Goal: Task Accomplishment & Management: Manage account settings

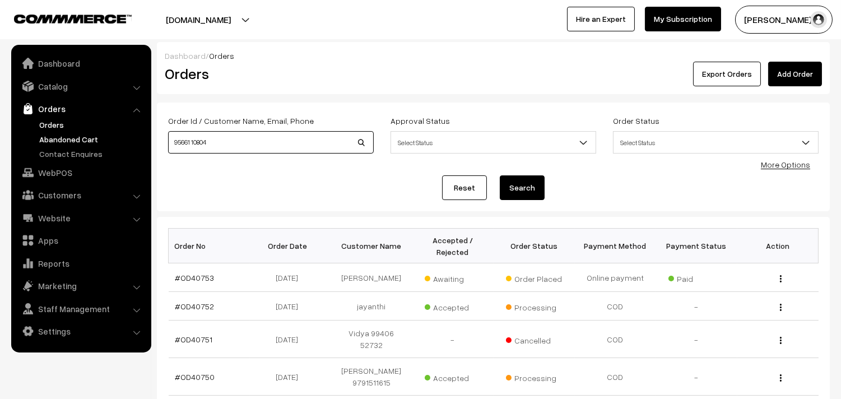
click at [143, 142] on body "Thank you for showing interest. Our team will call you shortly. Close annamfood…" at bounding box center [420, 367] width 841 height 735
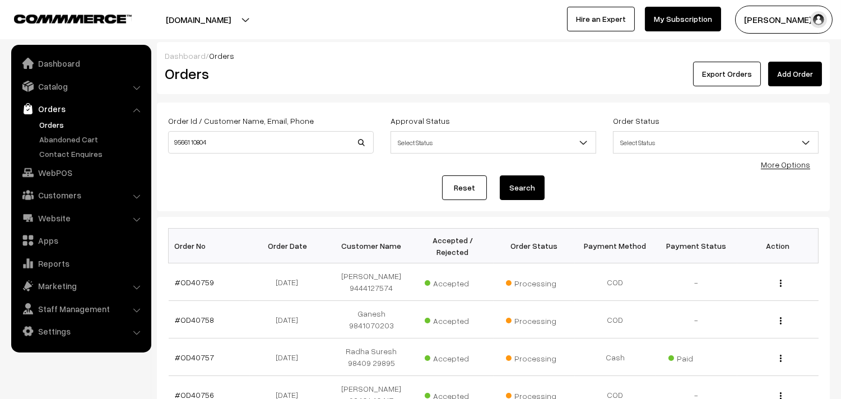
click at [188, 137] on input "95661 10804" at bounding box center [271, 142] width 206 height 22
type input "9566110804"
click at [500, 175] on button "Search" at bounding box center [522, 187] width 45 height 25
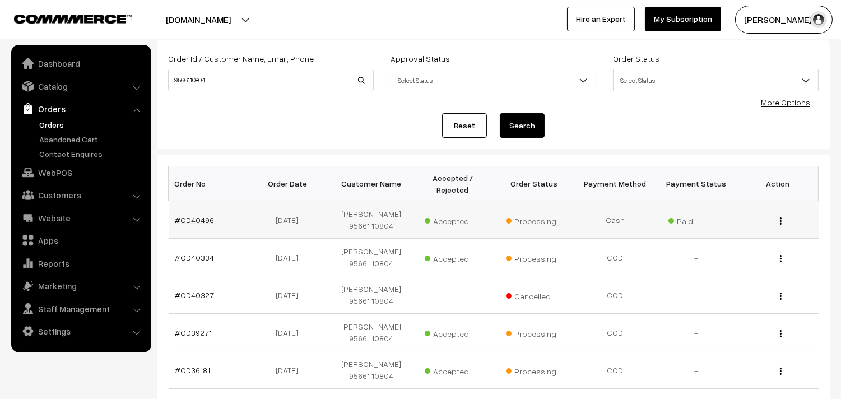
click at [202, 223] on link "#OD40496" at bounding box center [194, 220] width 39 height 10
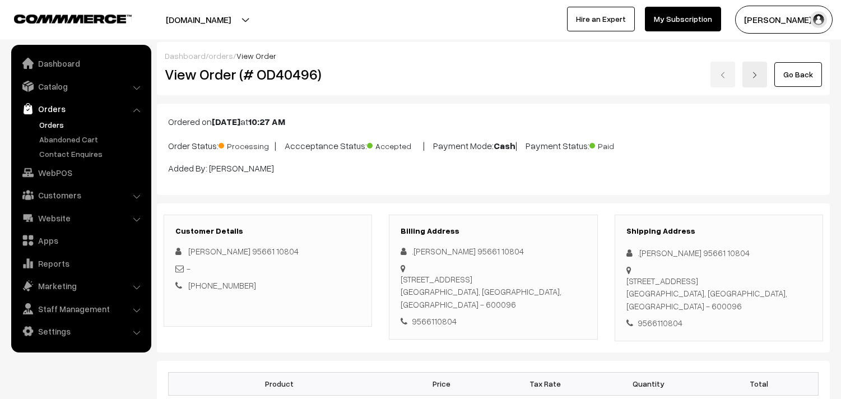
scroll to position [62, 0]
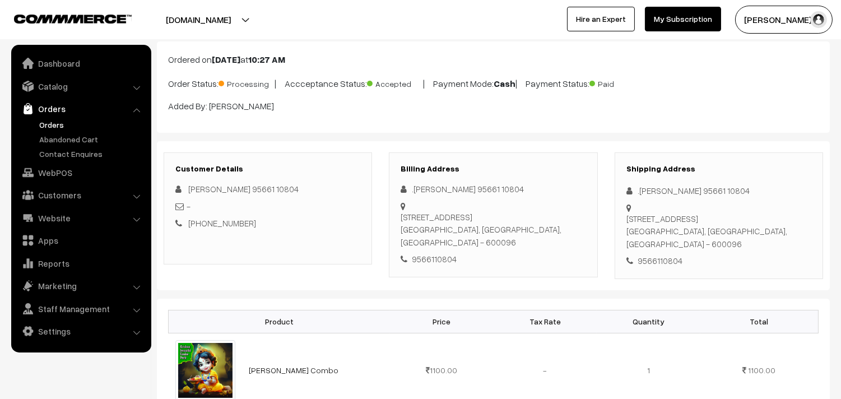
click at [56, 121] on link "Orders" at bounding box center [91, 125] width 111 height 12
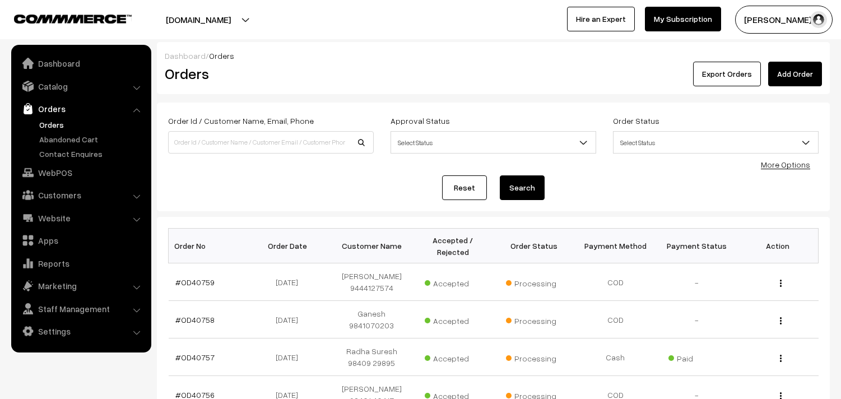
scroll to position [124, 0]
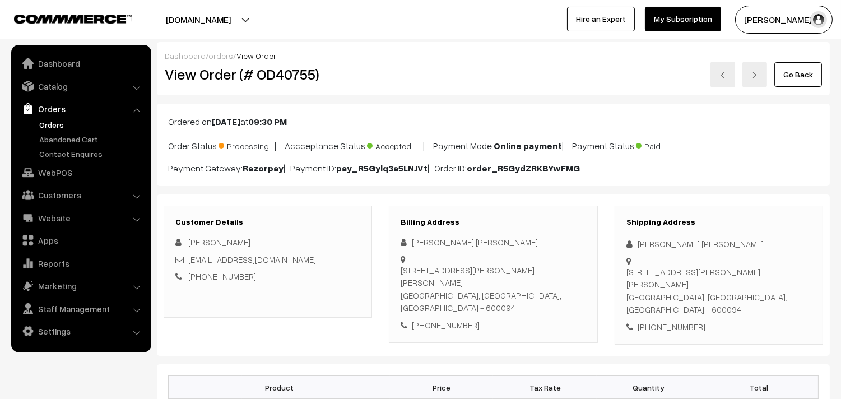
click at [819, 70] on link "Go Back" at bounding box center [799, 74] width 48 height 25
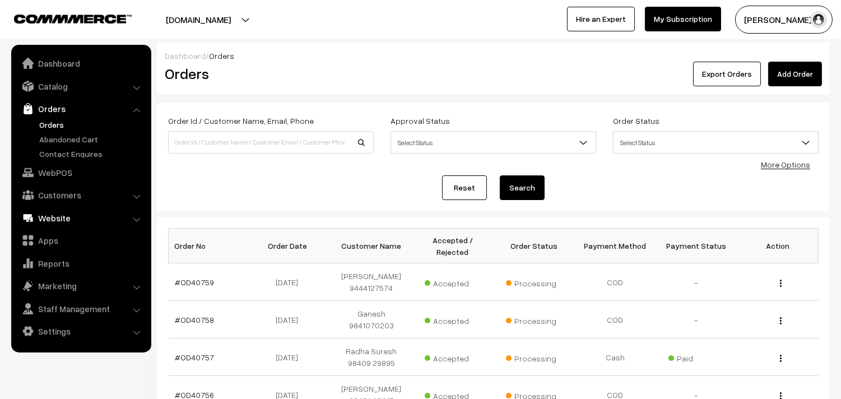
click at [67, 170] on link "WebPOS" at bounding box center [80, 173] width 133 height 20
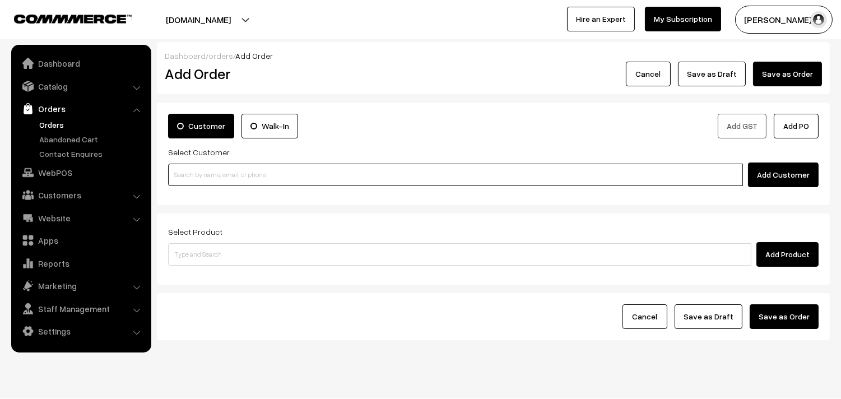
click at [228, 168] on input at bounding box center [455, 175] width 575 height 22
paste input "95662 05787"
click at [193, 168] on input "95662 05787" at bounding box center [455, 175] width 575 height 22
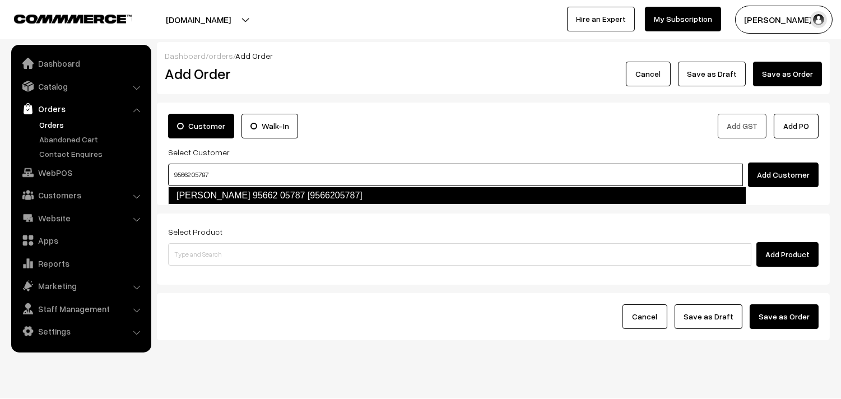
click at [199, 199] on link "Venkatraman 95662 05787 [9566205787]" at bounding box center [457, 196] width 579 height 18
type input "95662 05787"
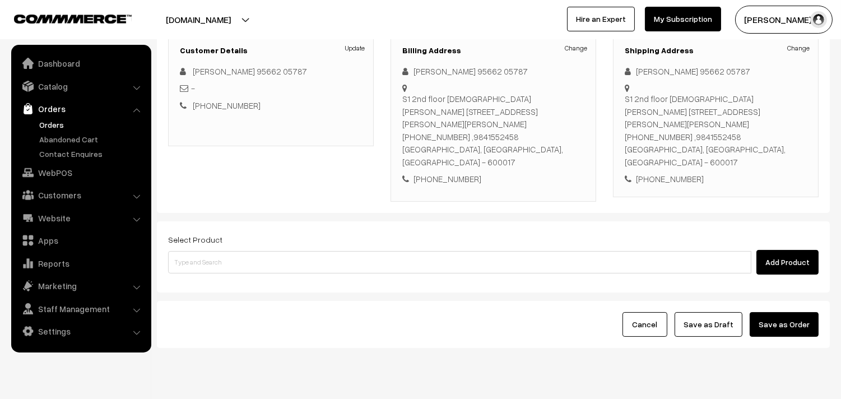
scroll to position [165, 0]
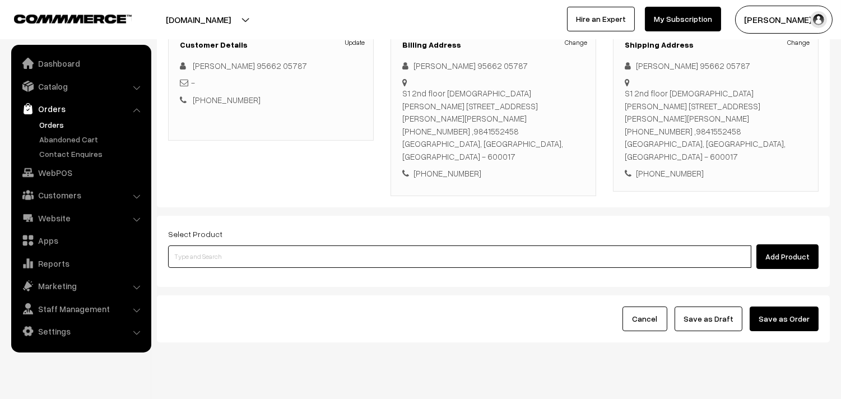
click at [236, 246] on input at bounding box center [460, 257] width 584 height 22
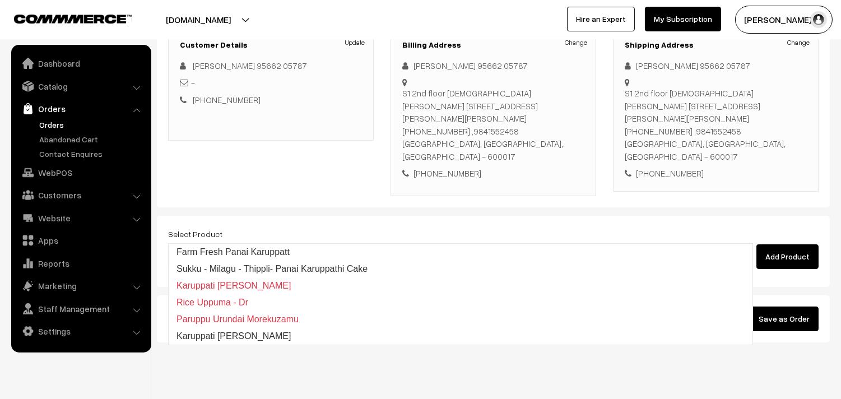
type input "uppu seed"
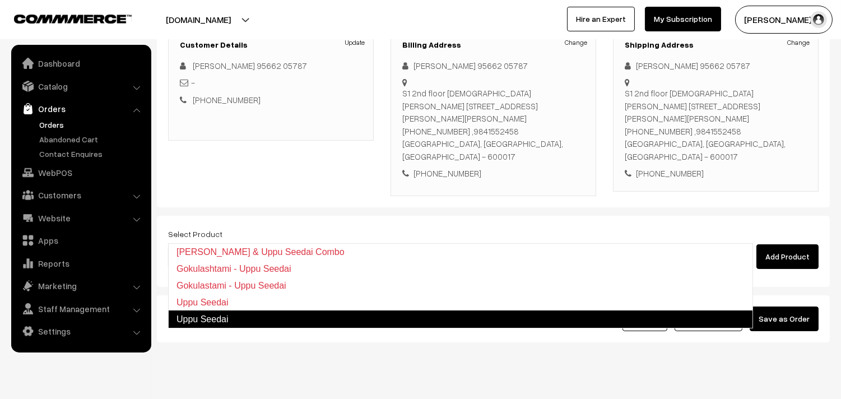
click at [199, 316] on link "Uppu Seedai" at bounding box center [460, 320] width 585 height 18
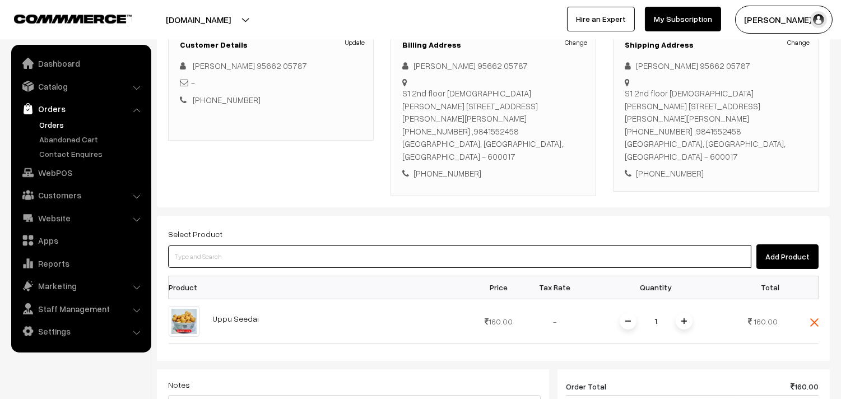
click at [220, 246] on input at bounding box center [460, 257] width 584 height 22
type input "vella see"
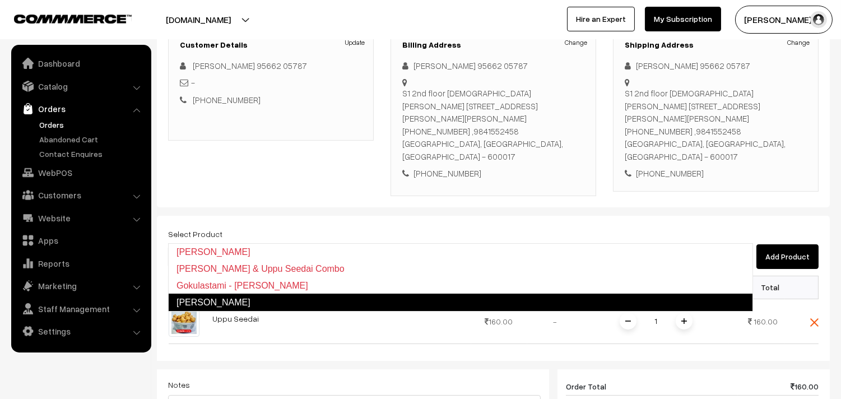
click at [215, 300] on link "Vella Seedai" at bounding box center [460, 303] width 585 height 18
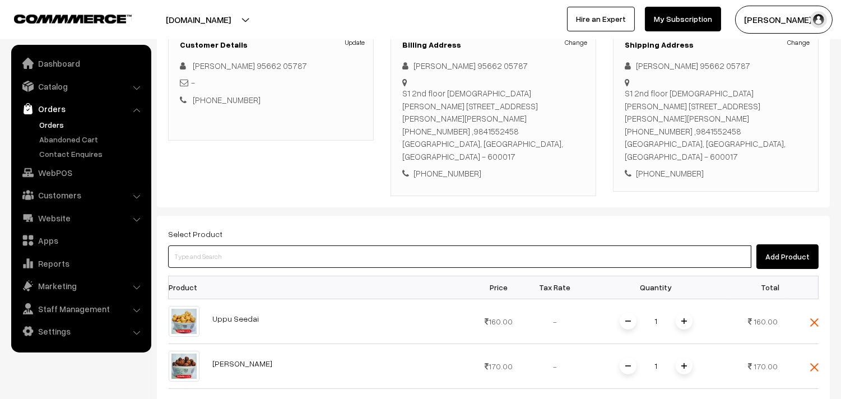
click at [209, 246] on input at bounding box center [460, 257] width 584 height 22
type input "2 sutt"
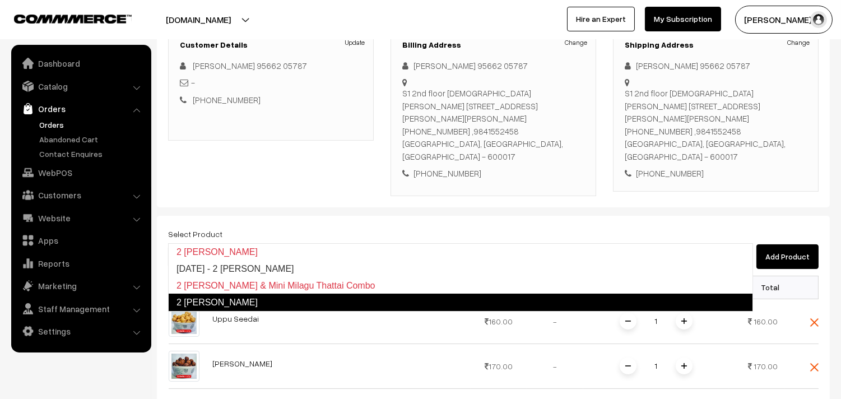
click at [211, 296] on link "2 Suttu Murukku" at bounding box center [460, 303] width 585 height 18
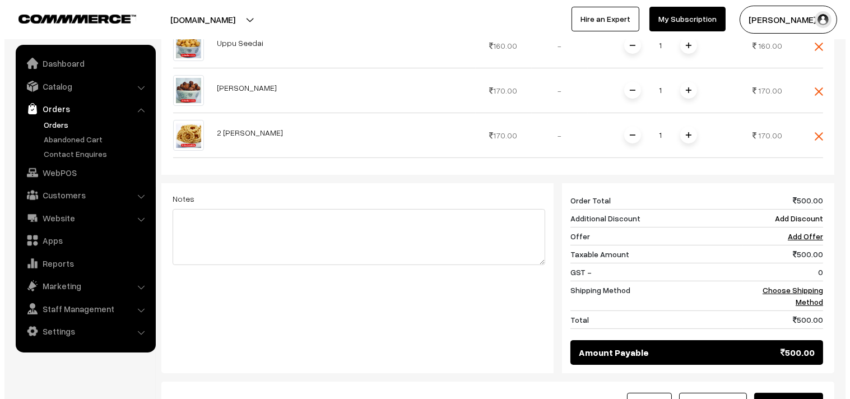
scroll to position [528, 0]
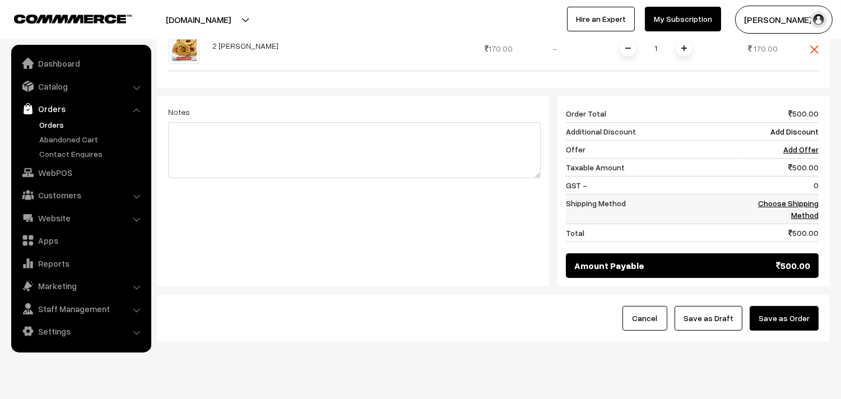
click at [793, 198] on link "Choose Shipping Method" at bounding box center [788, 208] width 61 height 21
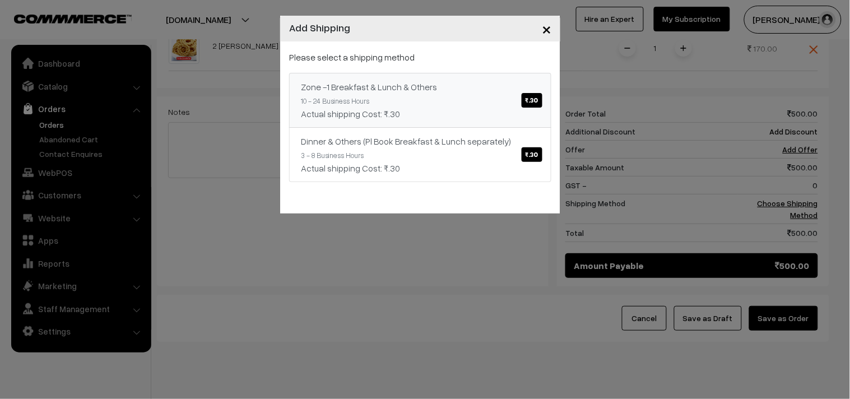
click at [520, 99] on link "Zone -1 Breakfast & Lunch & Others ₹.30 10 - 24 Business Hours Actual shipping …" at bounding box center [420, 100] width 262 height 55
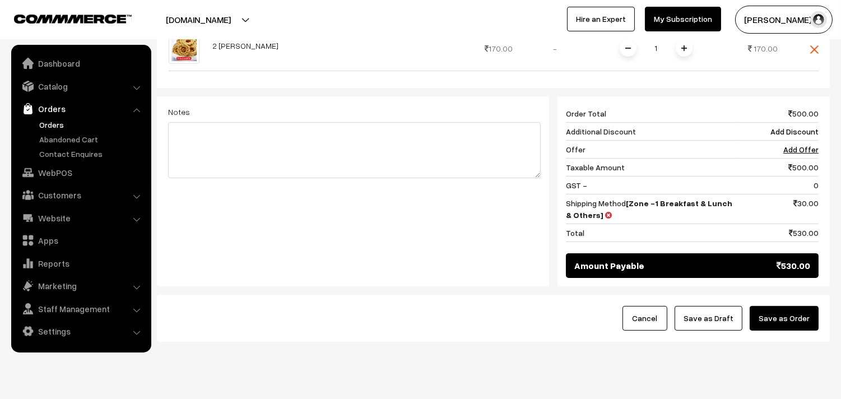
click at [777, 306] on button "Save as Order" at bounding box center [784, 318] width 69 height 25
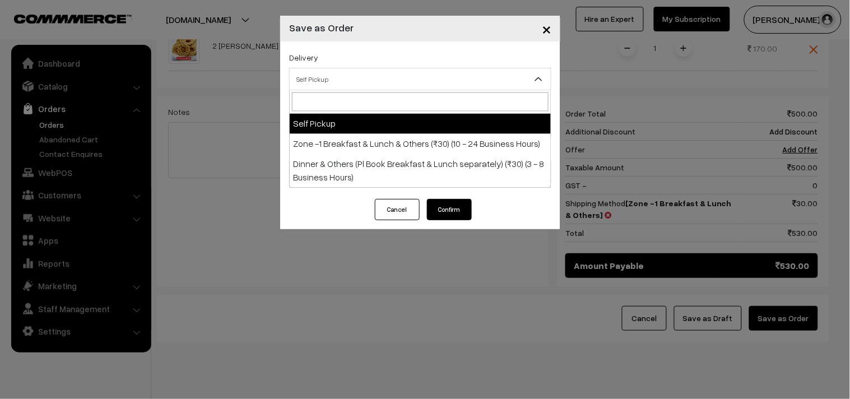
click at [349, 77] on span "Self Pickup" at bounding box center [420, 80] width 261 height 20
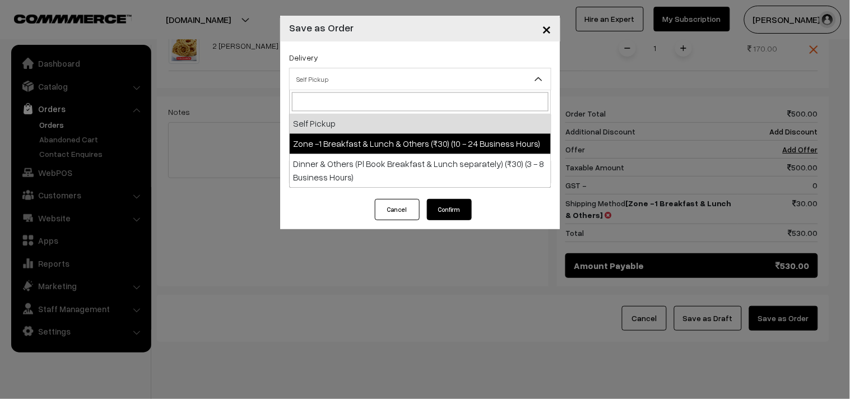
select select "ZON1"
select select "3"
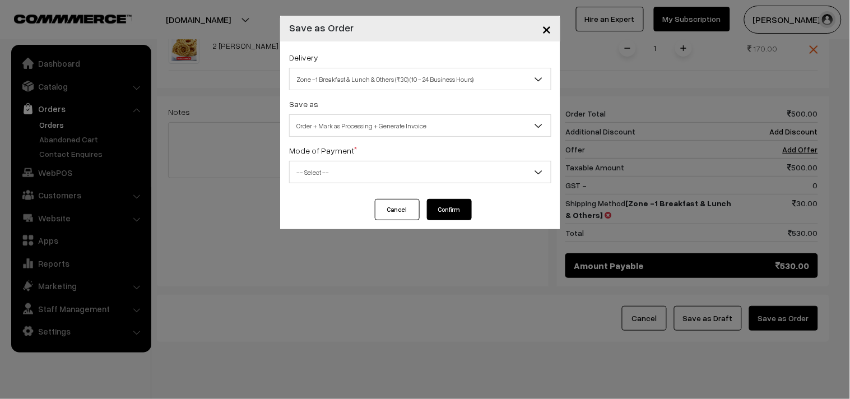
click at [388, 127] on span "Order + Mark as Processing + Generate Invoice" at bounding box center [420, 126] width 261 height 20
click at [308, 176] on span "-- Select --" at bounding box center [420, 173] width 261 height 20
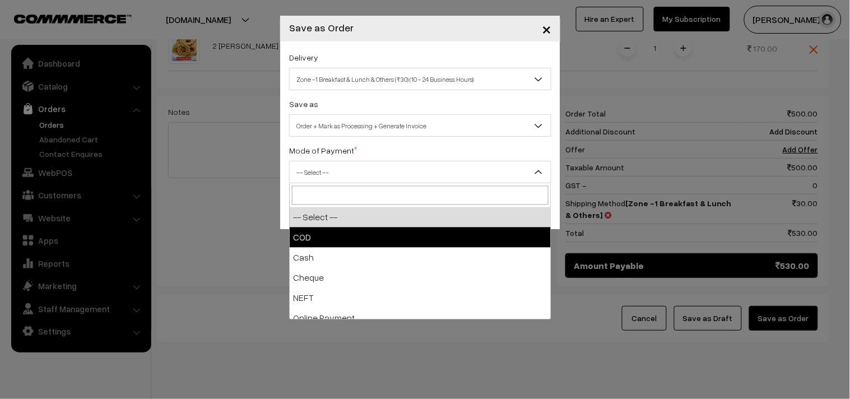
select select "1"
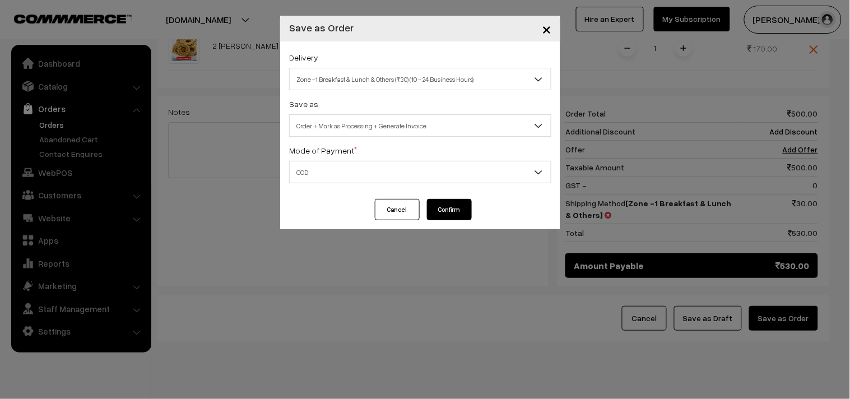
click at [454, 208] on button "Confirm" at bounding box center [449, 209] width 45 height 21
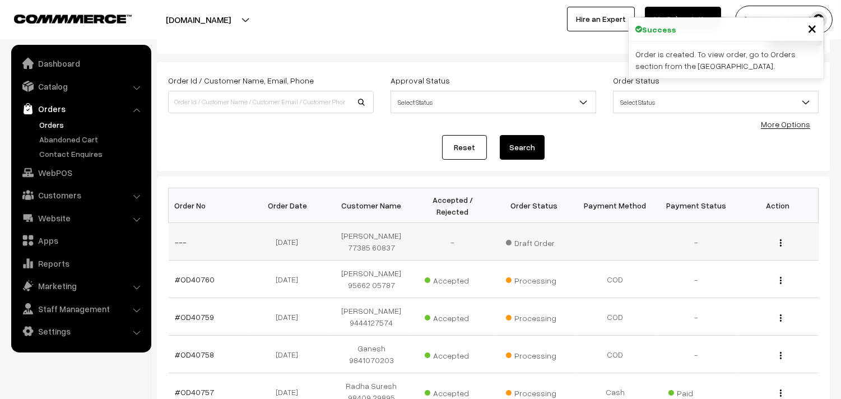
scroll to position [62, 0]
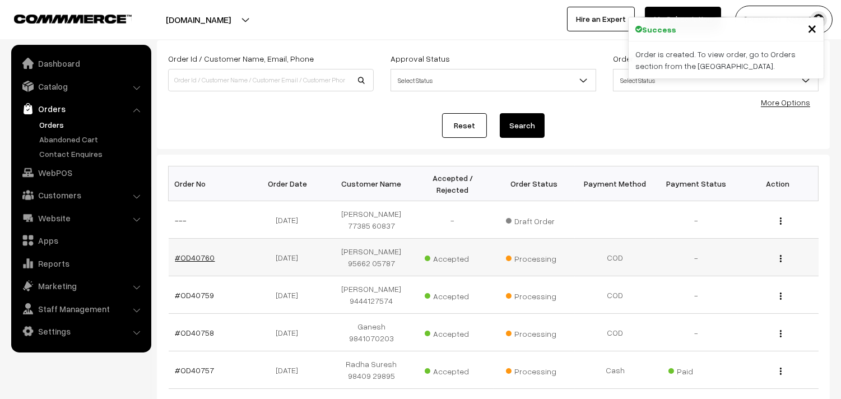
click at [192, 256] on link "#OD40760" at bounding box center [195, 258] width 40 height 10
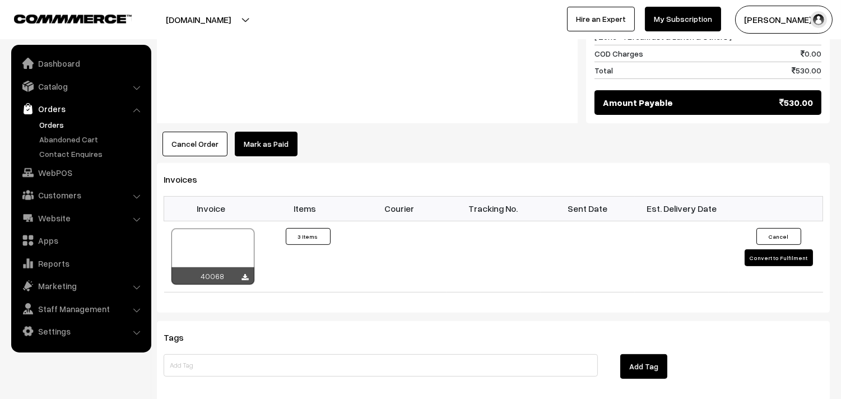
scroll to position [872, 0]
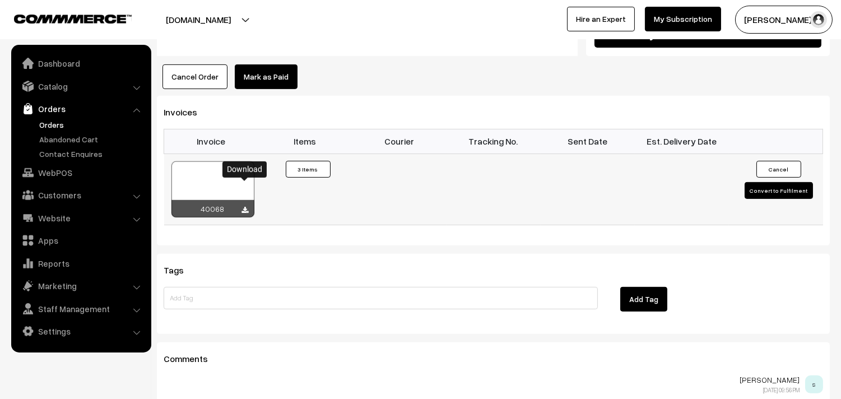
click at [247, 207] on icon at bounding box center [245, 210] width 7 height 7
click at [75, 177] on link "WebPOS" at bounding box center [80, 173] width 133 height 20
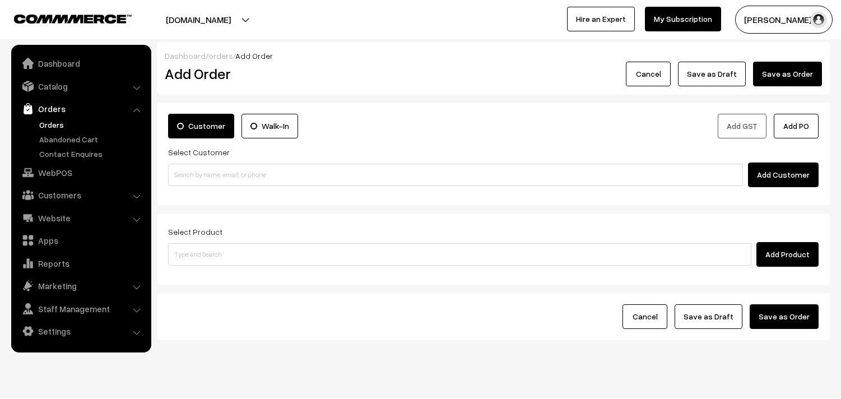
click at [223, 179] on input at bounding box center [455, 175] width 575 height 22
click at [192, 165] on input "73388 74716" at bounding box center [455, 175] width 575 height 22
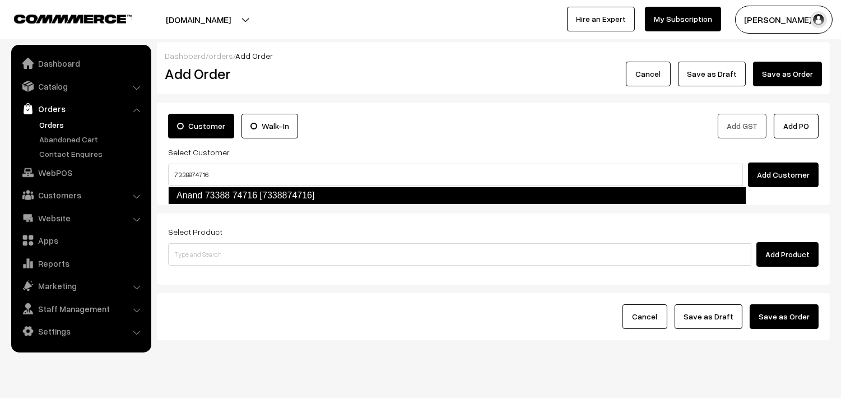
click at [196, 200] on link "Anand 73388 74716 [7338874716]" at bounding box center [457, 196] width 579 height 18
type input "7338874716"
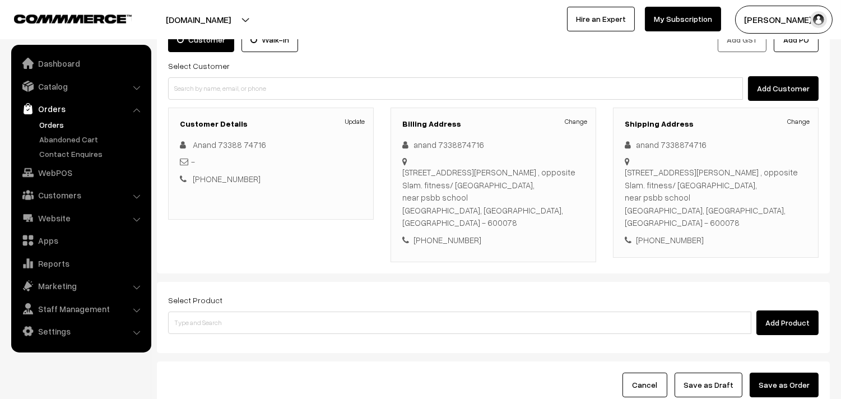
scroll to position [152, 0]
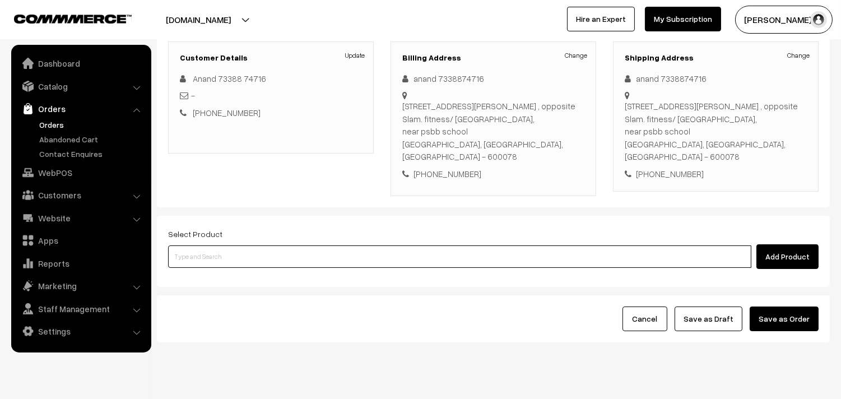
click at [260, 246] on input at bounding box center [460, 257] width 584 height 22
type input "mini com"
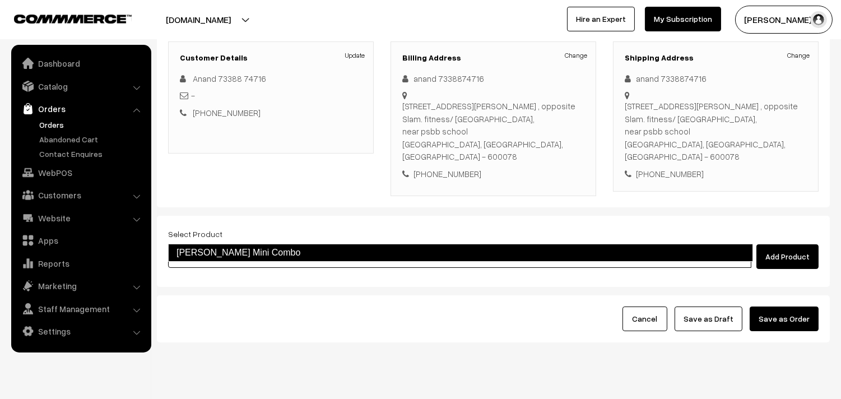
click at [260, 260] on link "Krishna Jayanthi Mini Combo" at bounding box center [460, 253] width 585 height 18
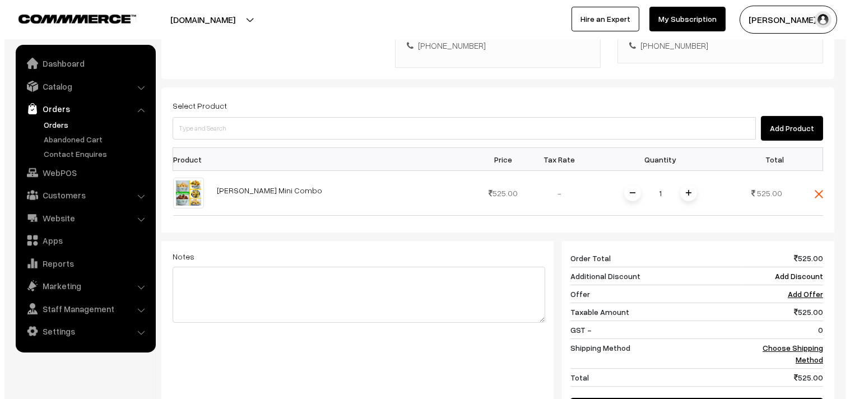
scroll to position [401, 0]
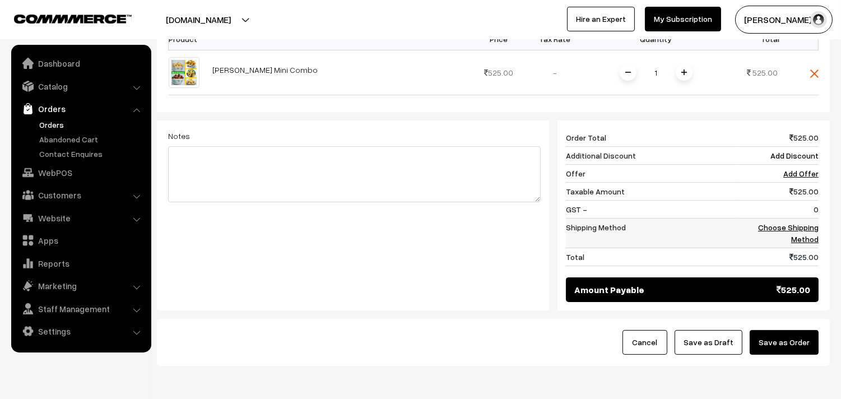
click at [793, 223] on link "Choose Shipping Method" at bounding box center [788, 233] width 61 height 21
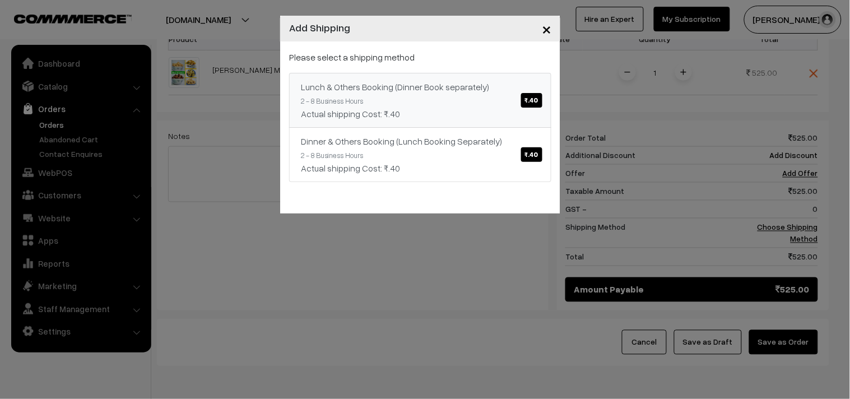
click at [528, 87] on div "Lunch & Others Booking (Dinner Book separately) ₹.40" at bounding box center [420, 86] width 239 height 13
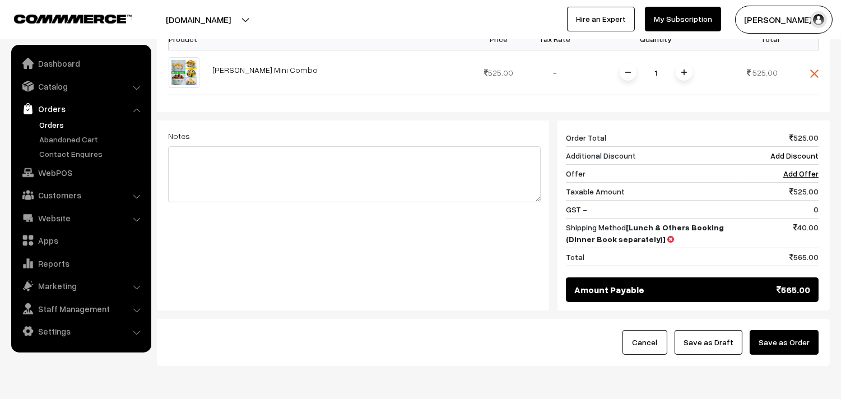
click at [797, 330] on button "Save as Order" at bounding box center [784, 342] width 69 height 25
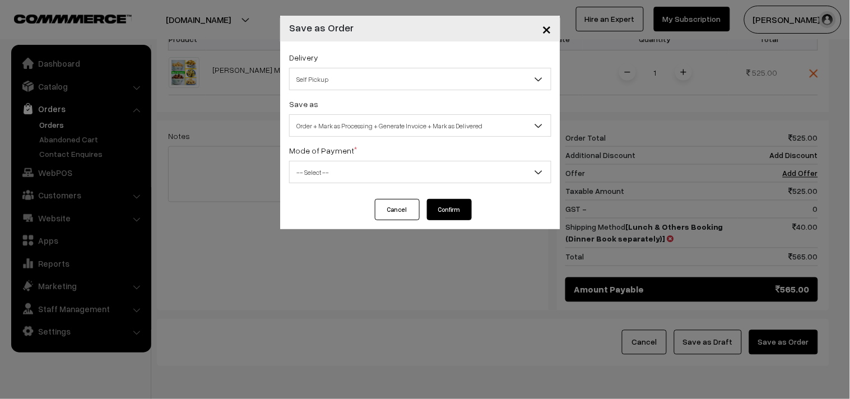
click at [385, 82] on span "Self Pickup" at bounding box center [420, 80] width 261 height 20
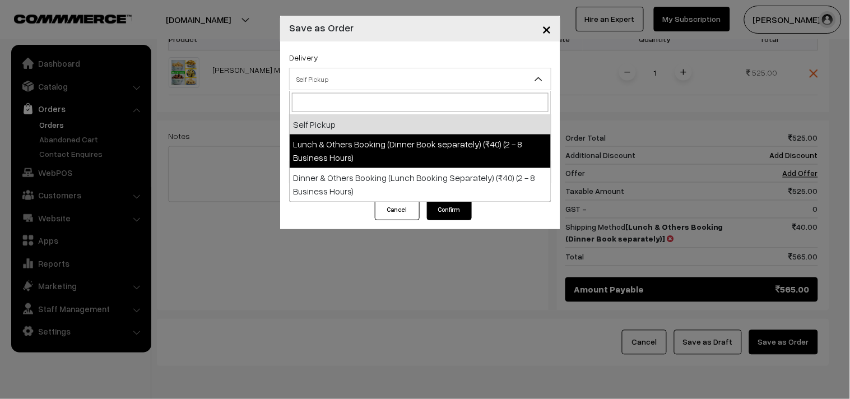
select select "LOB1"
select select "3"
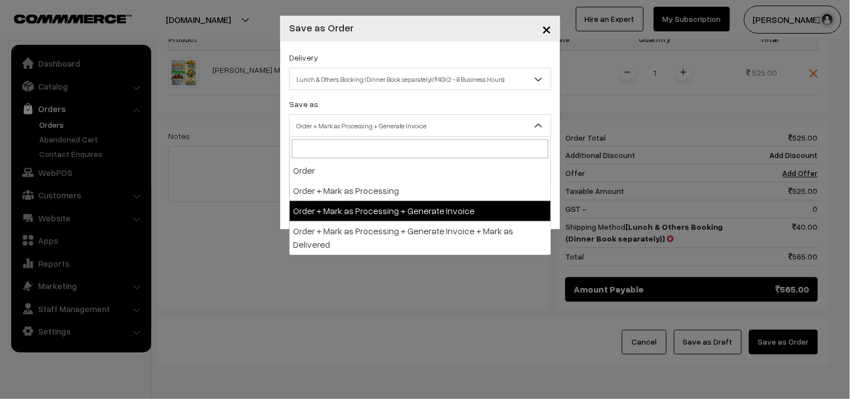
click at [400, 128] on span "Order + Mark as Processing + Generate Invoice" at bounding box center [420, 126] width 261 height 20
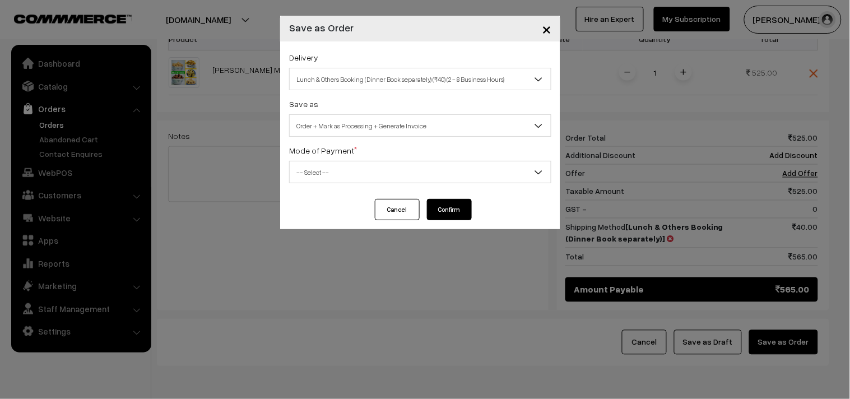
click at [349, 177] on span "-- Select --" at bounding box center [420, 173] width 261 height 20
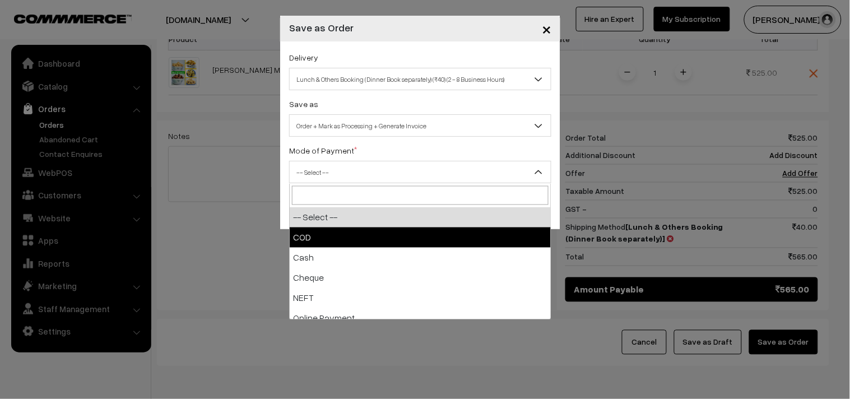
select select "1"
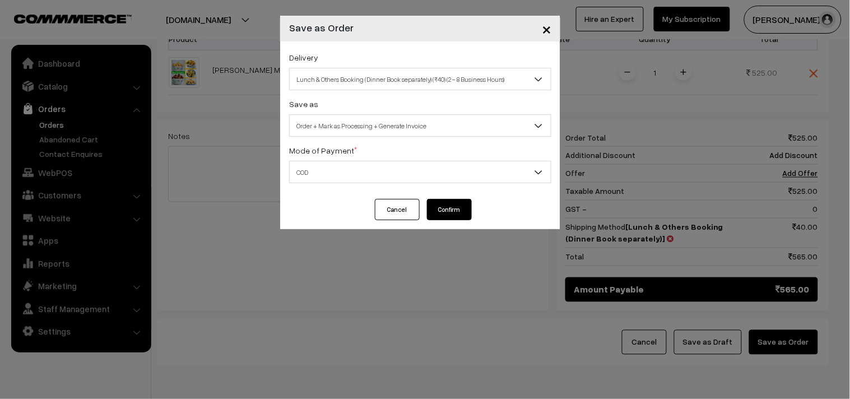
click at [457, 204] on button "Confirm" at bounding box center [449, 209] width 45 height 21
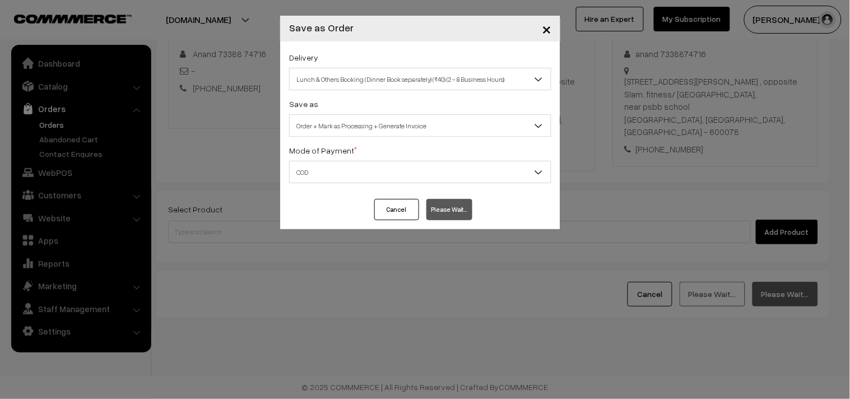
scroll to position [152, 0]
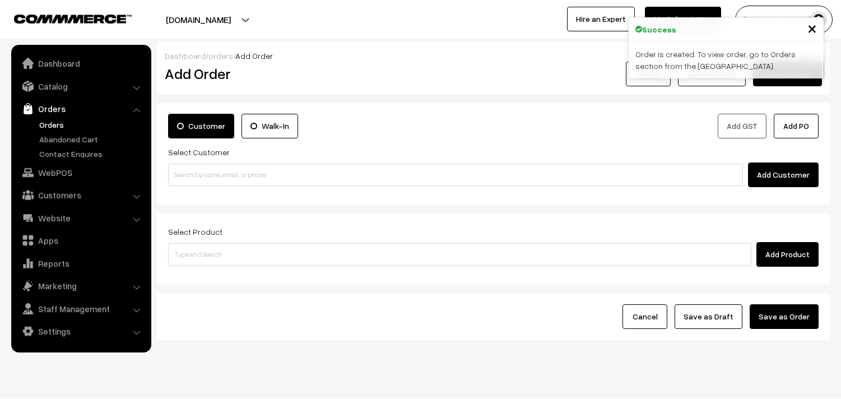
click at [54, 125] on link "Orders" at bounding box center [91, 125] width 111 height 12
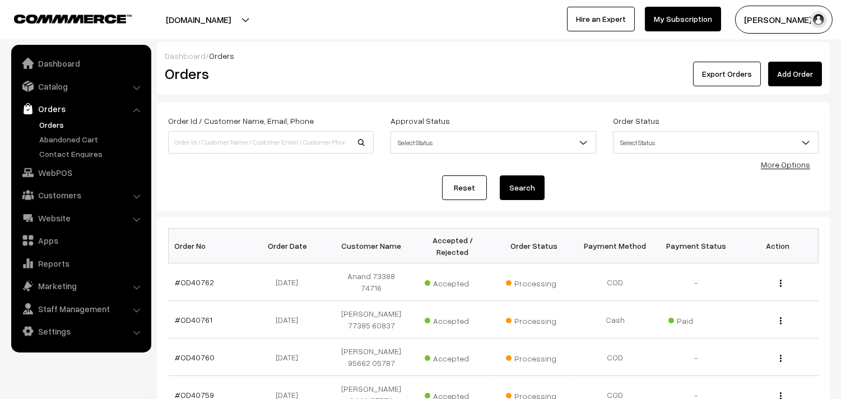
click at [204, 277] on link "#OD40762" at bounding box center [194, 282] width 39 height 10
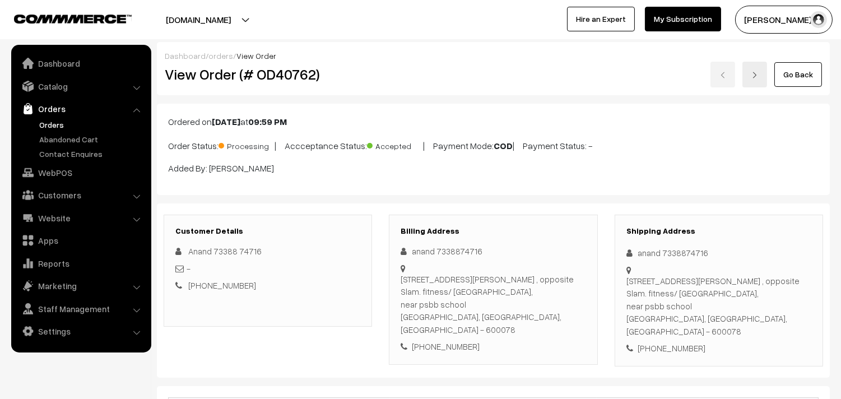
click at [204, 69] on h2 "View Order (# OD40762)" at bounding box center [269, 74] width 208 height 17
drag, startPoint x: 200, startPoint y: 71, endPoint x: 349, endPoint y: 75, distance: 149.2
click at [349, 75] on h2 "View Order (# OD40762)" at bounding box center [269, 74] width 208 height 17
copy h2 "Order (# OD40762)"
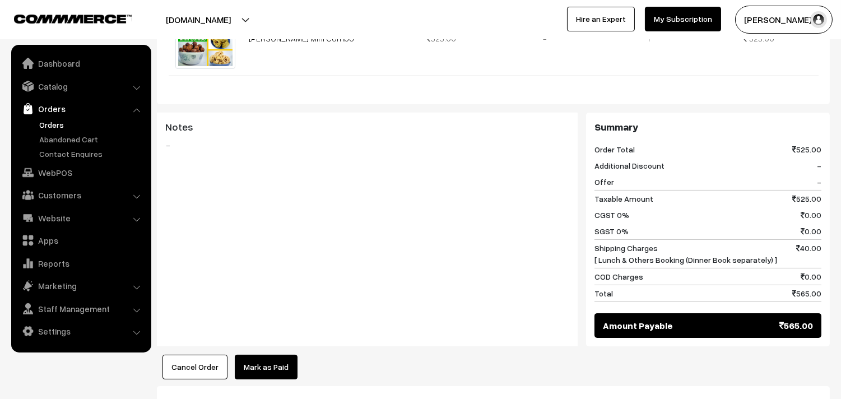
scroll to position [498, 0]
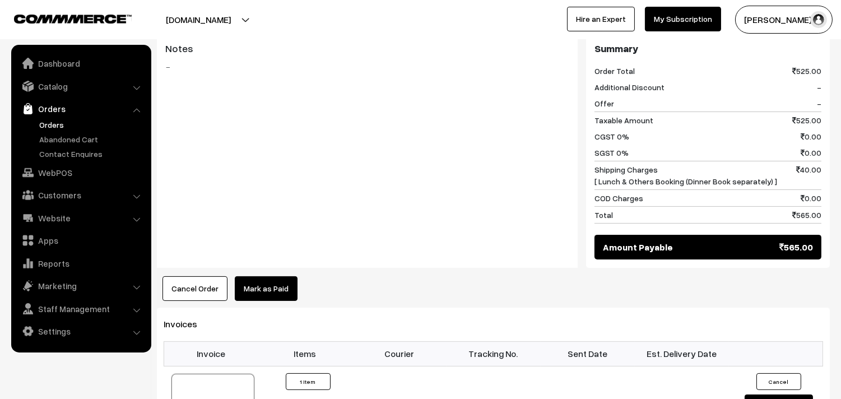
click at [54, 122] on link "Orders" at bounding box center [91, 125] width 111 height 12
click at [46, 170] on link "WebPOS" at bounding box center [80, 173] width 133 height 20
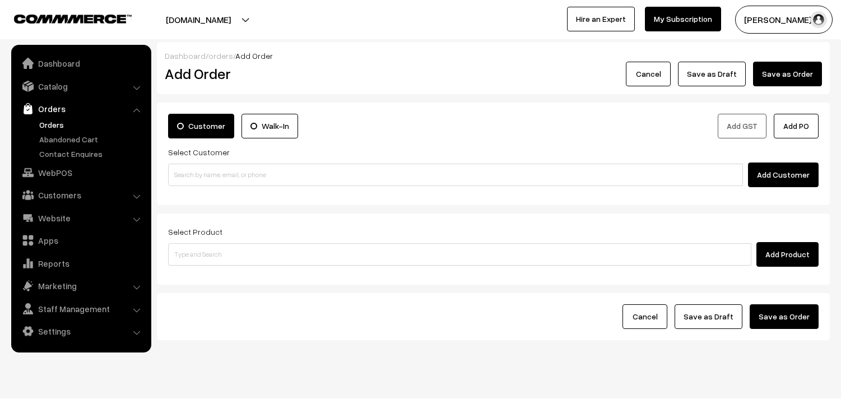
click at [192, 173] on input at bounding box center [455, 175] width 575 height 22
click at [194, 169] on input "90437 26605" at bounding box center [455, 175] width 575 height 22
type input "9043726605"
click at [47, 187] on link "Customers" at bounding box center [80, 195] width 133 height 20
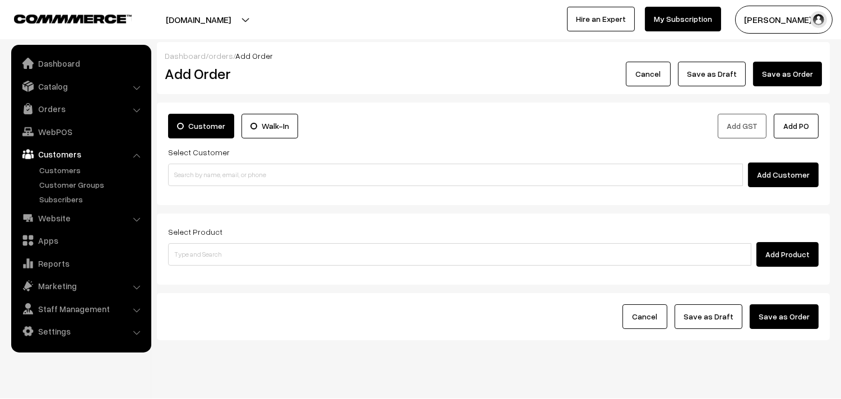
click at [54, 159] on link "Customers" at bounding box center [80, 154] width 133 height 20
click at [54, 173] on link "Customers" at bounding box center [91, 170] width 111 height 12
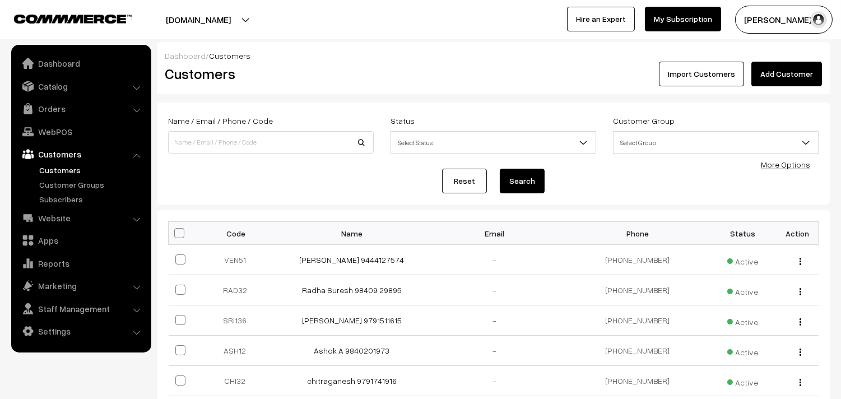
click at [803, 72] on link "Add Customer" at bounding box center [787, 74] width 71 height 25
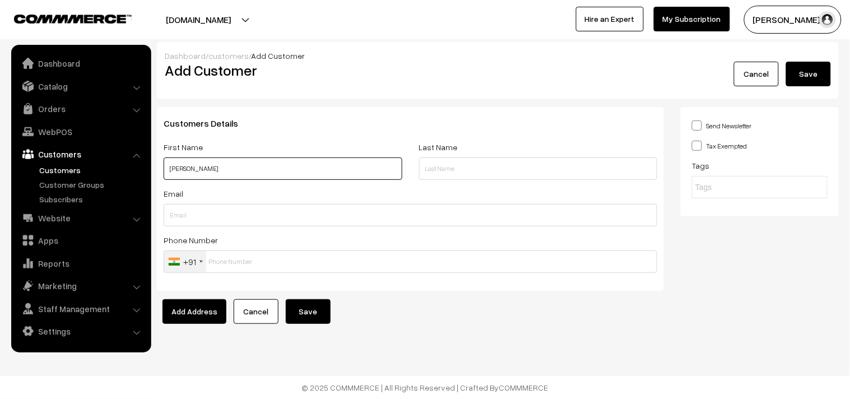
paste input "90437 26605"
type input "[PERSON_NAME] 90437 26605"
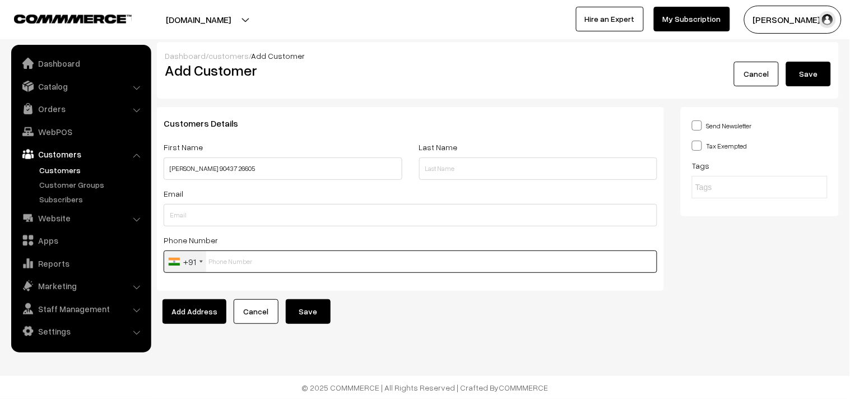
click at [299, 257] on input "text" at bounding box center [411, 262] width 494 height 22
paste input "90437 2660"
type input "9043726605"
click at [297, 312] on button "Save" at bounding box center [308, 311] width 45 height 25
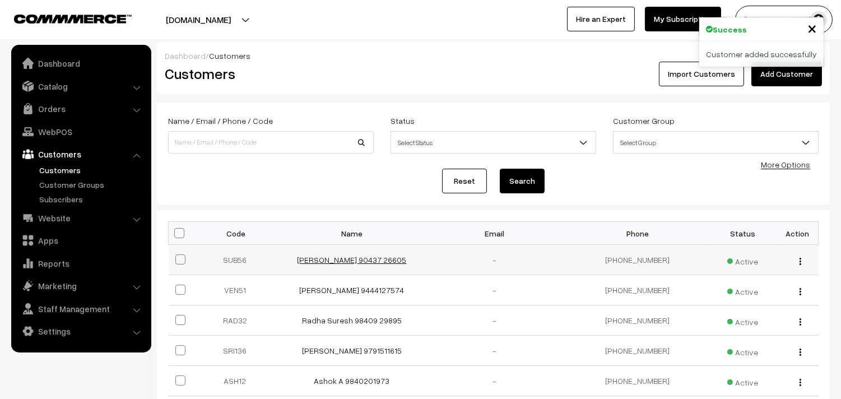
click at [327, 260] on link "[PERSON_NAME] 90437 26605" at bounding box center [352, 260] width 109 height 10
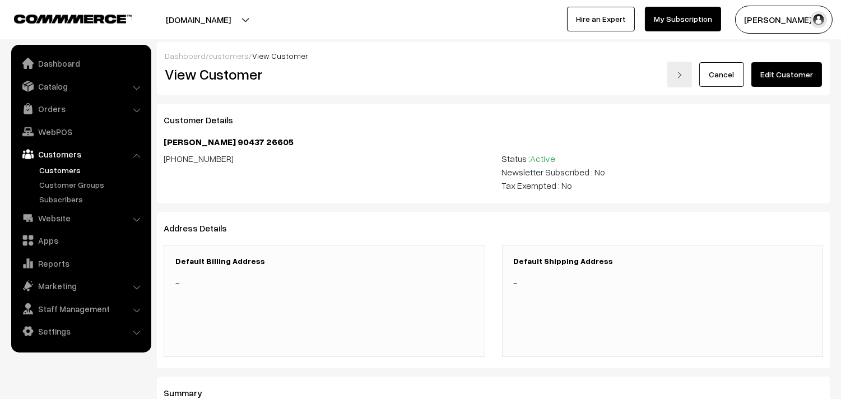
click at [789, 75] on link "Edit Customer" at bounding box center [787, 74] width 71 height 25
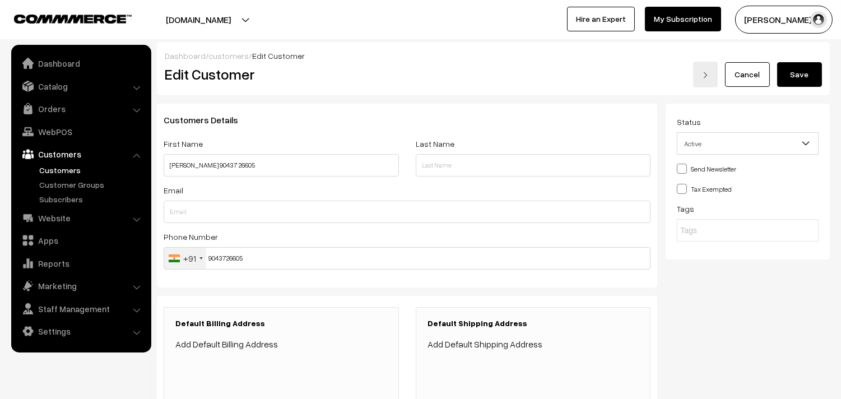
click at [240, 345] on link "Add Default Billing Address" at bounding box center [226, 344] width 103 height 11
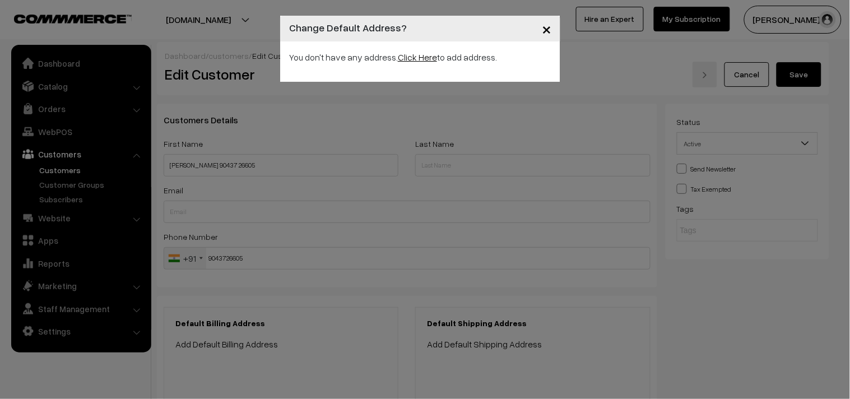
click at [398, 53] on link "Click Here" at bounding box center [417, 57] width 39 height 11
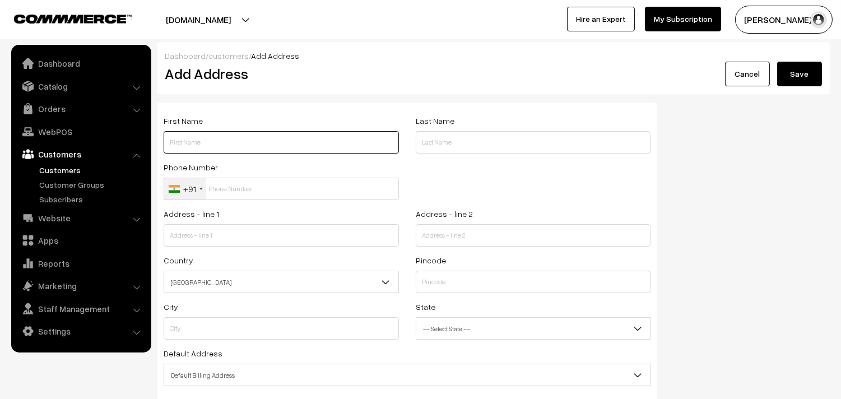
drag, startPoint x: 241, startPoint y: 142, endPoint x: 243, endPoint y: 136, distance: 6.9
click at [242, 139] on input "text" at bounding box center [281, 142] width 235 height 22
paste input "90437 26605"
type input "[PERSON_NAME] 90437 26605"
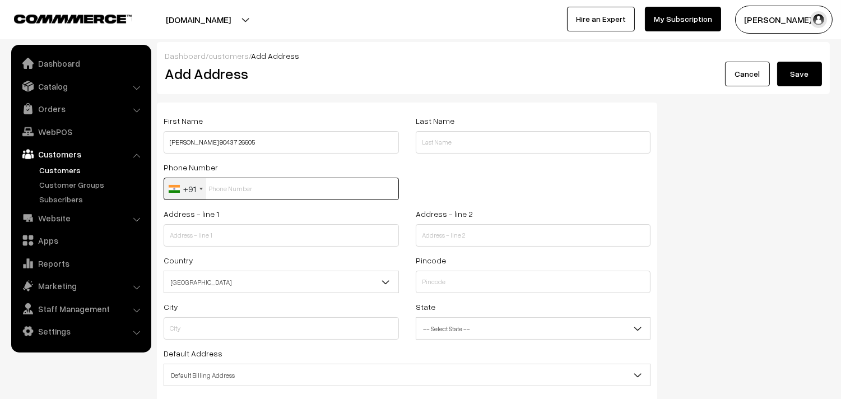
click at [238, 191] on input "text" at bounding box center [281, 189] width 235 height 22
paste input "90437 2660"
type input "9043726605"
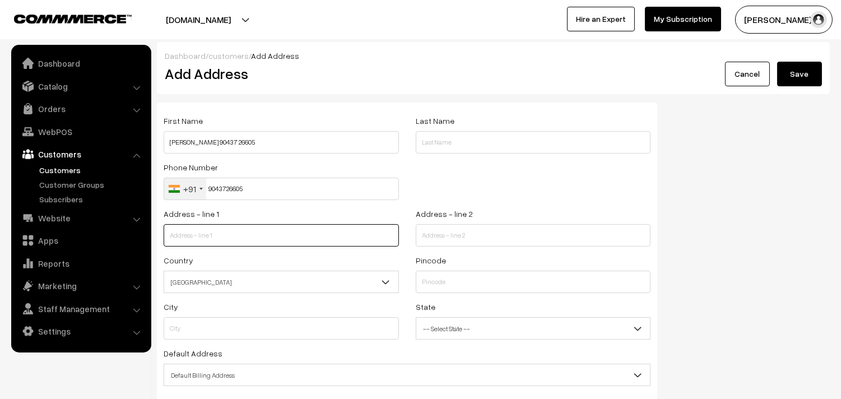
click at [223, 238] on input "text" at bounding box center [281, 235] width 235 height 22
paste input "D7 Ganesh Apartments"
click at [333, 232] on input "D7 Ganesh Apartments," at bounding box center [281, 235] width 235 height 22
paste input "14 D'Silva Road"
type input "D7 Ganesh Apartments, 14 D'Silva Road"
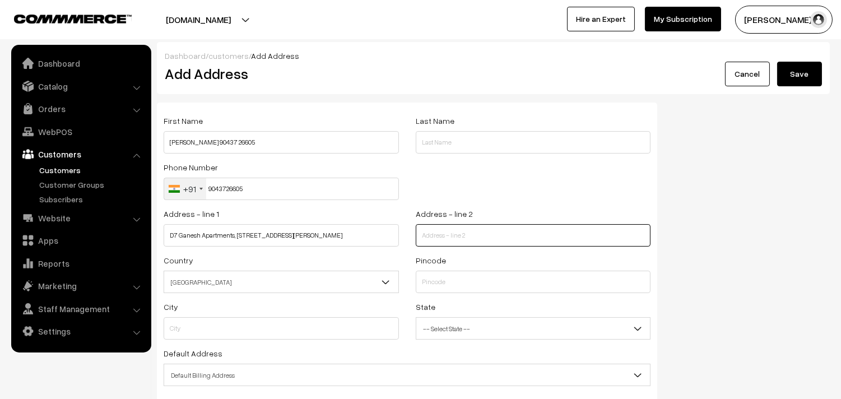
click at [484, 237] on input "text" at bounding box center [533, 235] width 235 height 22
type input "y"
type input "Mylapore"
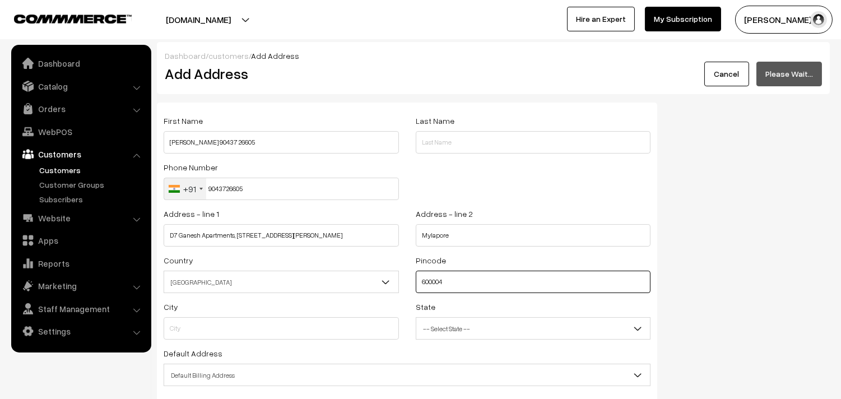
type input "600004"
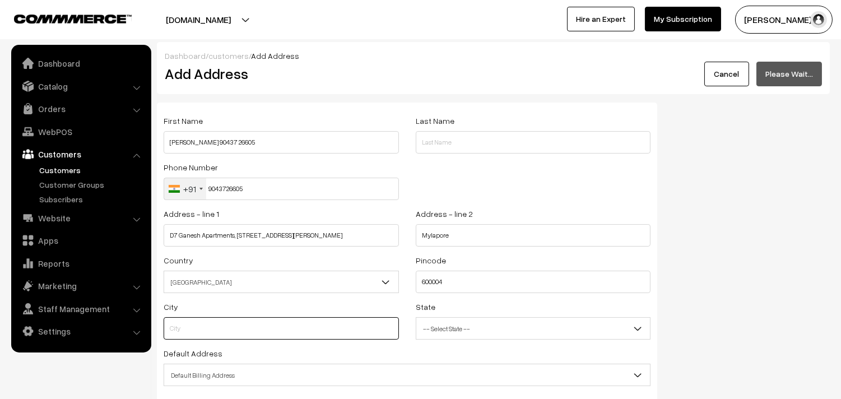
type input "Chennai"
select select "Tamil Nadu"
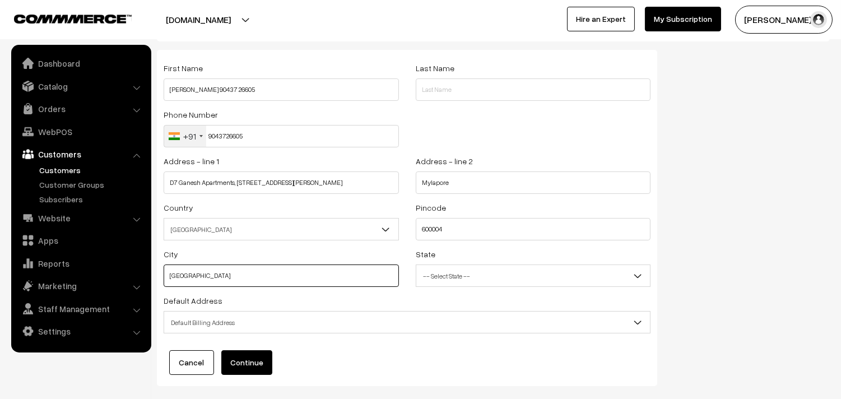
scroll to position [113, 0]
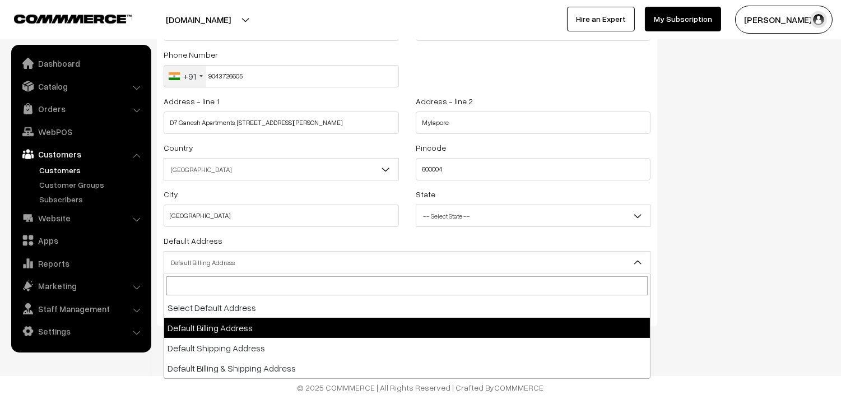
drag, startPoint x: 208, startPoint y: 264, endPoint x: 264, endPoint y: 304, distance: 69.1
click at [209, 263] on span "Default Billing Address" at bounding box center [407, 263] width 486 height 20
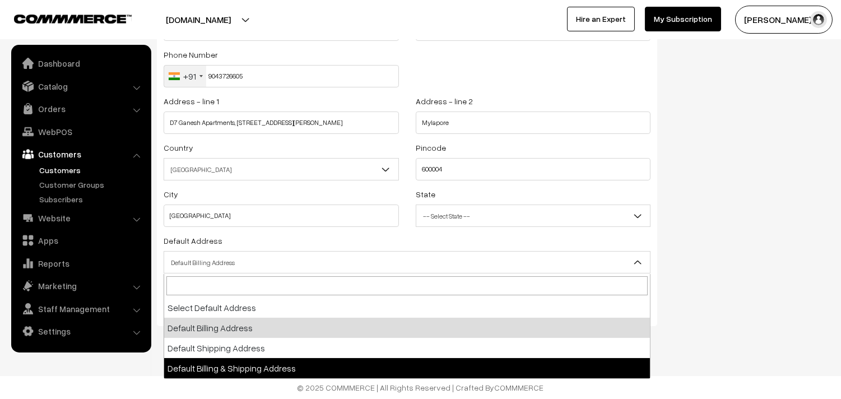
select select "3"
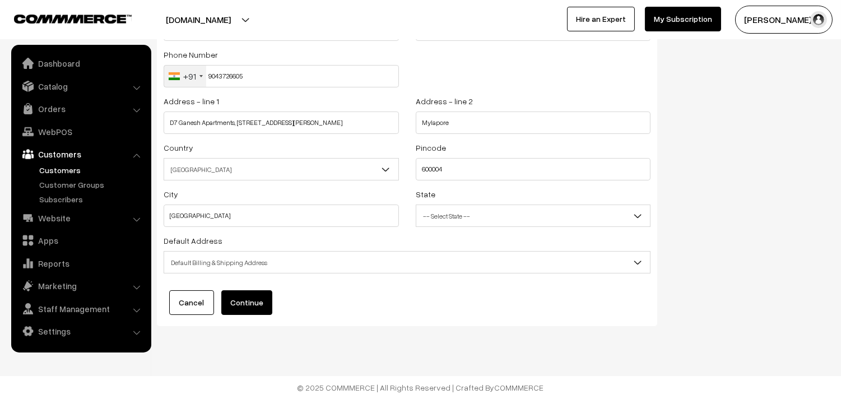
click at [258, 320] on div "First Name Subha Harinaran 90437 26605 Last Name Phone Number +91 United States…" at bounding box center [407, 158] width 501 height 336
click at [257, 305] on button "Continue" at bounding box center [246, 302] width 51 height 25
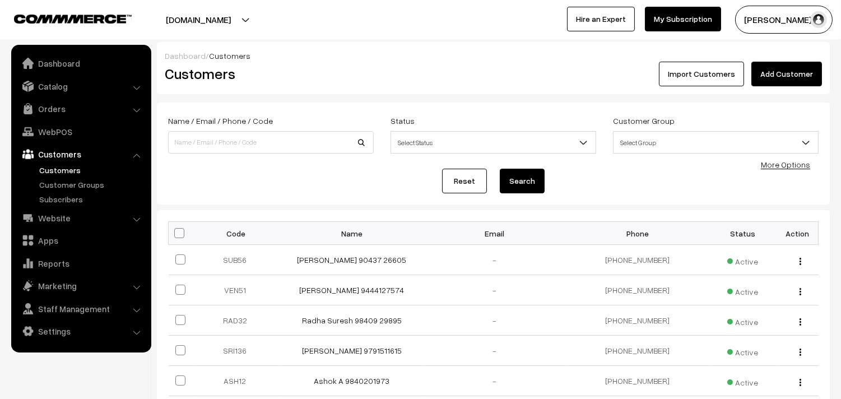
click at [54, 160] on link "Customers" at bounding box center [80, 154] width 133 height 20
click at [53, 169] on link "Customers" at bounding box center [91, 170] width 111 height 12
click at [228, 147] on input at bounding box center [271, 142] width 206 height 22
type input "va"
click at [59, 109] on link "Orders" at bounding box center [80, 109] width 133 height 20
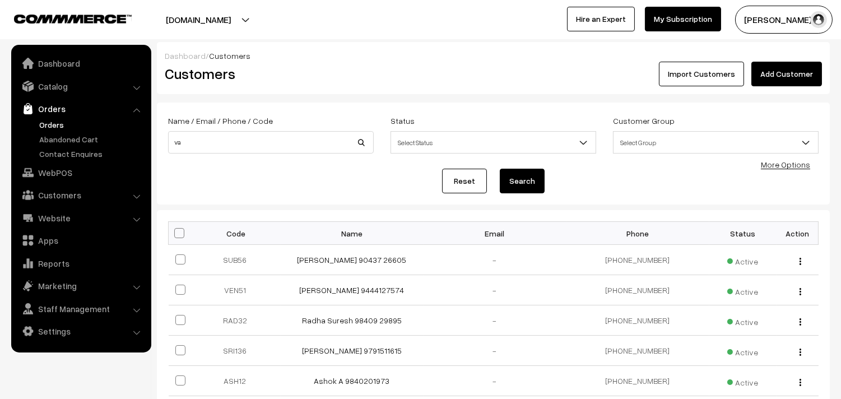
click at [57, 128] on link "Orders" at bounding box center [91, 125] width 111 height 12
click at [59, 175] on link "WebPOS" at bounding box center [80, 173] width 133 height 20
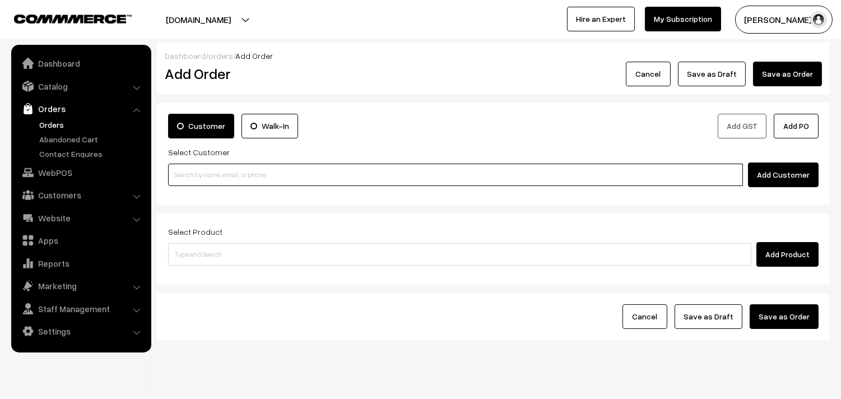
click at [227, 166] on input at bounding box center [455, 175] width 575 height 22
paste input "90437 26605"
click at [199, 185] on input "90437 26605" at bounding box center [455, 175] width 575 height 22
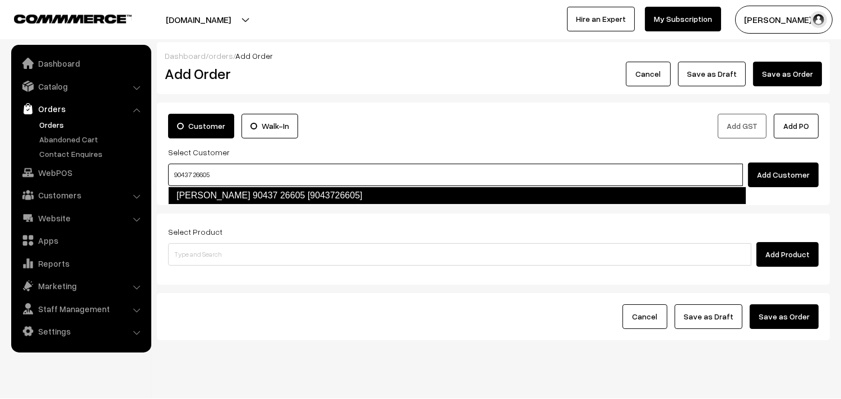
click at [200, 193] on link "[PERSON_NAME] 90437 26605 [9043726605]" at bounding box center [457, 196] width 579 height 18
type input "90437 26605"
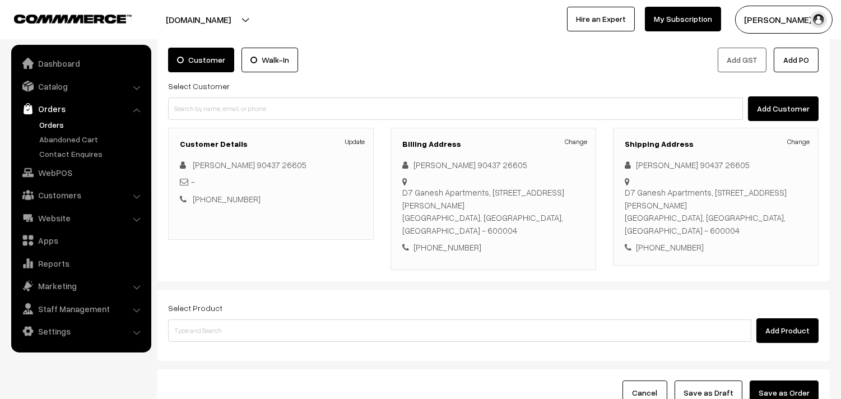
scroll to position [140, 0]
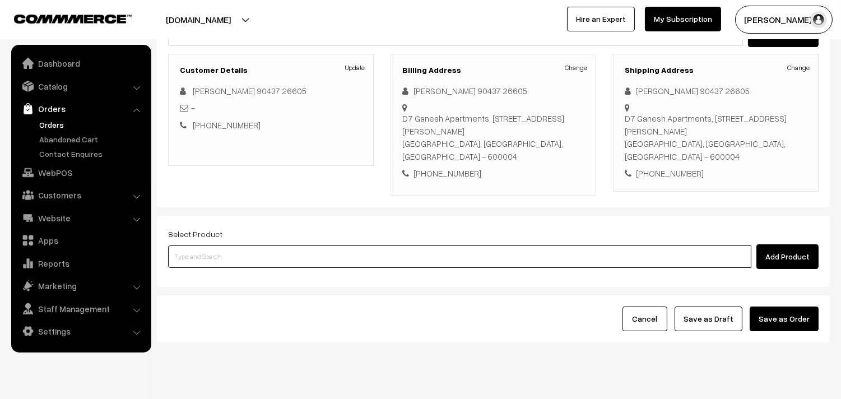
click at [225, 246] on input at bounding box center [460, 257] width 584 height 22
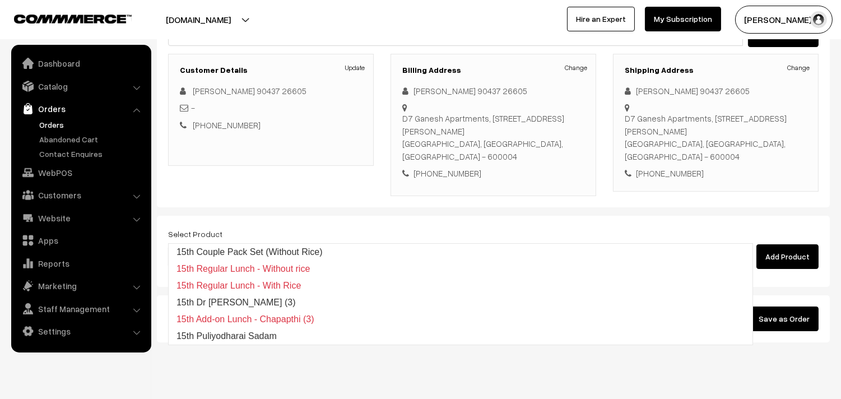
type input "15th witho"
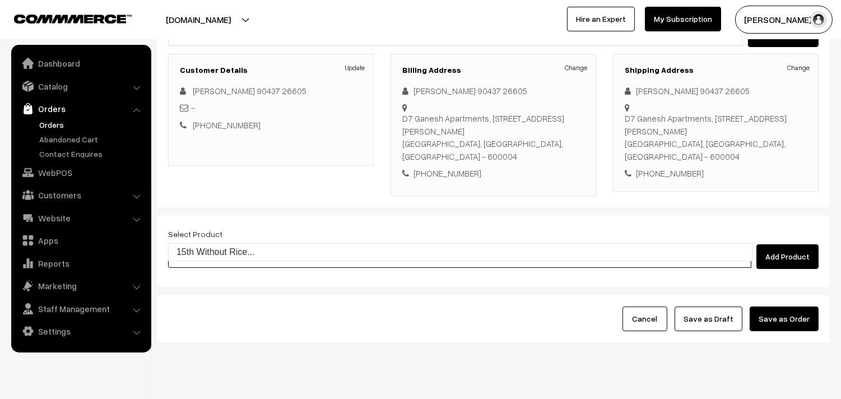
click at [220, 246] on input "15th witho" at bounding box center [460, 257] width 584 height 22
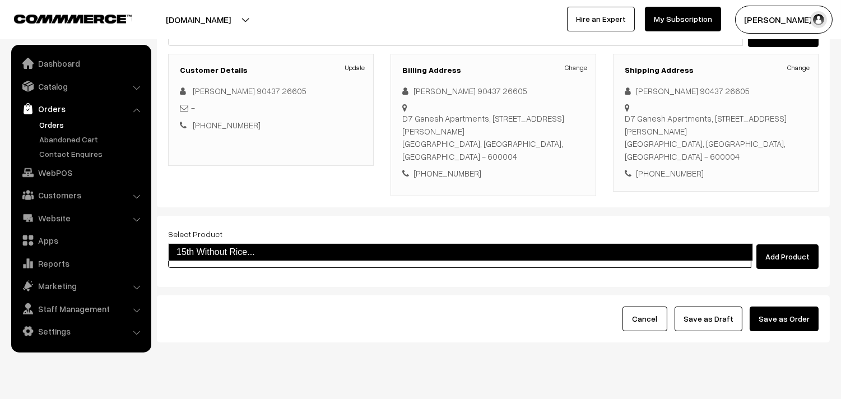
click at [220, 245] on link "15th Without Rice..." at bounding box center [460, 252] width 585 height 18
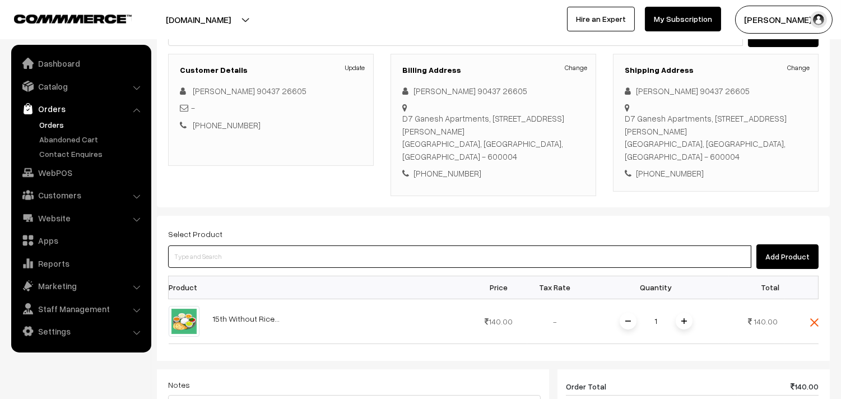
click at [220, 246] on input at bounding box center [460, 257] width 584 height 22
type input "poriyal"
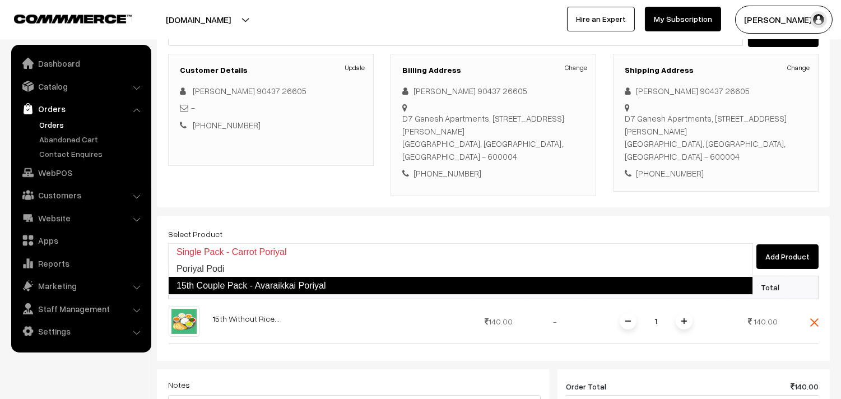
click at [206, 283] on link "15th Couple Pack - Avaraikkai Poriyal" at bounding box center [460, 286] width 585 height 18
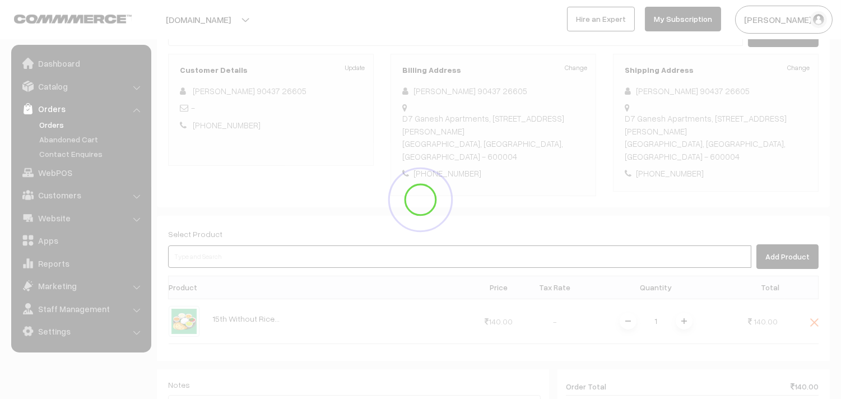
click at [195, 246] on input at bounding box center [460, 257] width 584 height 22
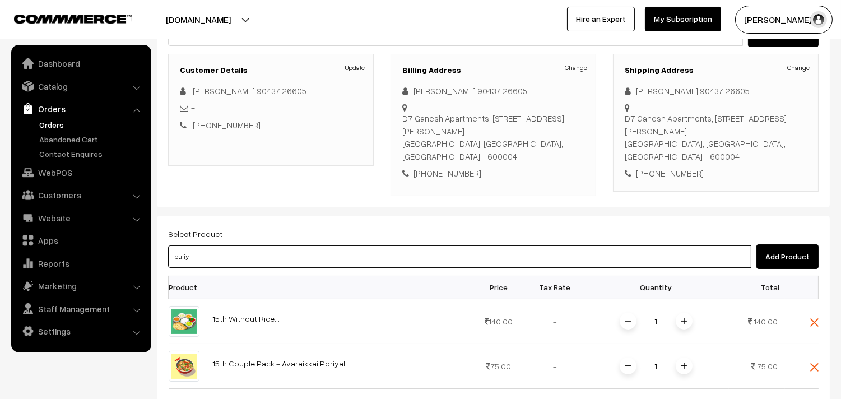
type input "puliyo"
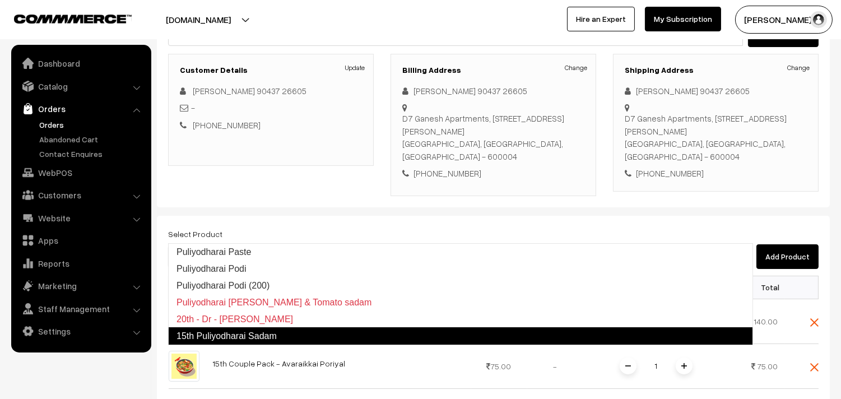
click at [230, 331] on link "15th Puliyodharai Sadam" at bounding box center [460, 336] width 585 height 18
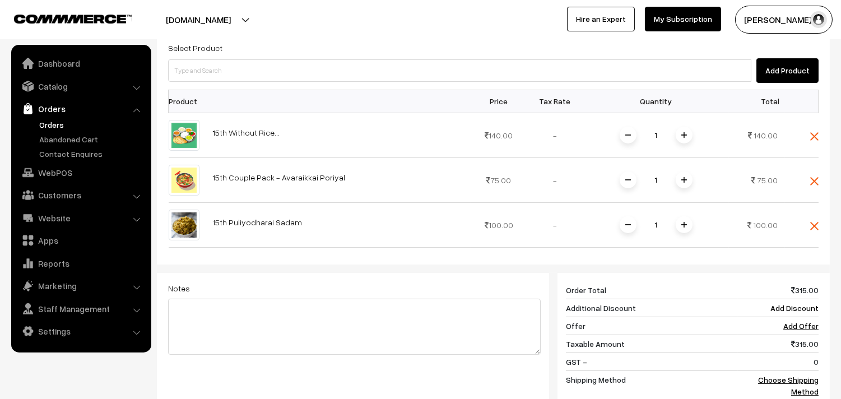
scroll to position [327, 0]
click at [787, 374] on link "Choose Shipping Method" at bounding box center [788, 384] width 61 height 21
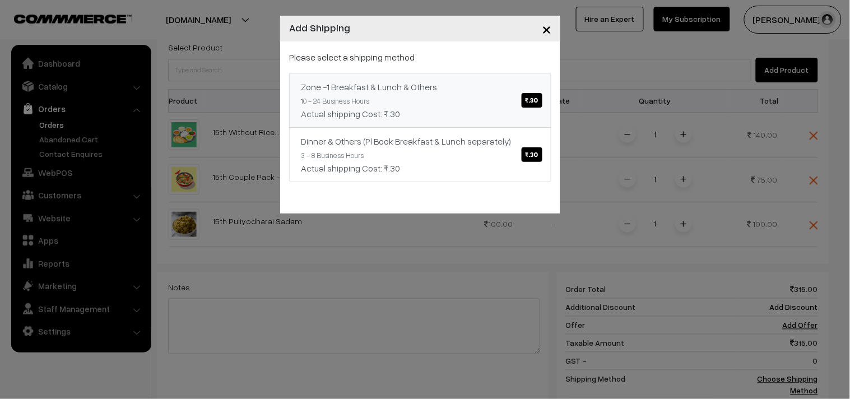
click at [533, 101] on span "₹.30" at bounding box center [532, 100] width 21 height 15
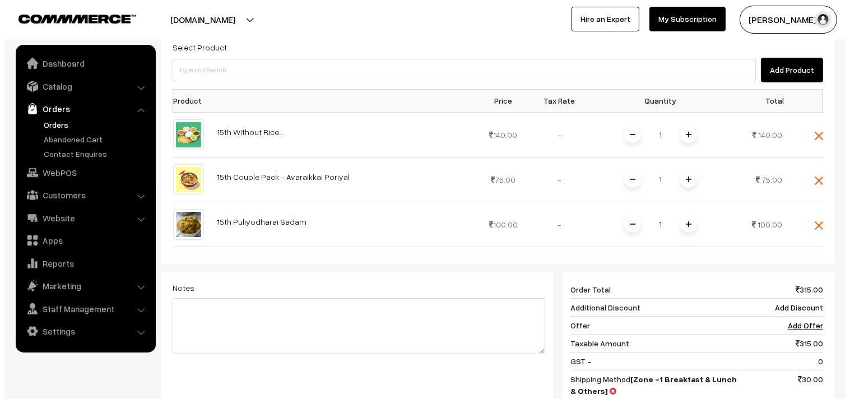
scroll to position [503, 0]
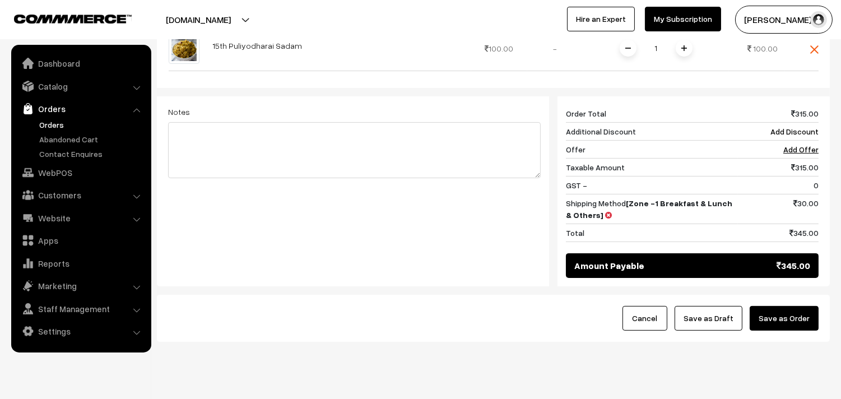
click at [764, 306] on button "Save as Order" at bounding box center [784, 318] width 69 height 25
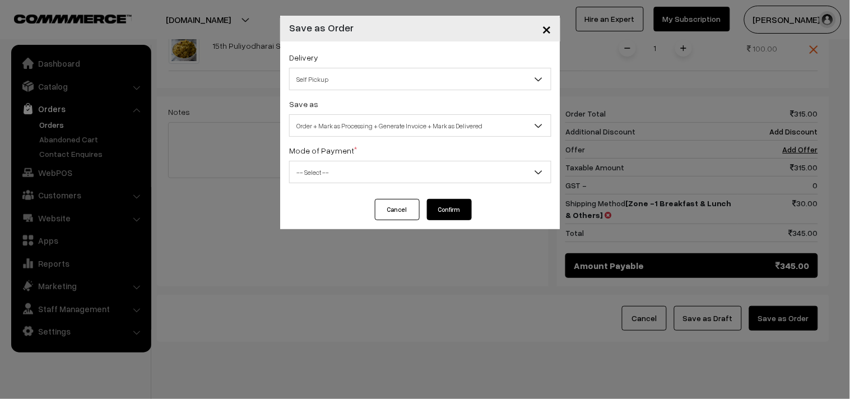
click at [374, 79] on span "Self Pickup" at bounding box center [420, 80] width 261 height 20
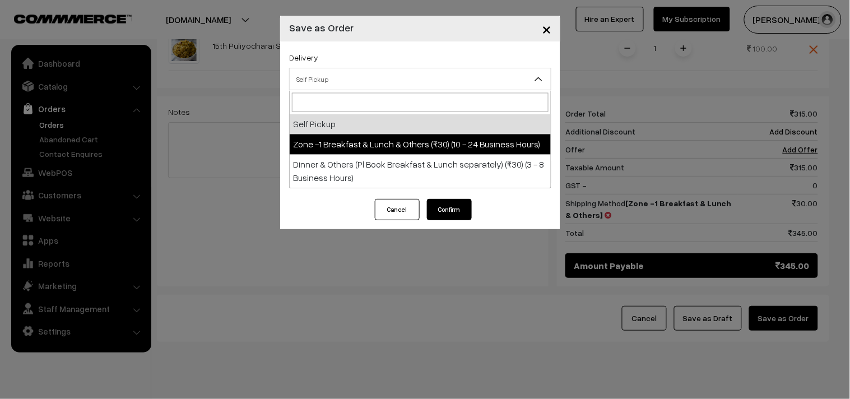
select select "ZON1"
select select "3"
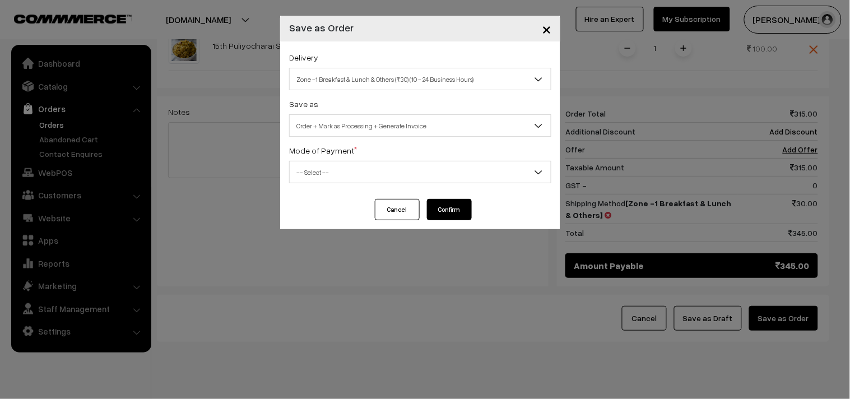
click at [365, 132] on span "Order + Mark as Processing + Generate Invoice" at bounding box center [420, 126] width 261 height 20
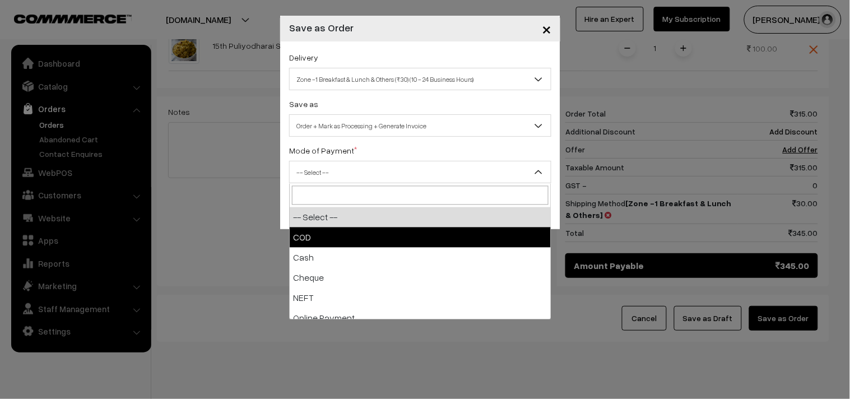
select select "1"
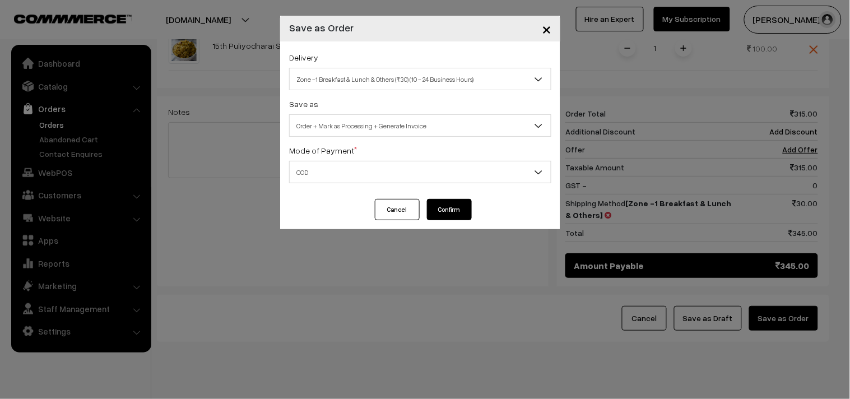
click at [441, 206] on button "Confirm" at bounding box center [449, 209] width 45 height 21
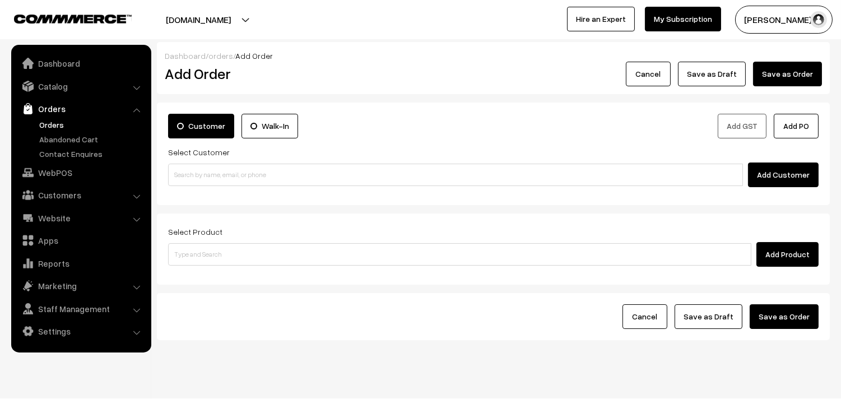
click at [64, 127] on link "Orders" at bounding box center [91, 125] width 111 height 12
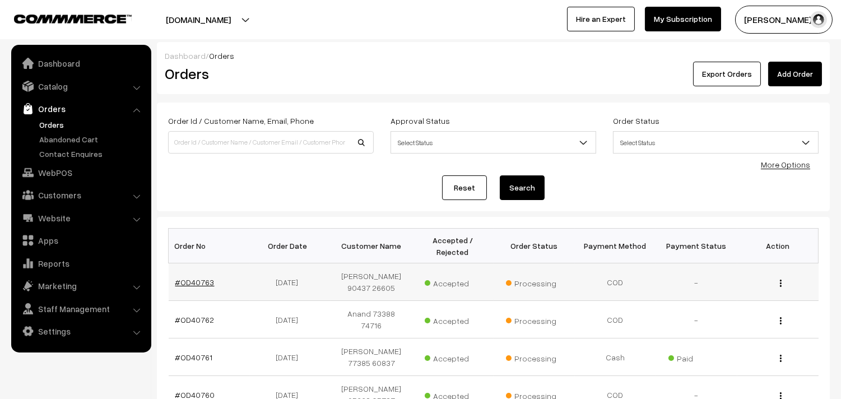
click at [203, 283] on link "#OD40763" at bounding box center [194, 282] width 39 height 10
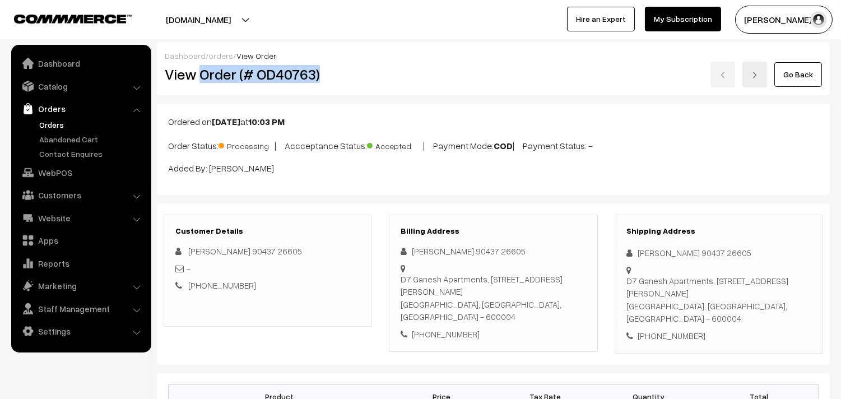
drag, startPoint x: 200, startPoint y: 71, endPoint x: 362, endPoint y: 82, distance: 162.4
click at [362, 82] on h2 "View Order (# OD40763)" at bounding box center [269, 74] width 208 height 17
copy h2 "Order (# OD40763)"
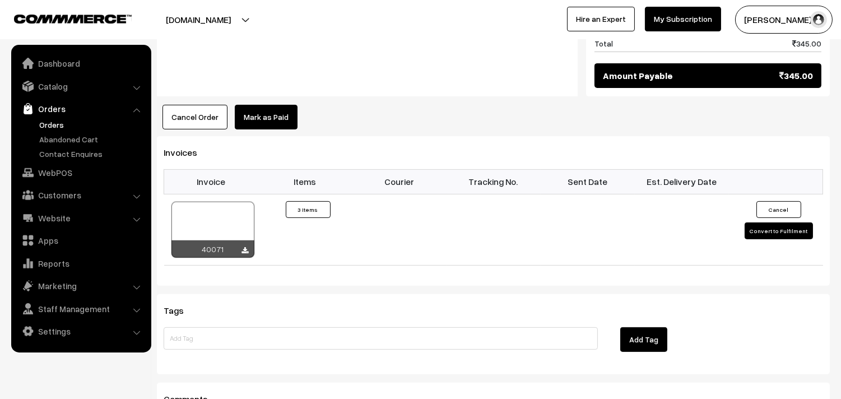
scroll to position [934, 0]
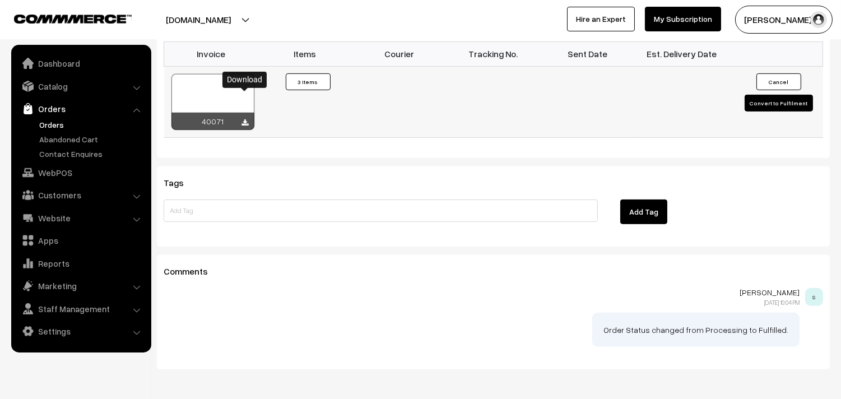
click at [242, 119] on icon at bounding box center [245, 122] width 7 height 7
click at [53, 124] on link "Orders" at bounding box center [91, 125] width 111 height 12
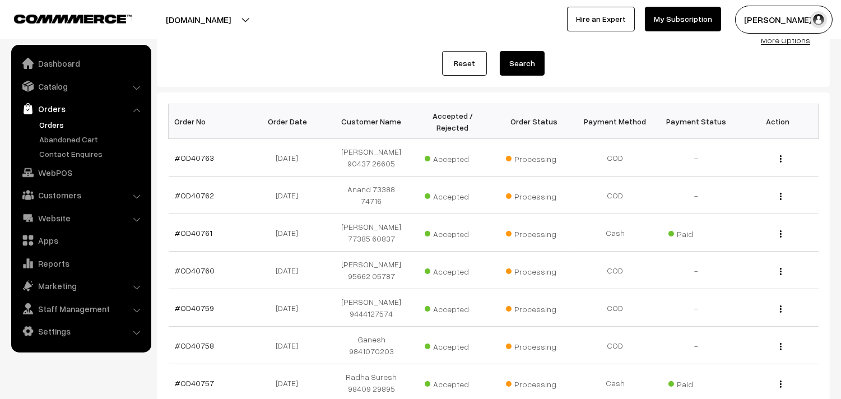
scroll to position [124, 0]
click at [198, 228] on link "#OD40761" at bounding box center [194, 233] width 38 height 10
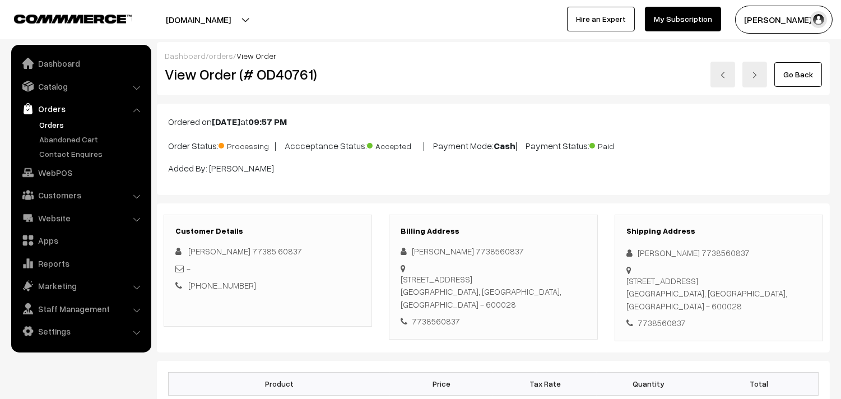
click at [792, 67] on link "Go Back" at bounding box center [799, 74] width 48 height 25
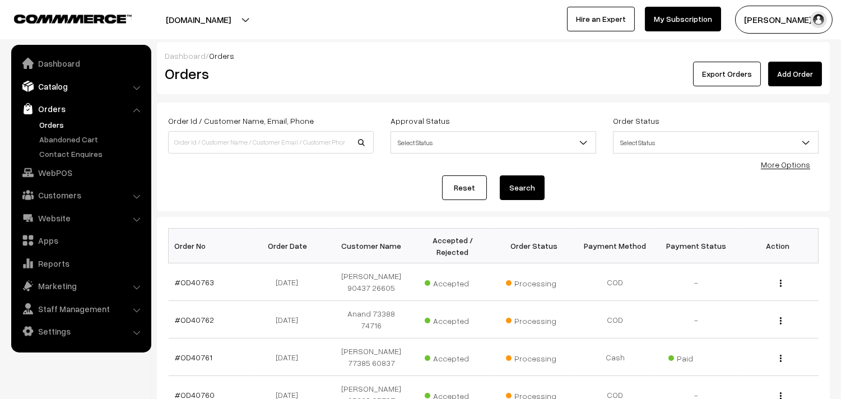
click at [62, 94] on link "Catalog" at bounding box center [80, 86] width 133 height 20
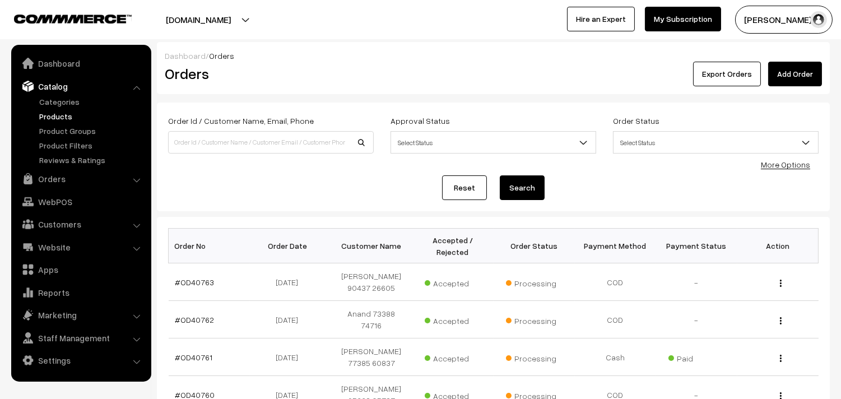
click at [53, 121] on link "Products" at bounding box center [91, 116] width 111 height 12
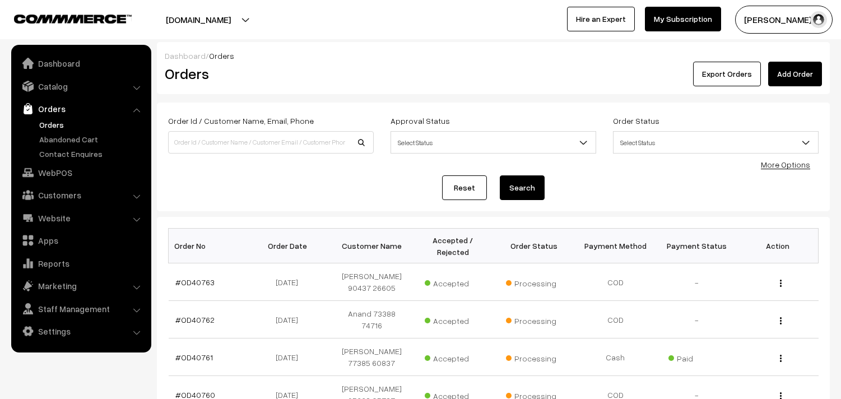
scroll to position [62, 0]
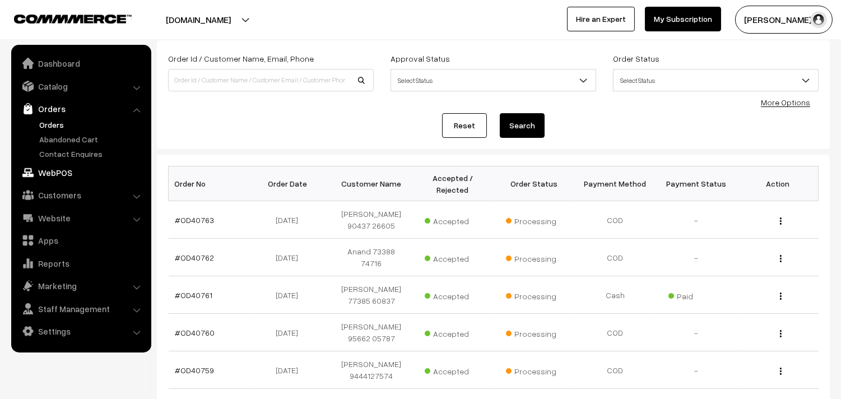
click at [57, 166] on link "WebPOS" at bounding box center [80, 173] width 133 height 20
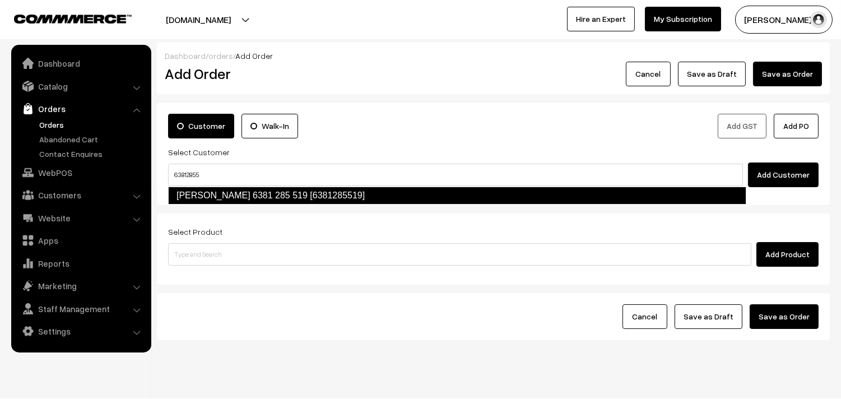
click at [214, 195] on link "[PERSON_NAME] 6381 285 519 [6381285519]" at bounding box center [457, 196] width 579 height 18
type input "63812855"
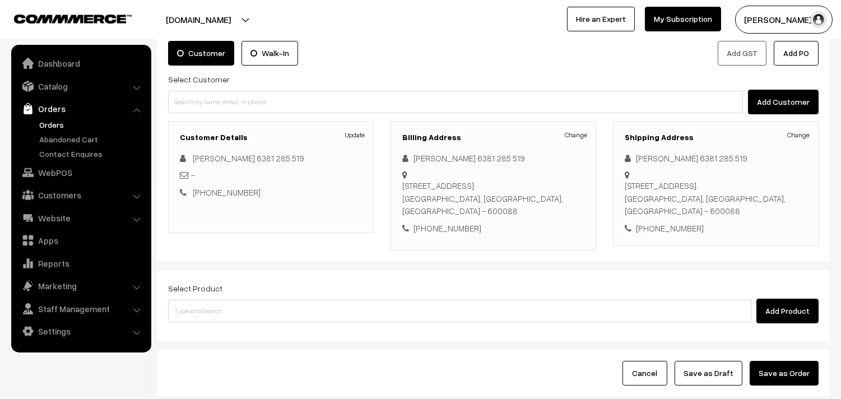
scroll to position [152, 0]
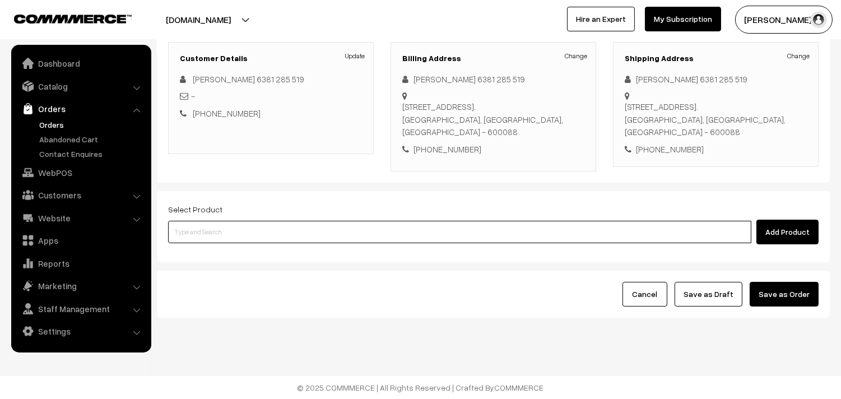
click at [276, 236] on input at bounding box center [460, 232] width 584 height 22
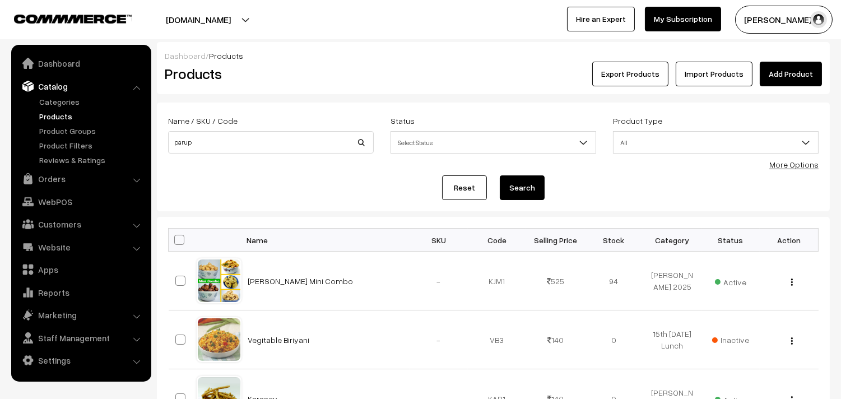
type input "paruppu podi"
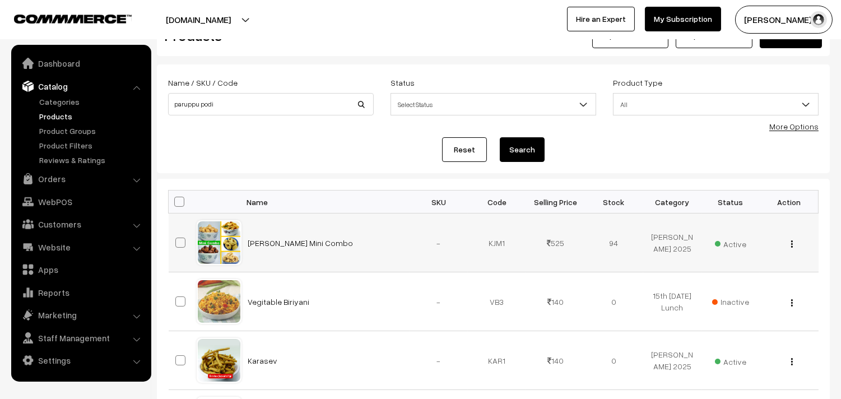
scroll to position [124, 0]
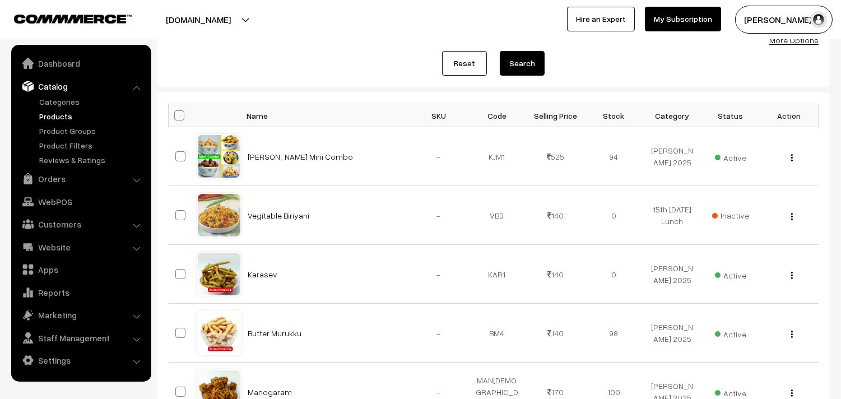
click at [533, 58] on button "Search" at bounding box center [522, 63] width 45 height 25
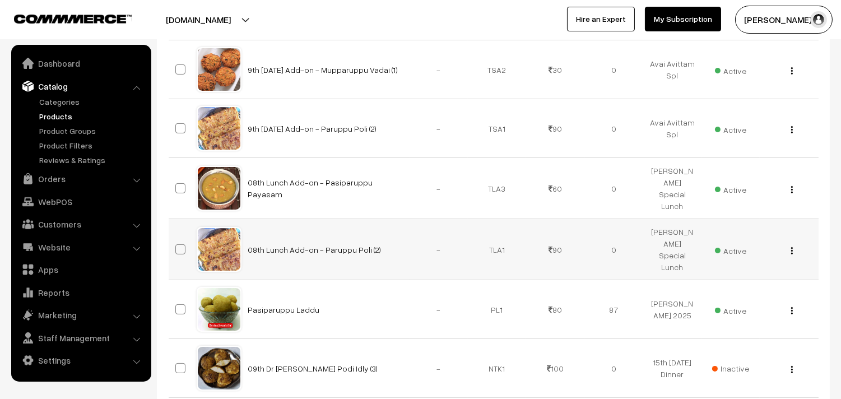
scroll to position [373, 0]
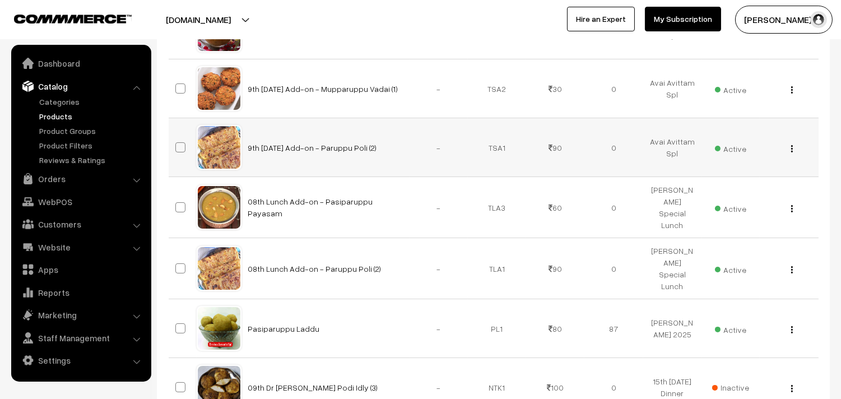
click at [792, 145] on img "button" at bounding box center [793, 148] width 2 height 7
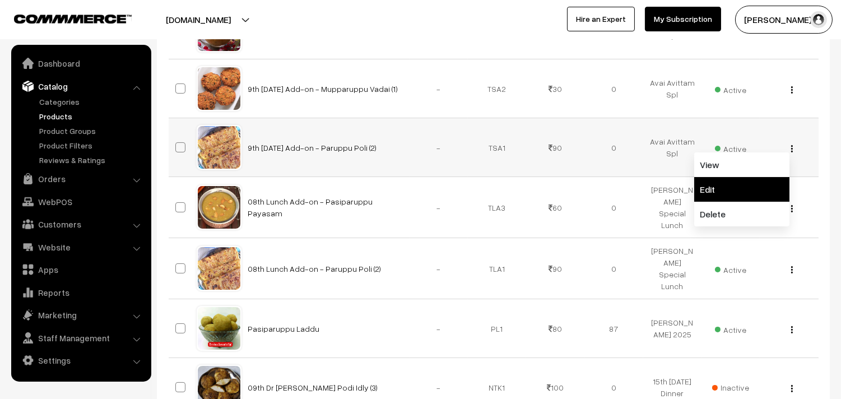
click at [746, 180] on link "Edit" at bounding box center [742, 189] width 95 height 25
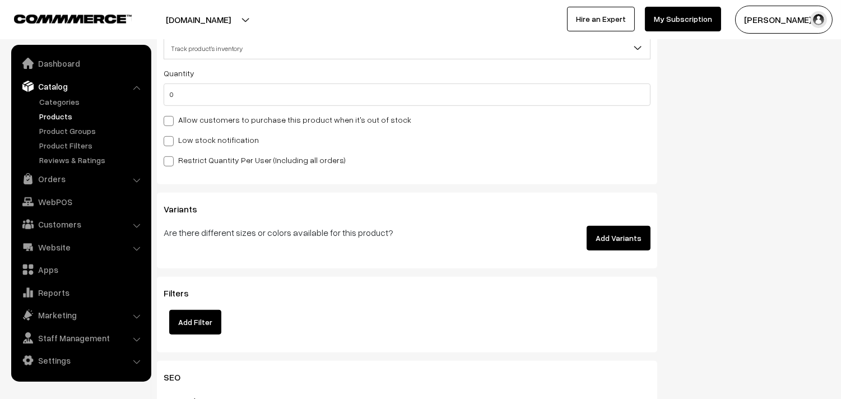
scroll to position [1058, 0]
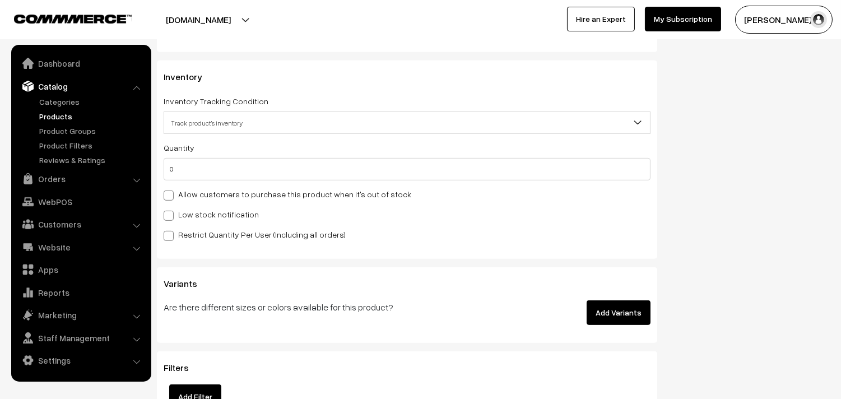
click at [229, 198] on label "Allow customers to purchase this product when it's out of stock" at bounding box center [288, 194] width 248 height 12
click at [171, 197] on input "Allow customers to purchase this product when it's out of stock" at bounding box center [167, 193] width 7 height 7
checkbox input "true"
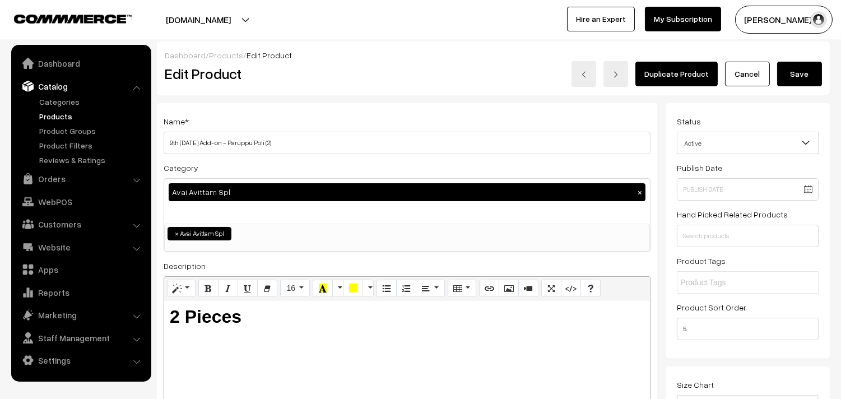
scroll to position [0, 0]
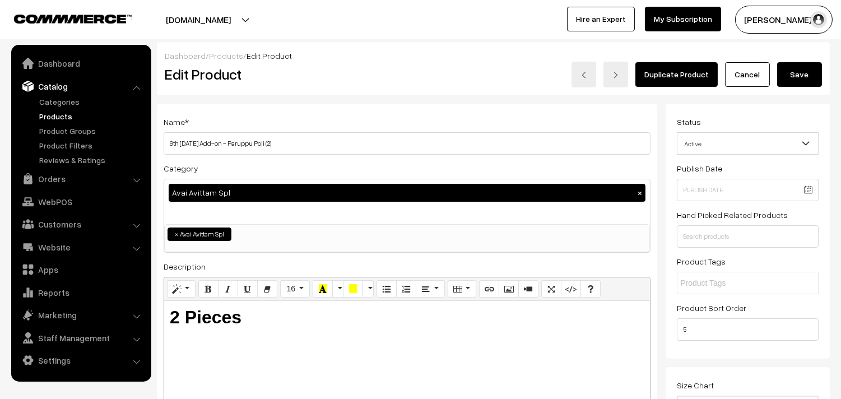
click at [806, 71] on button "Save" at bounding box center [800, 74] width 45 height 25
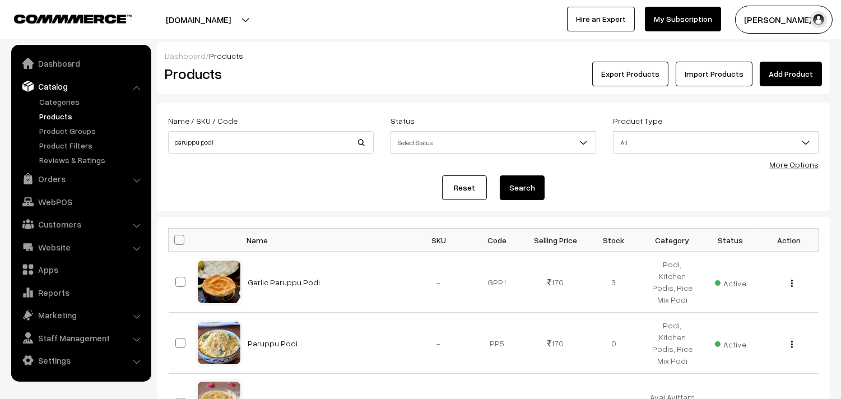
click at [56, 202] on link "WebPOS" at bounding box center [80, 202] width 133 height 20
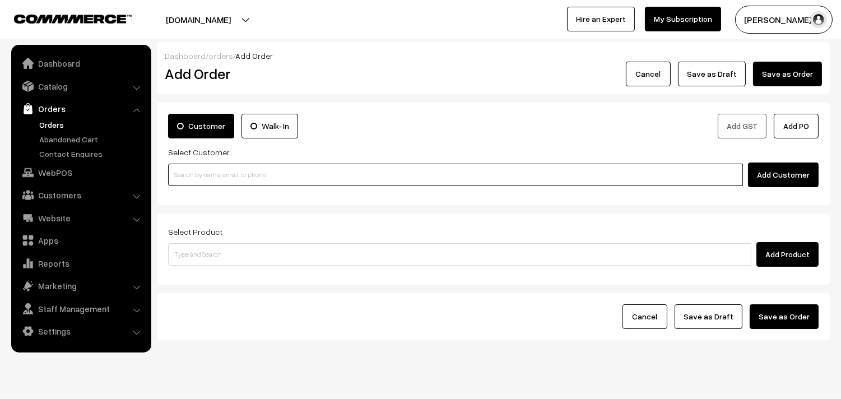
drag, startPoint x: 0, startPoint y: 0, endPoint x: 229, endPoint y: 177, distance: 289.3
click at [229, 177] on input at bounding box center [455, 175] width 575 height 22
type input "s"
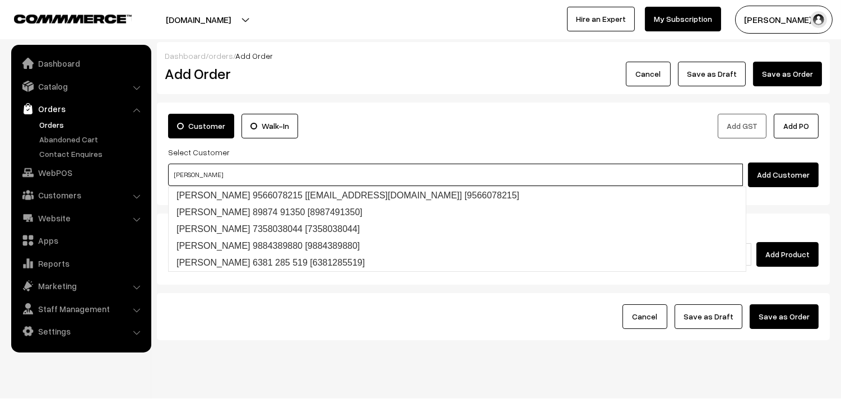
click at [263, 195] on link "Sripriya 9566078215 [Annam28@gmail.com] [9566078215]" at bounding box center [457, 195] width 577 height 17
type input "sripriya"
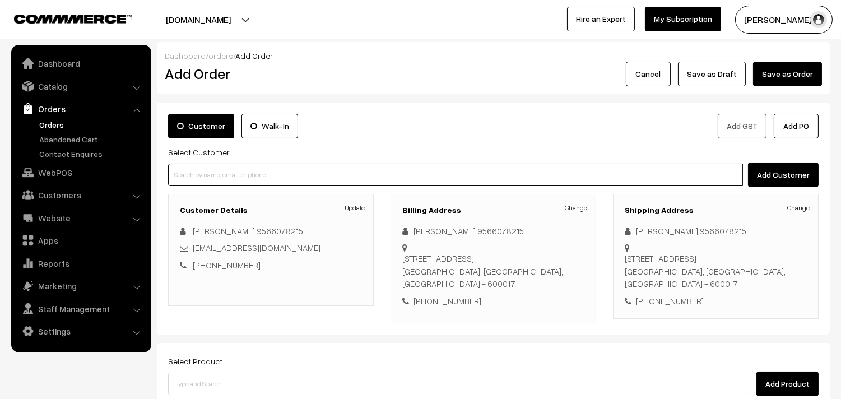
drag, startPoint x: 258, startPoint y: 177, endPoint x: 245, endPoint y: 175, distance: 12.9
click at [248, 176] on input at bounding box center [455, 175] width 575 height 22
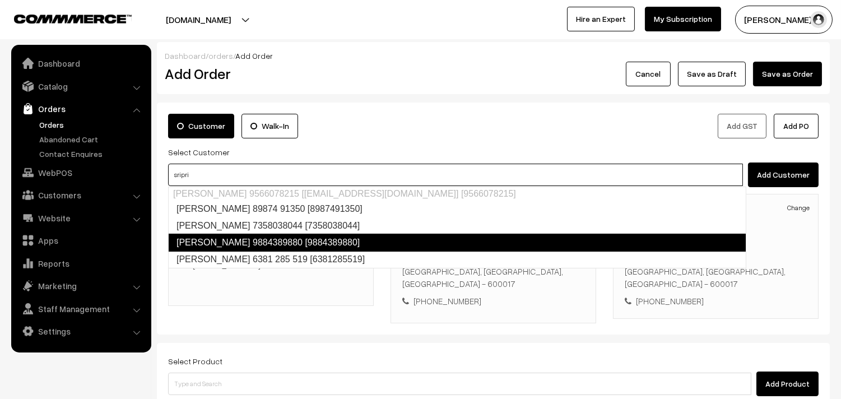
click at [245, 236] on link "Sripriya 9884389880 [9884389880]" at bounding box center [457, 243] width 579 height 18
type input "sripri"
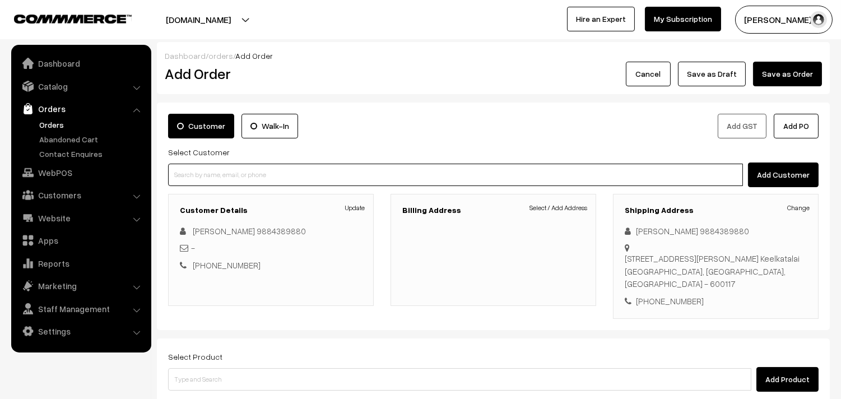
click at [247, 175] on input at bounding box center [455, 175] width 575 height 22
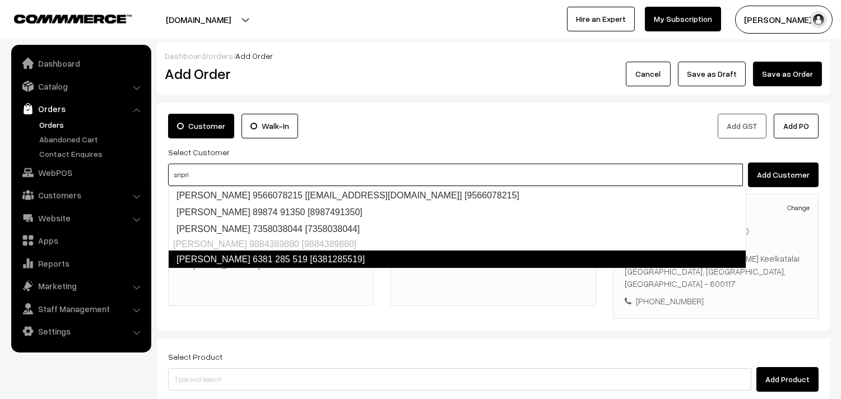
click at [236, 261] on link "Sripriya 6381 285 519 [6381285519]" at bounding box center [457, 260] width 579 height 18
type input "sripri"
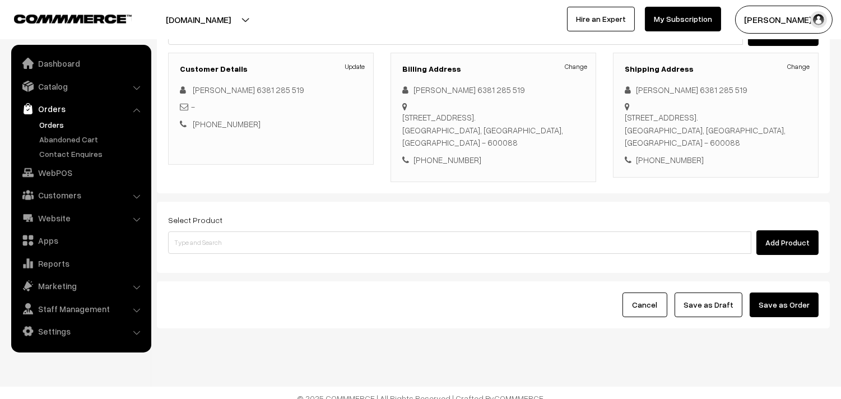
scroll to position [152, 0]
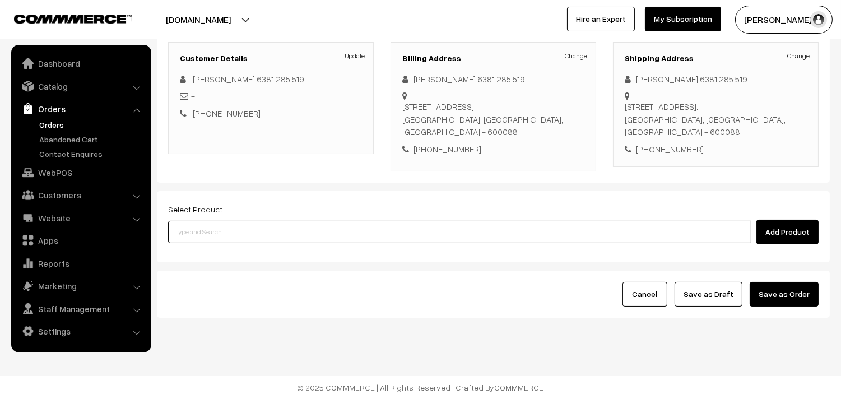
click at [235, 236] on input at bounding box center [460, 232] width 584 height 22
type input "spl parup"
click at [274, 226] on input at bounding box center [460, 232] width 584 height 22
paste input "9th Saturday Add-on - Paruppu Poli (2)"
drag, startPoint x: 186, startPoint y: 228, endPoint x: 150, endPoint y: 230, distance: 35.4
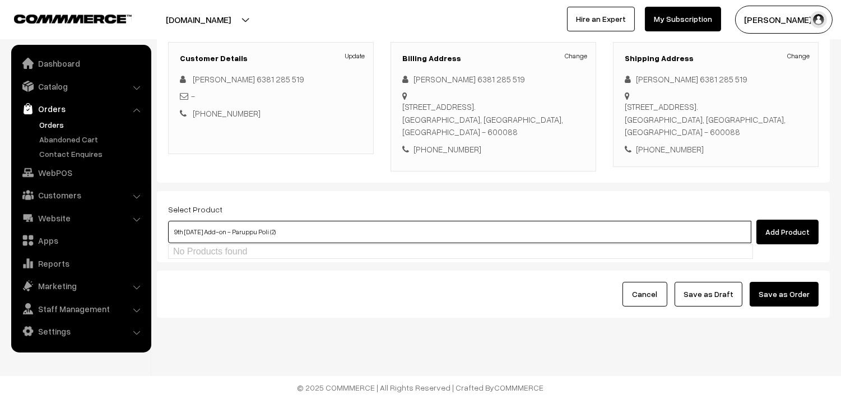
click at [150, 230] on body "Thank you for showing interest. Our team will call you shortly. Close annamfood…" at bounding box center [420, 123] width 841 height 551
type input "9th Saturday Add-on - Paruppu Poli (2)"
click at [249, 251] on link "9th [DATE] Add-on - Paruppu Poli (2)" at bounding box center [461, 253] width 584 height 17
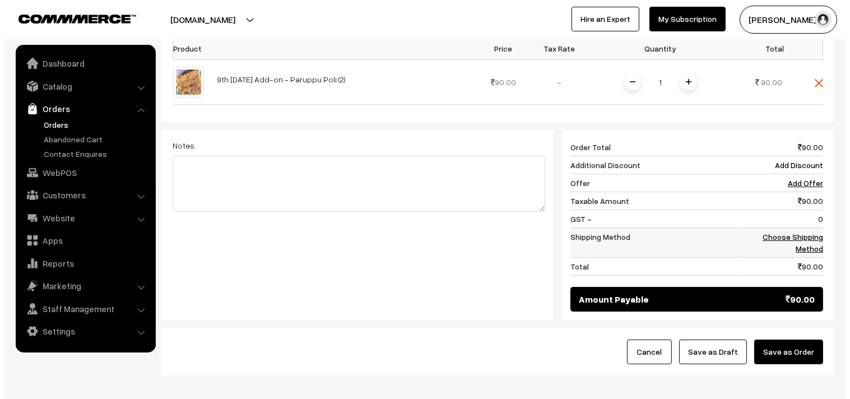
scroll to position [401, 0]
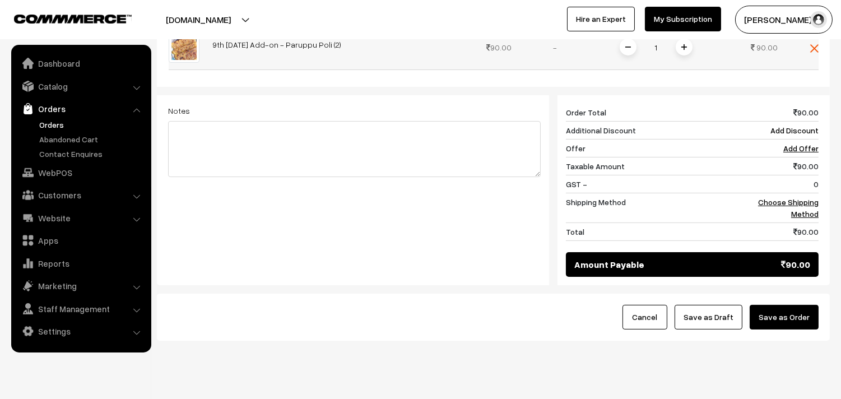
click at [686, 47] on img at bounding box center [685, 47] width 6 height 6
click at [684, 48] on img at bounding box center [685, 47] width 6 height 6
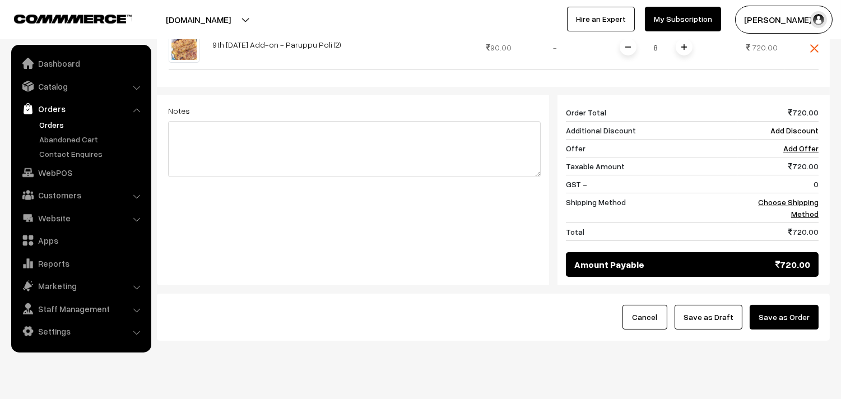
click at [683, 48] on img at bounding box center [685, 47] width 6 height 6
click at [682, 49] on img at bounding box center [685, 47] width 6 height 6
click at [793, 205] on link "Choose Shipping Method" at bounding box center [788, 207] width 61 height 21
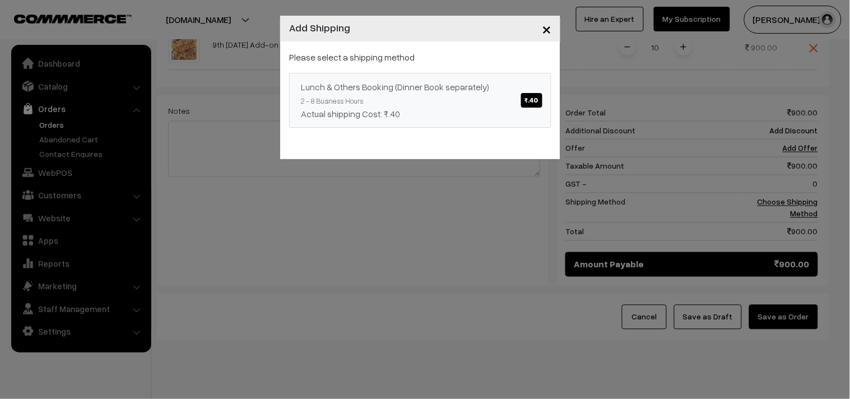
click at [494, 92] on div "Lunch & Others Booking (Dinner Book separately) ₹.40" at bounding box center [420, 86] width 239 height 13
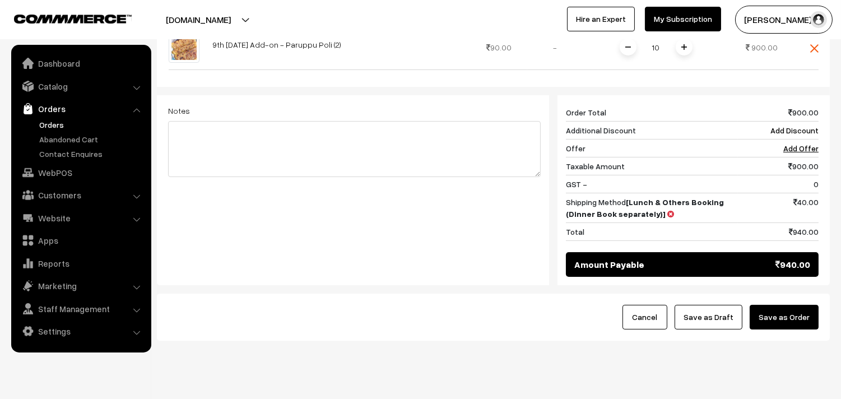
click at [778, 317] on button "Save as Order" at bounding box center [784, 317] width 69 height 25
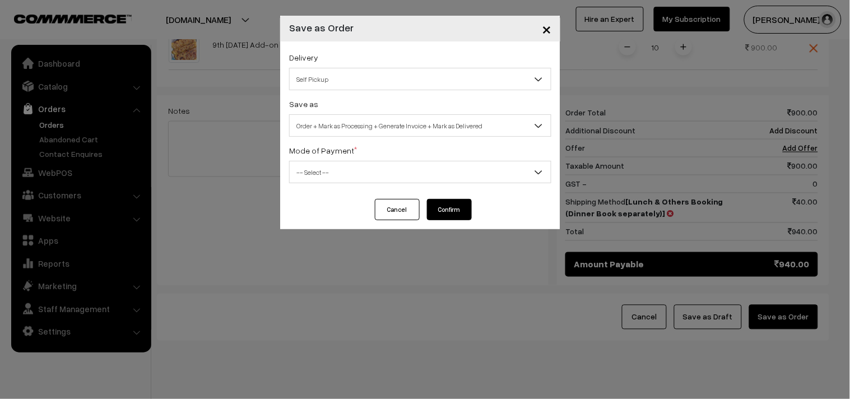
click at [339, 94] on div "Delivery Self Pickup Lunch & Others Booking (Dinner Book separately) (₹40) (2 -…" at bounding box center [420, 120] width 280 height 158
click at [343, 86] on span "Self Pickup" at bounding box center [420, 80] width 261 height 20
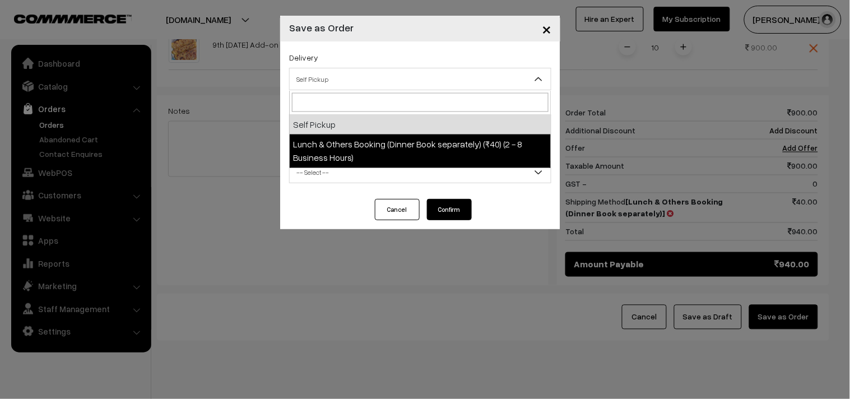
select select "LOB1"
select select "3"
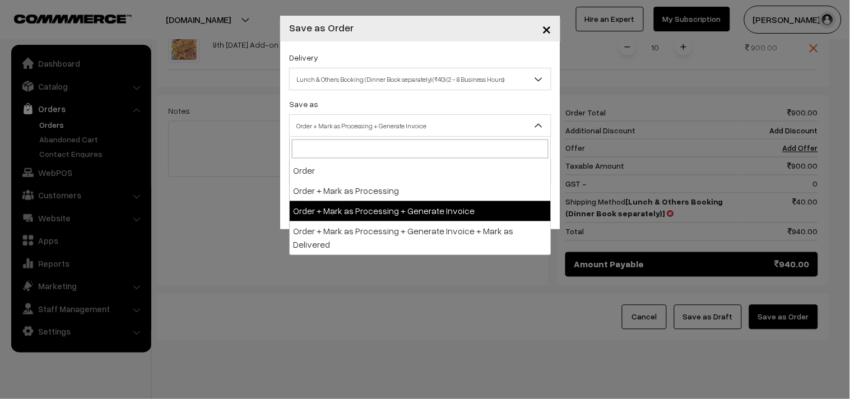
click at [359, 117] on span "Order + Mark as Processing + Generate Invoice" at bounding box center [420, 126] width 261 height 20
drag, startPoint x: 378, startPoint y: 206, endPoint x: 373, endPoint y: 196, distance: 11.5
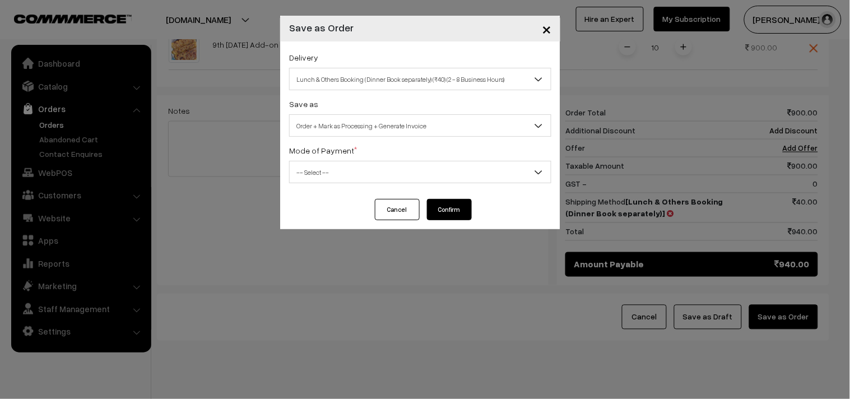
click at [356, 165] on span "-- Select --" at bounding box center [420, 173] width 261 height 20
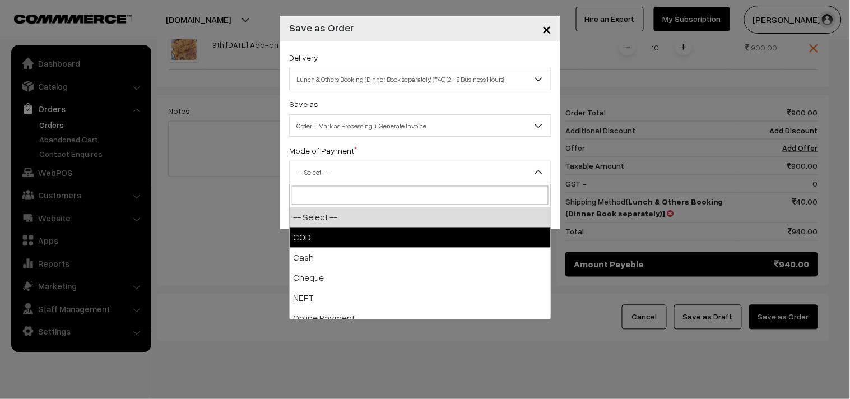
select select "1"
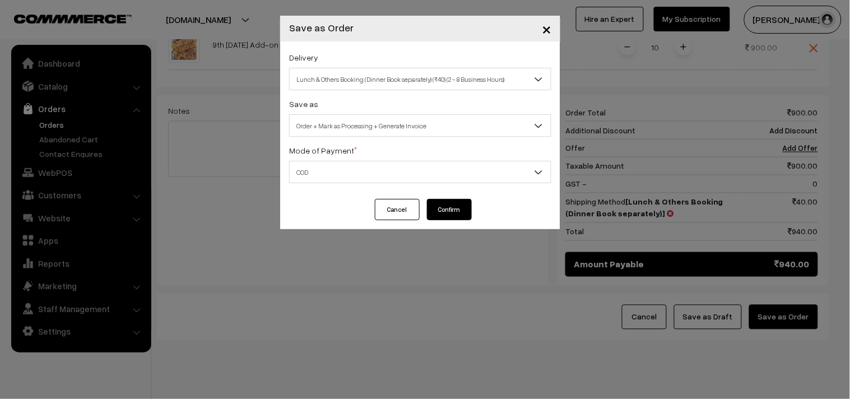
click at [454, 211] on button "Confirm" at bounding box center [449, 209] width 45 height 21
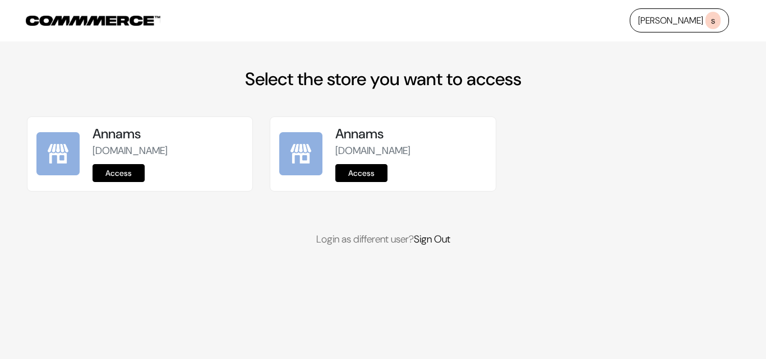
click at [98, 170] on link "Access" at bounding box center [118, 173] width 52 height 18
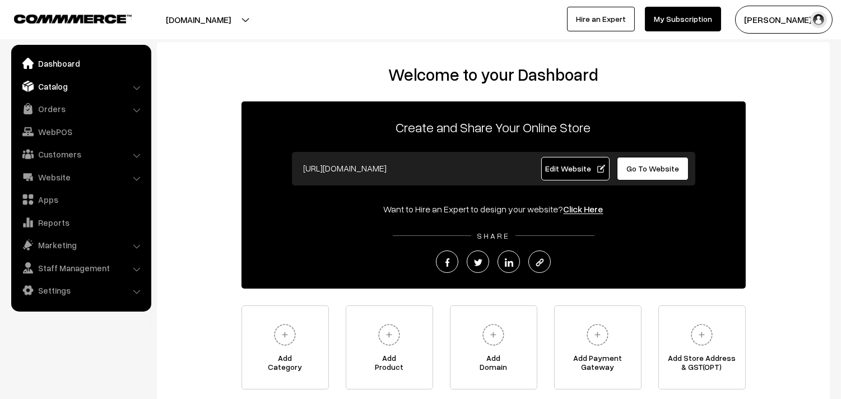
click at [59, 81] on link "Catalog" at bounding box center [80, 86] width 133 height 20
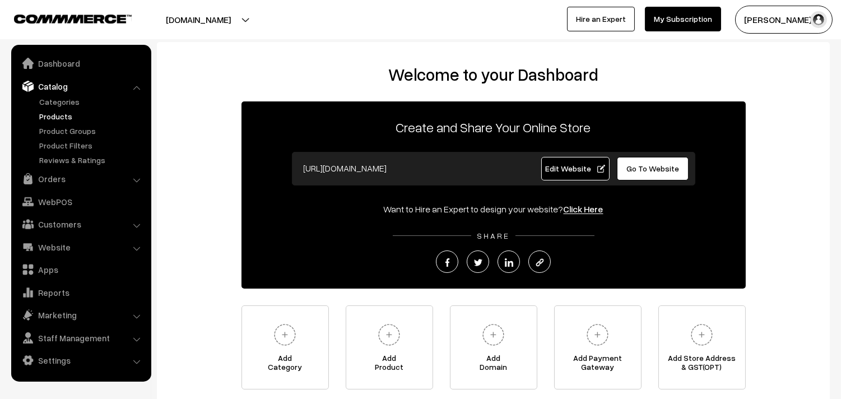
click at [68, 113] on link "Products" at bounding box center [91, 116] width 111 height 12
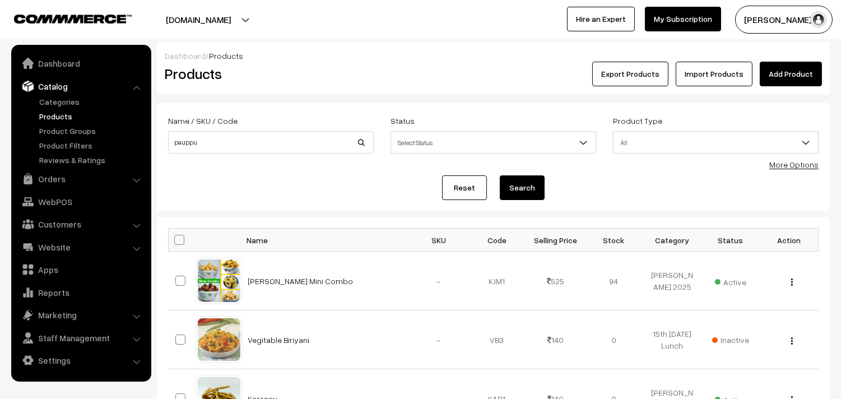
type input "pauppu"
click at [500, 175] on button "Search" at bounding box center [522, 187] width 45 height 25
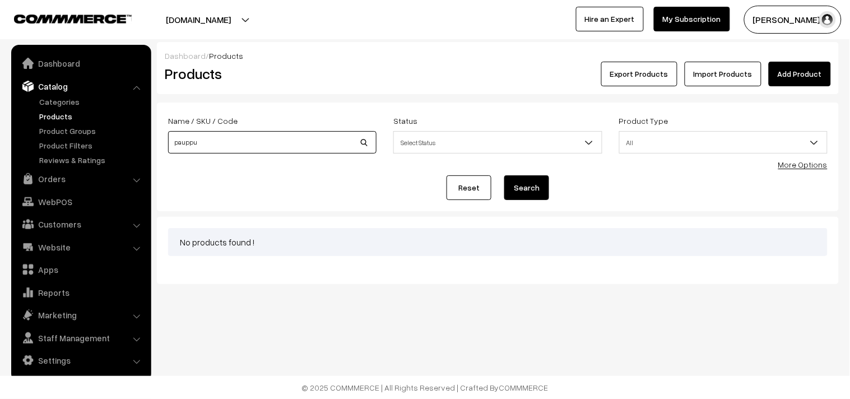
drag, startPoint x: 187, startPoint y: 150, endPoint x: 0, endPoint y: 146, distance: 186.7
click at [0, 146] on body "Thank you for showing interest. Our team will call you shortly. Close [DOMAIN_N…" at bounding box center [425, 199] width 850 height 399
type input "polli"
click at [505, 175] on button "Search" at bounding box center [527, 187] width 45 height 25
click at [529, 193] on button "Search" at bounding box center [527, 187] width 45 height 25
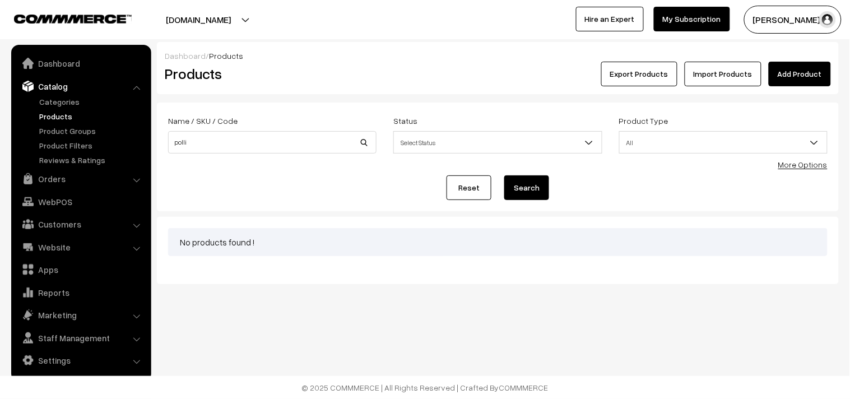
click at [66, 114] on link "Products" at bounding box center [91, 116] width 111 height 12
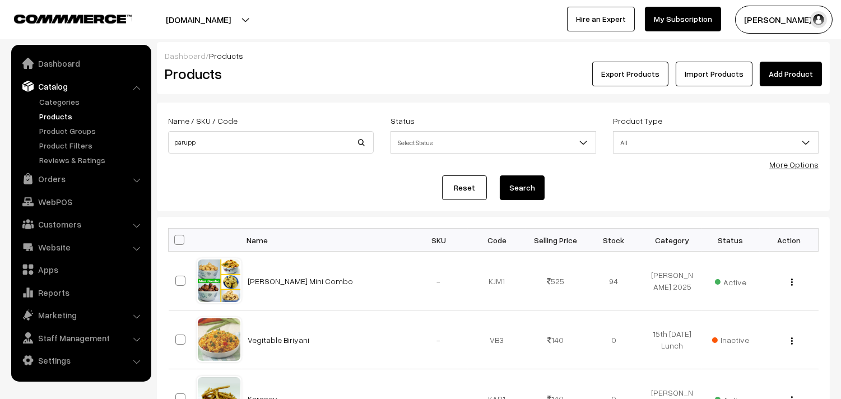
type input "paruppu poli"
click at [527, 194] on button "Search" at bounding box center [522, 187] width 45 height 25
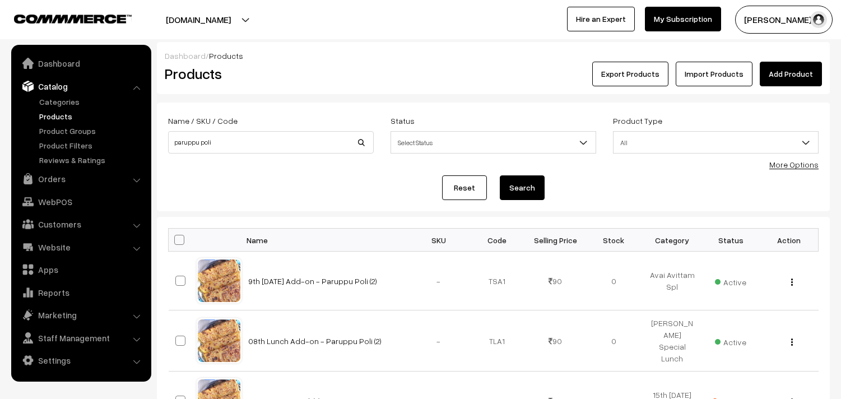
scroll to position [124, 0]
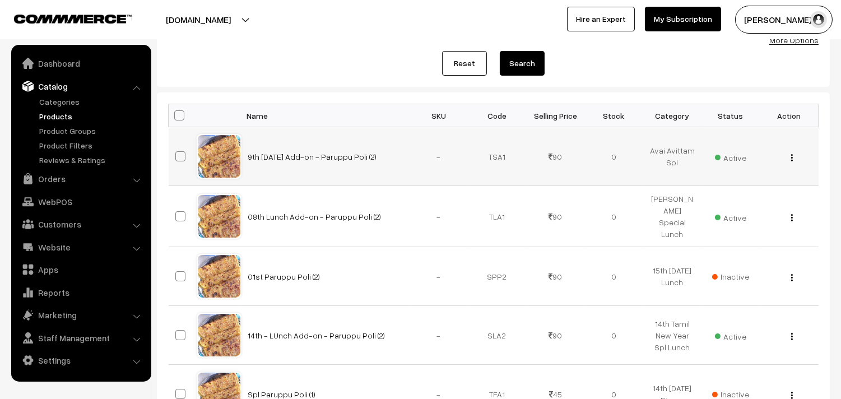
drag, startPoint x: 390, startPoint y: 157, endPoint x: 240, endPoint y: 147, distance: 150.5
click at [240, 147] on tr "9th [DATE] Add-on - Paruppu Poli (2) - TSA1 90" at bounding box center [494, 156] width 650 height 59
copy tr "9th [DATE] Add-on - Paruppu Poli (2)"
click at [62, 118] on link "Products" at bounding box center [91, 116] width 111 height 12
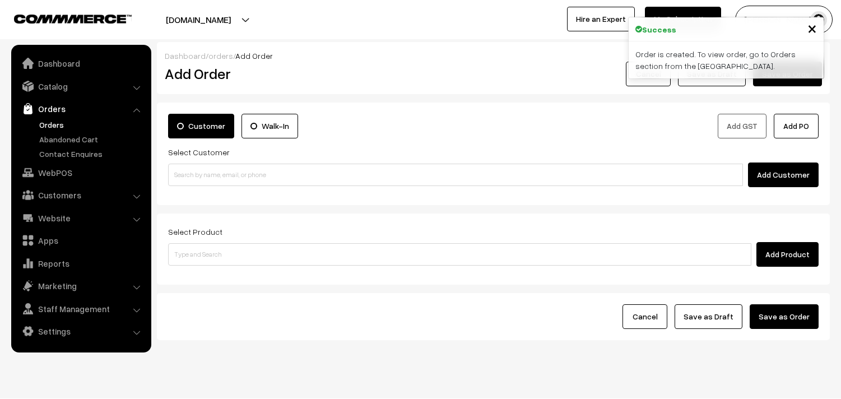
click at [44, 123] on link "Orders" at bounding box center [91, 125] width 111 height 12
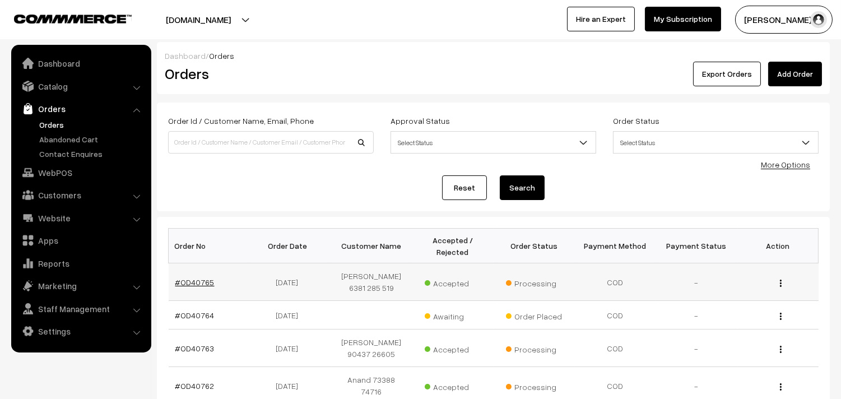
click at [200, 279] on link "#OD40765" at bounding box center [194, 282] width 39 height 10
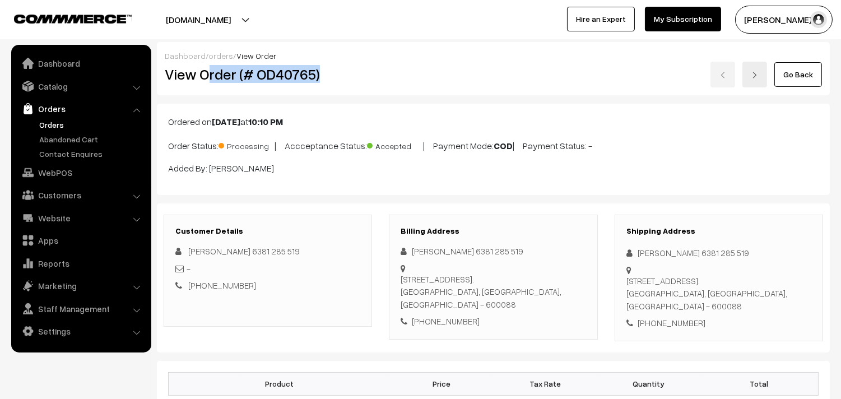
drag, startPoint x: 0, startPoint y: 0, endPoint x: 333, endPoint y: 79, distance: 342.2
click at [333, 79] on h2 "View Order (# OD40765)" at bounding box center [269, 74] width 208 height 17
copy h2 "rder (# OD40765)"
click at [243, 75] on h2 "View Order (# OD40765)" at bounding box center [269, 74] width 208 height 17
drag, startPoint x: 202, startPoint y: 76, endPoint x: 378, endPoint y: 85, distance: 176.3
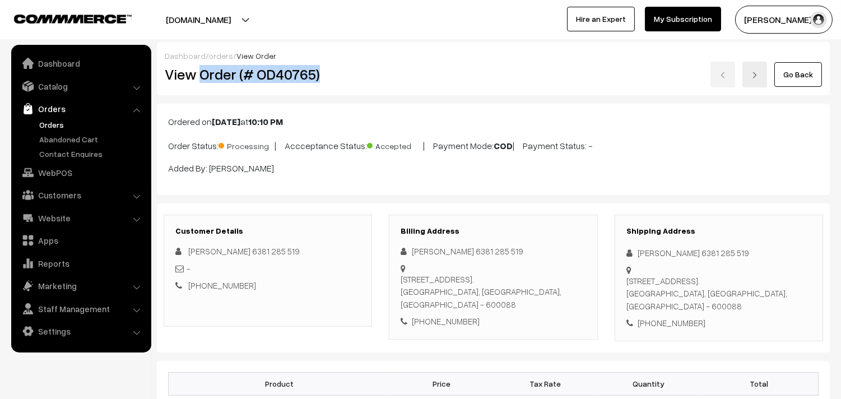
click at [377, 85] on div "View Order (# OD40765)" at bounding box center [268, 75] width 225 height 26
copy h2 "Order (# OD40765)"
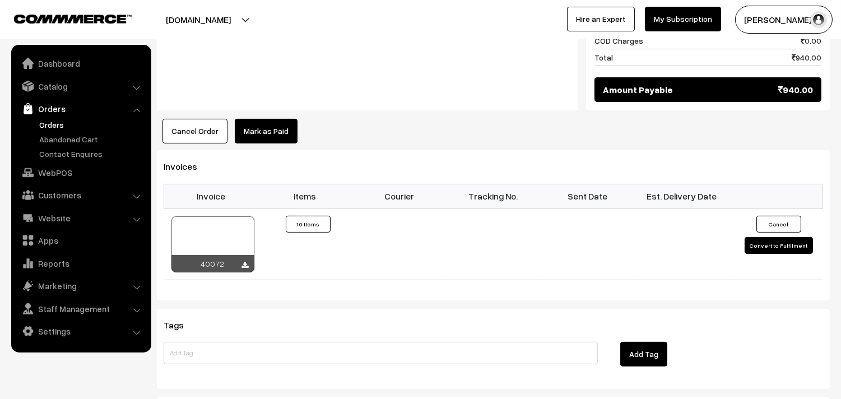
scroll to position [685, 0]
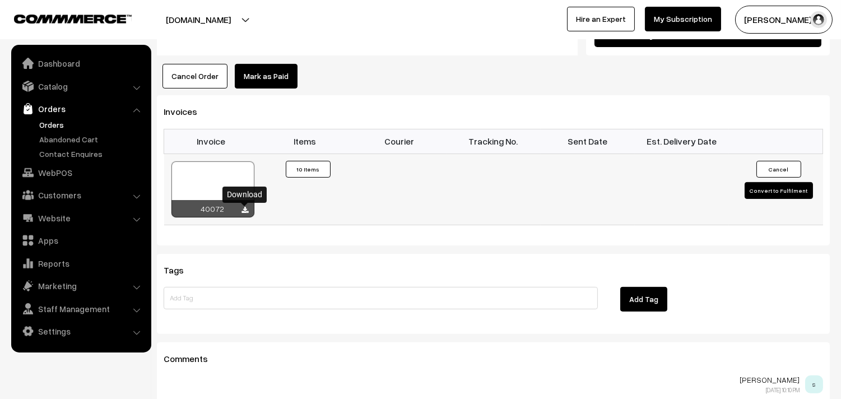
click at [247, 214] on icon at bounding box center [245, 210] width 7 height 7
click at [58, 129] on link "Orders" at bounding box center [91, 125] width 111 height 12
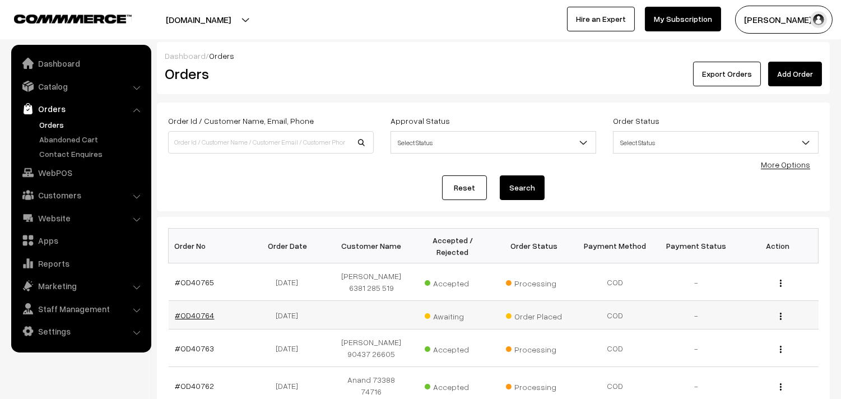
click at [198, 311] on link "#OD40764" at bounding box center [194, 316] width 39 height 10
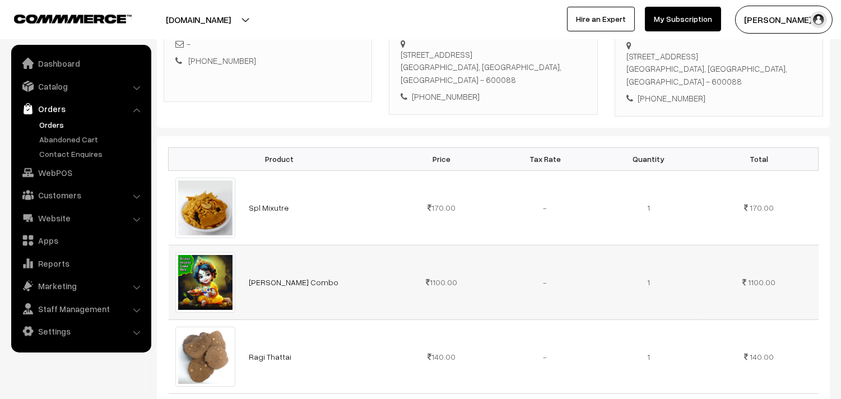
scroll to position [124, 0]
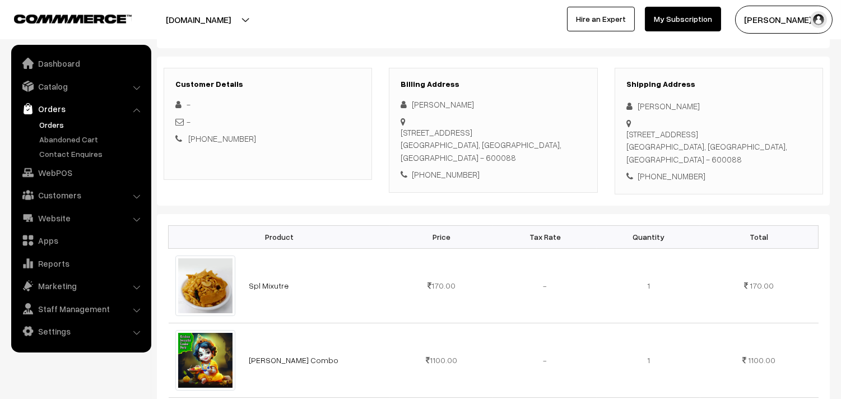
click at [71, 123] on link "Orders" at bounding box center [91, 125] width 111 height 12
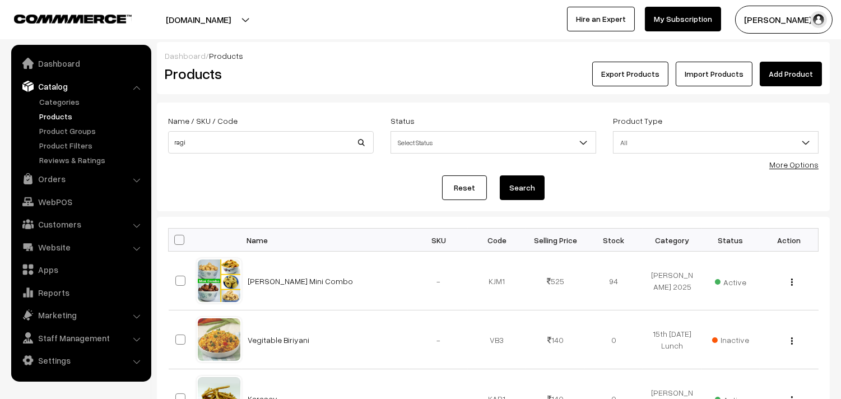
type input "ragi"
click at [500, 175] on button "Search" at bounding box center [522, 187] width 45 height 25
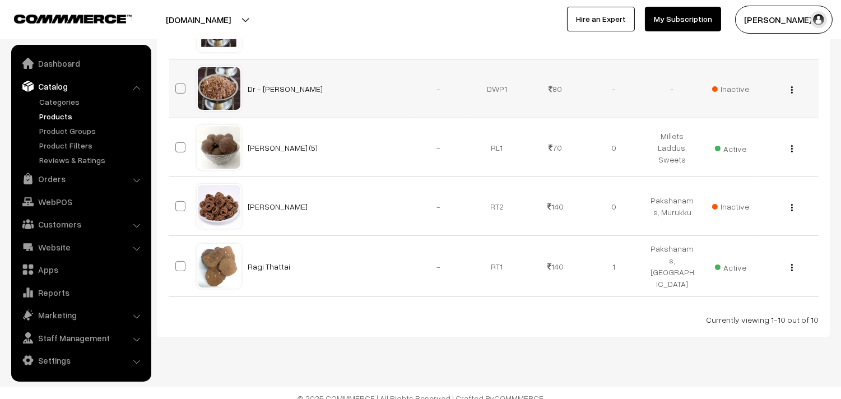
scroll to position [555, 0]
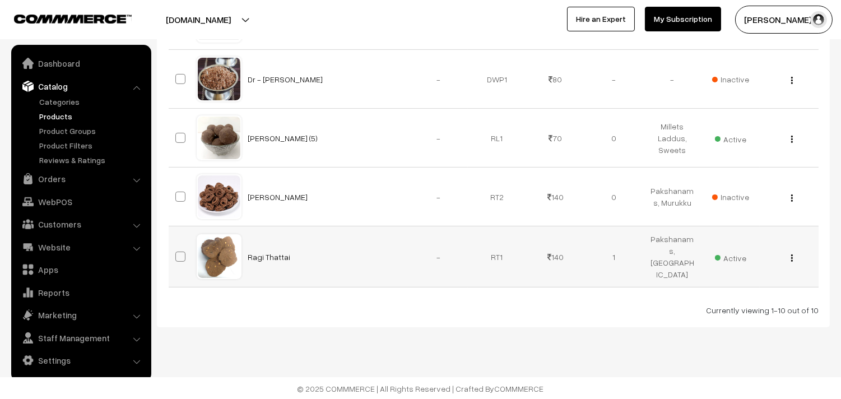
click at [793, 258] on button "button" at bounding box center [792, 257] width 3 height 9
click at [725, 293] on link "Edit" at bounding box center [742, 298] width 95 height 25
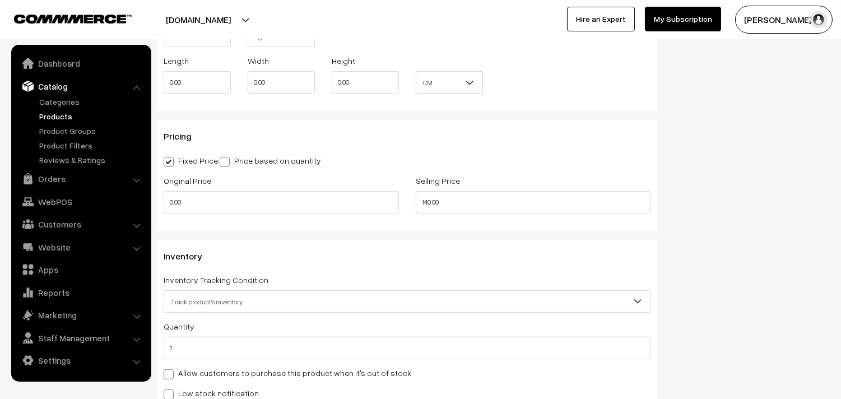
scroll to position [996, 0]
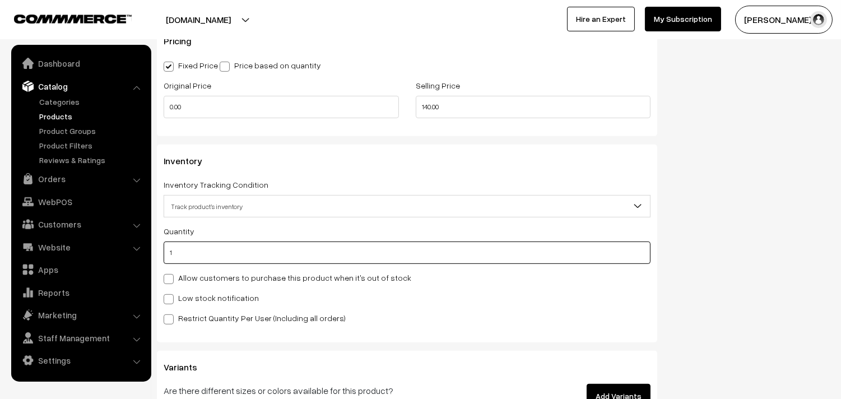
drag, startPoint x: 192, startPoint y: 255, endPoint x: 151, endPoint y: 255, distance: 40.4
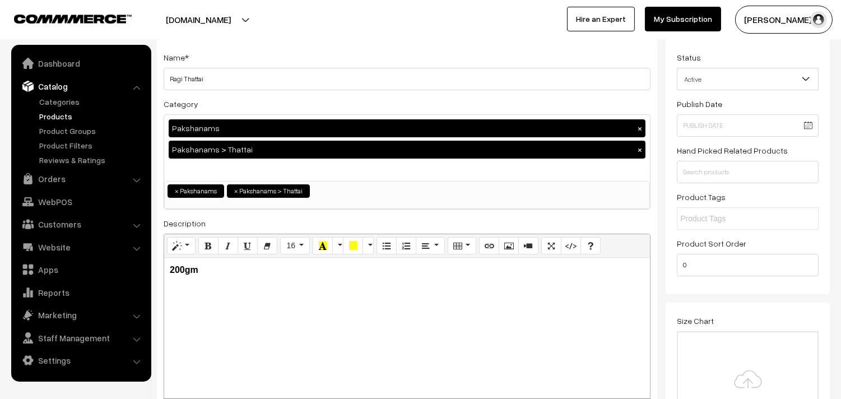
scroll to position [0, 0]
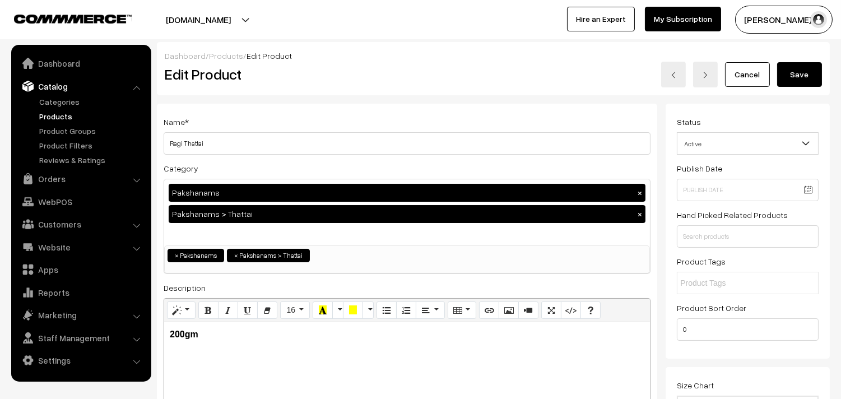
type input "0"
click at [803, 58] on div "Dashboard / Products / Edit Product" at bounding box center [494, 56] width 658 height 12
click at [803, 75] on button "Save" at bounding box center [800, 74] width 45 height 25
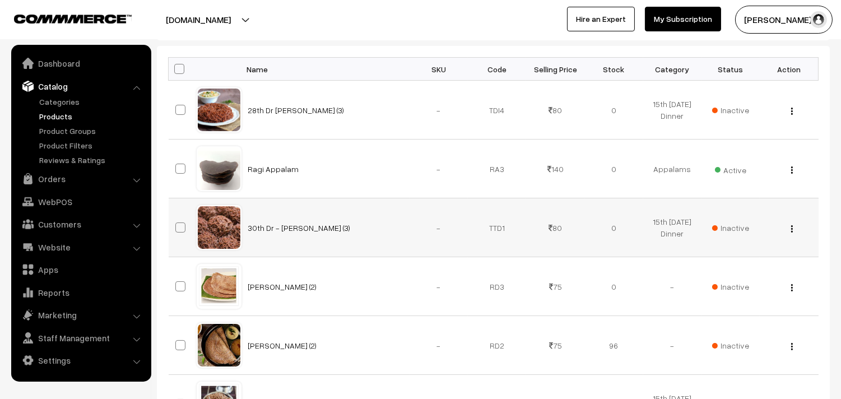
scroll to position [187, 0]
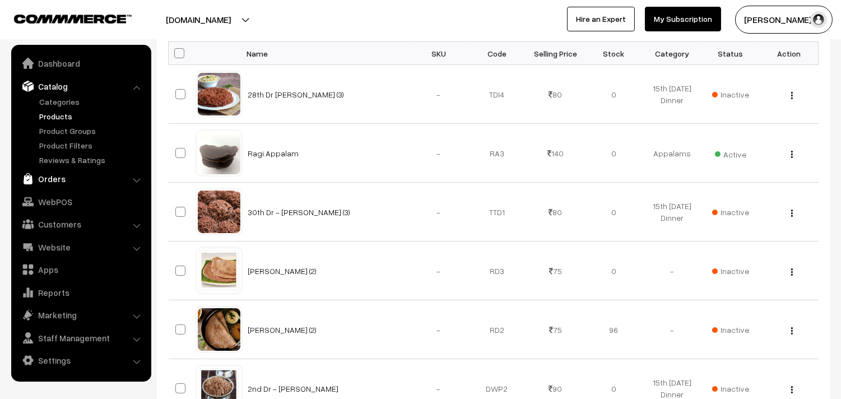
click at [55, 176] on link "Orders" at bounding box center [80, 179] width 133 height 20
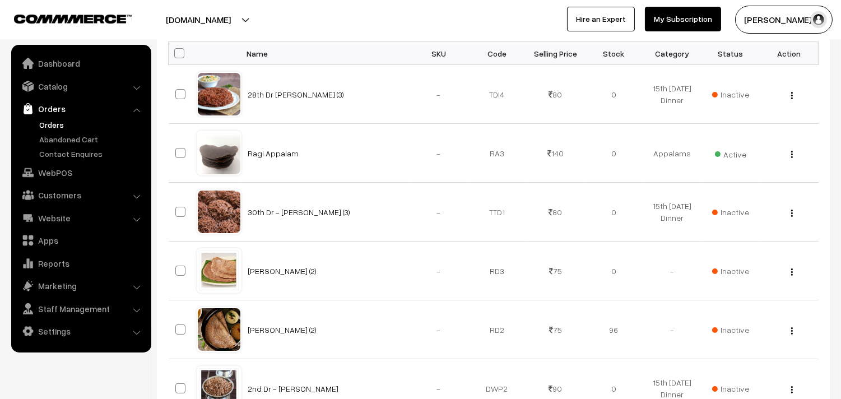
click at [55, 126] on link "Orders" at bounding box center [91, 125] width 111 height 12
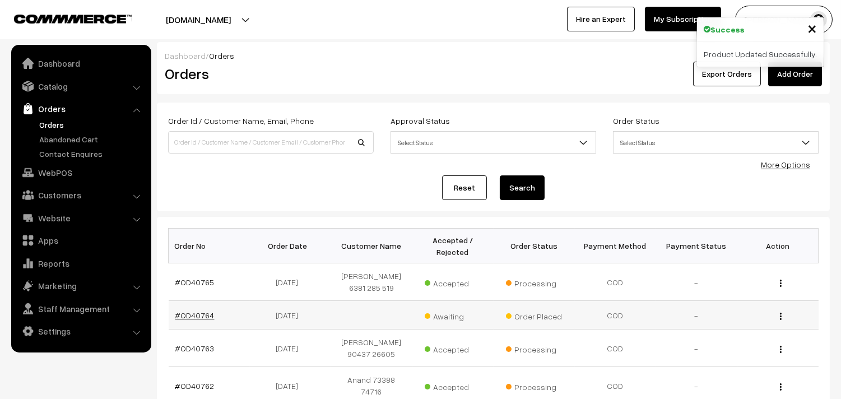
click at [181, 311] on link "#OD40764" at bounding box center [194, 316] width 39 height 10
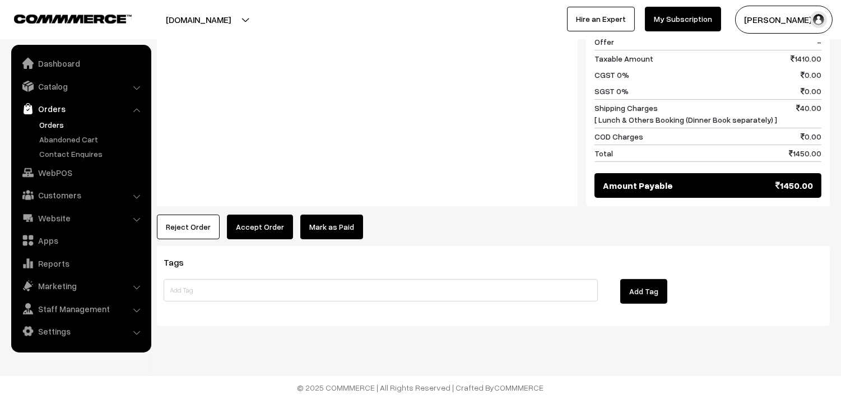
click at [272, 226] on button "Accept Order" at bounding box center [260, 227] width 66 height 25
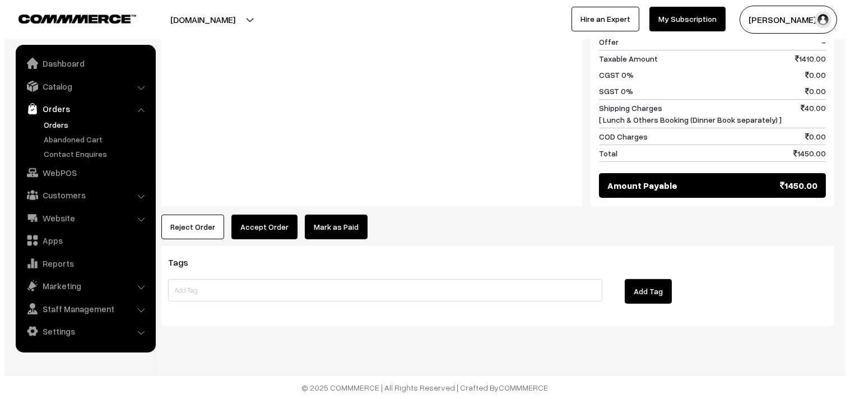
scroll to position [664, 0]
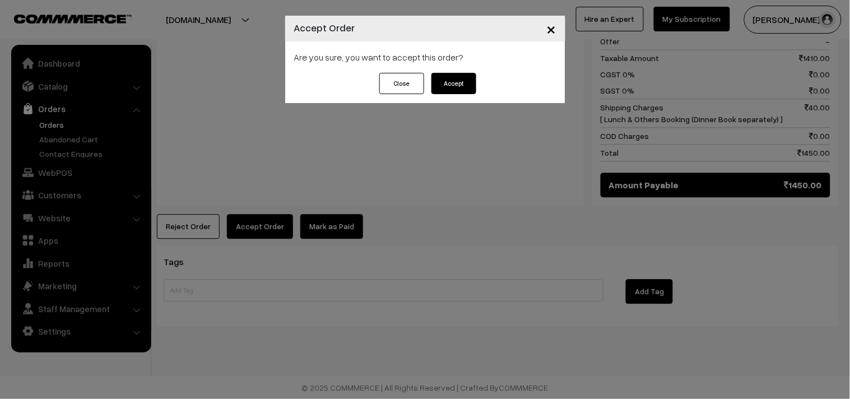
click at [461, 86] on button "Accept" at bounding box center [454, 83] width 45 height 21
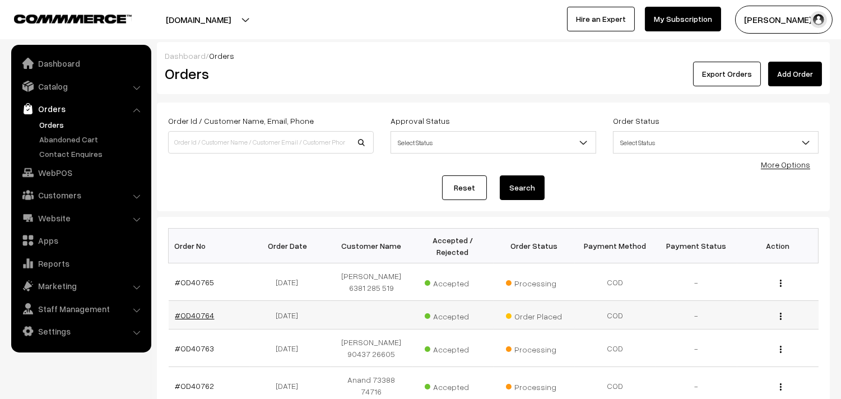
click at [195, 311] on link "#OD40764" at bounding box center [194, 316] width 39 height 10
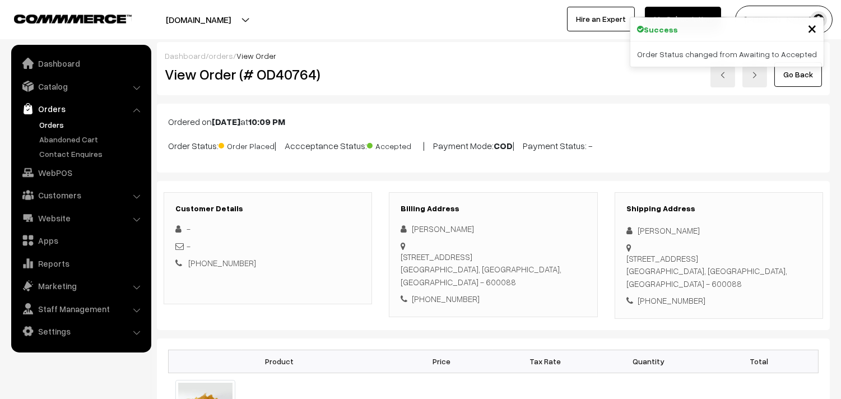
drag, startPoint x: 414, startPoint y: 231, endPoint x: 497, endPoint y: 231, distance: 83.5
click at [497, 231] on div "[PERSON_NAME]" at bounding box center [493, 229] width 185 height 13
copy div "[PERSON_NAME]"
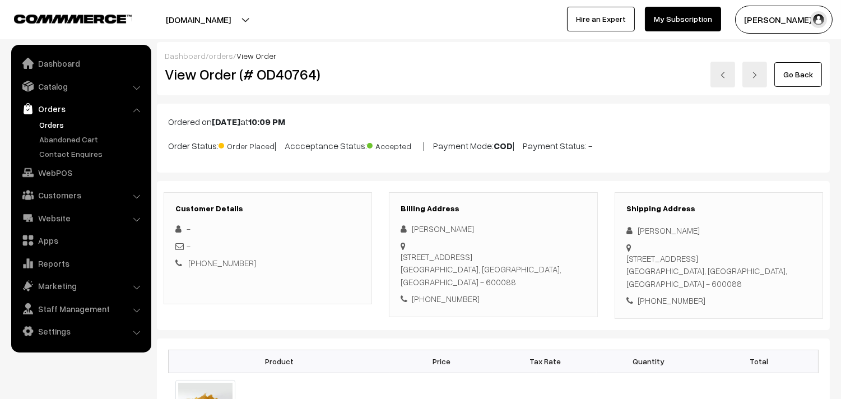
click at [452, 286] on div "[STREET_ADDRESS]" at bounding box center [493, 270] width 185 height 38
drag, startPoint x: 427, startPoint y: 298, endPoint x: 534, endPoint y: 313, distance: 108.6
click at [534, 313] on div "Billing Address [PERSON_NAME] [STREET_ADDRESS] [PHONE_NUMBER]" at bounding box center [493, 254] width 209 height 125
copy div "9176069156"
click at [54, 172] on link "WebPOS" at bounding box center [80, 173] width 133 height 20
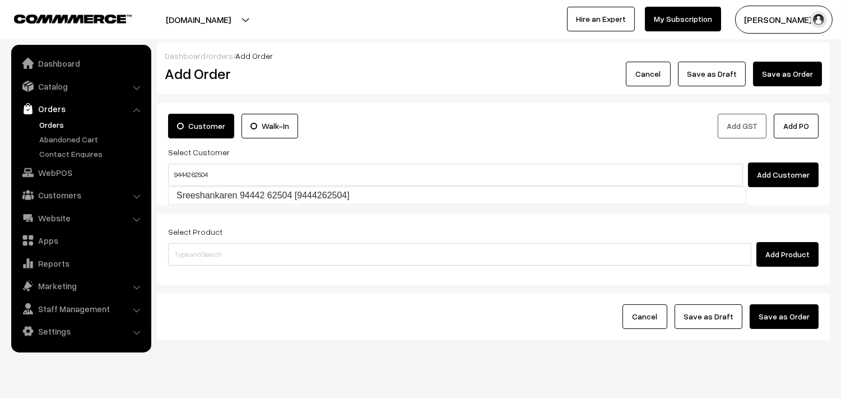
click at [193, 189] on link "Sreeshankaren 94442 62504 [9444262504]" at bounding box center [457, 195] width 577 height 17
type input "94442 62504"
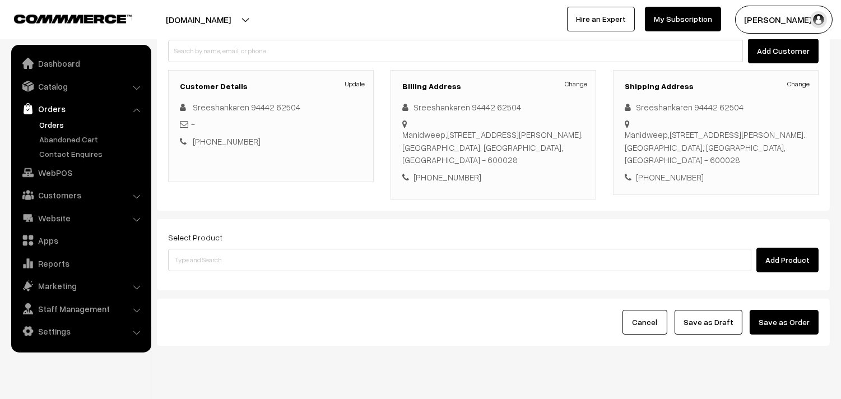
scroll to position [124, 0]
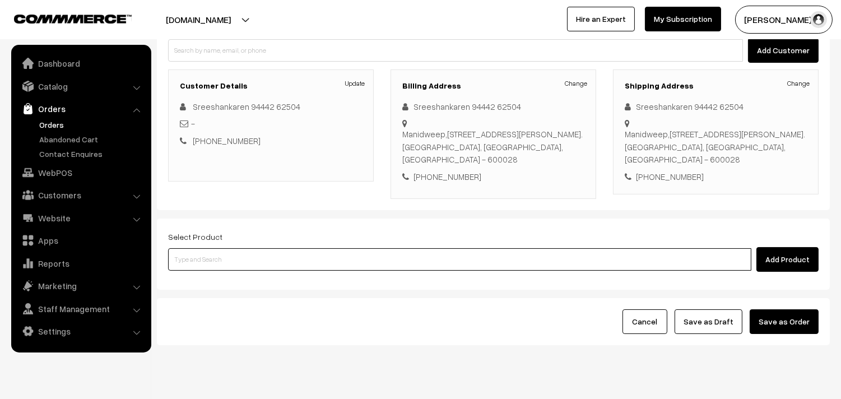
click at [232, 261] on input at bounding box center [460, 259] width 584 height 22
type input "coup"
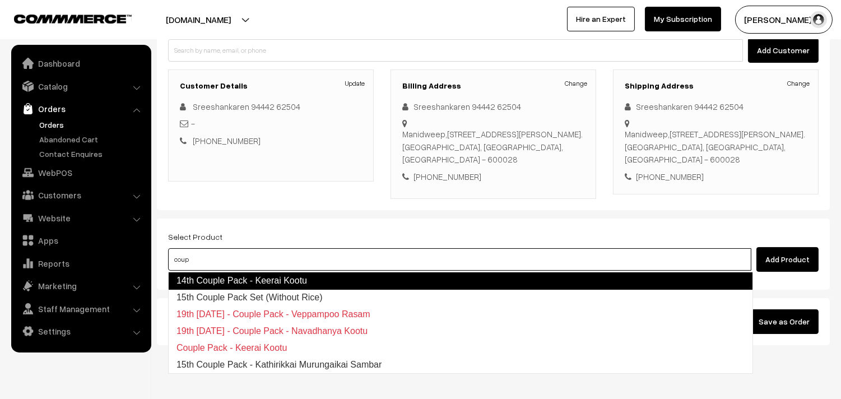
click at [238, 274] on link "14th Couple Pack - Keerai Kootu" at bounding box center [460, 281] width 585 height 18
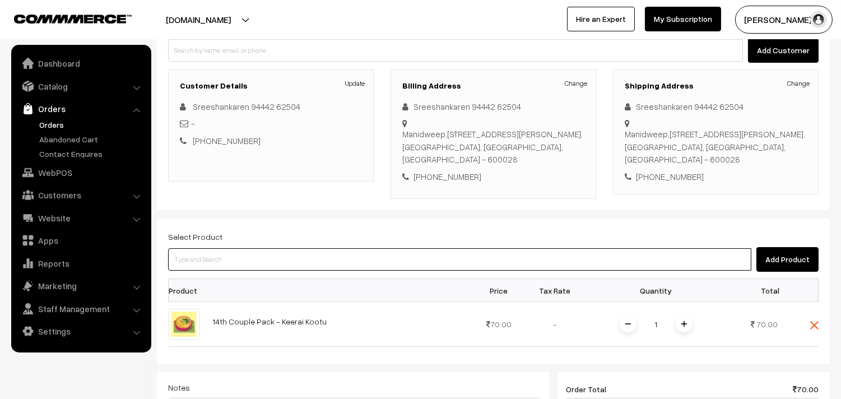
click at [243, 262] on input at bounding box center [460, 259] width 584 height 22
type input "coup"
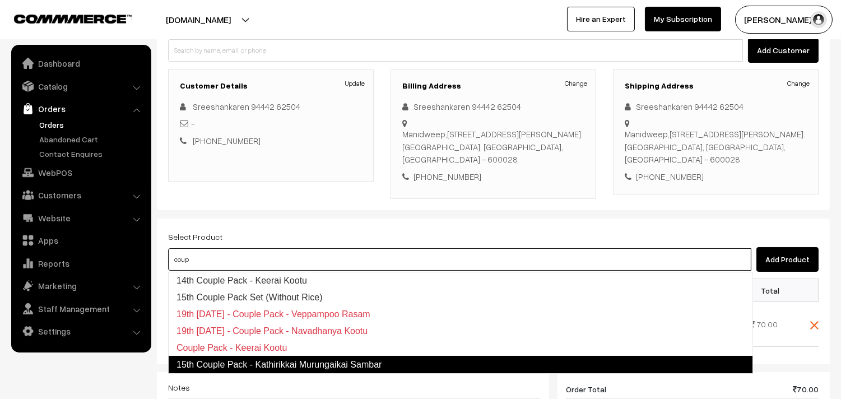
click at [292, 362] on link "15th Couple Pack - Kathirikkai Murungaikai Sambar" at bounding box center [460, 365] width 585 height 18
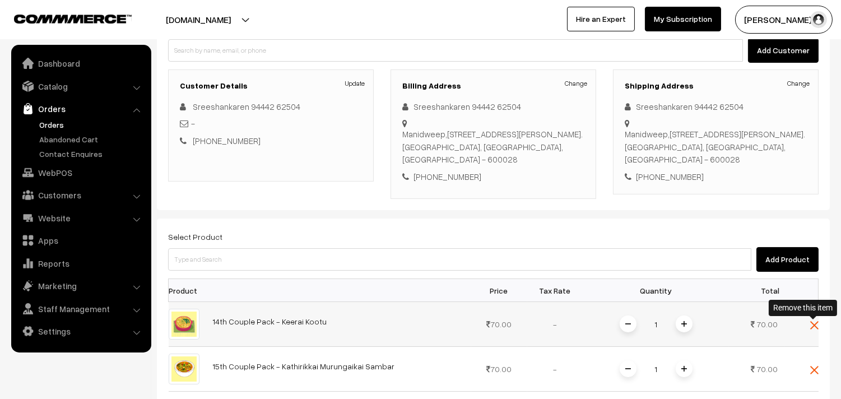
click at [813, 329] on img at bounding box center [815, 325] width 8 height 8
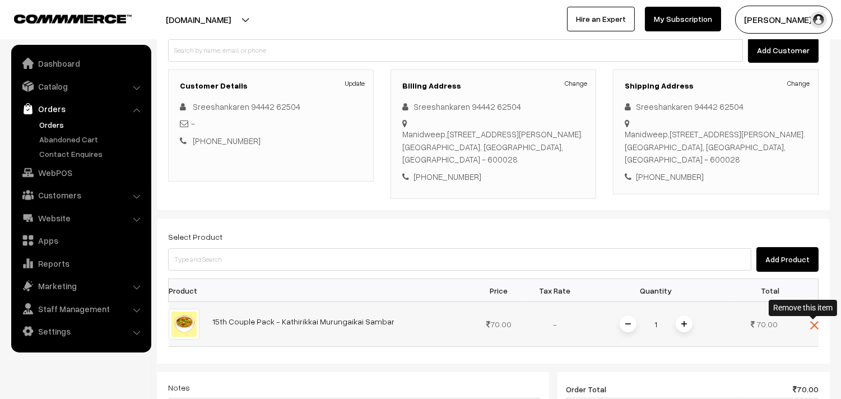
click at [817, 321] on img at bounding box center [815, 325] width 8 height 8
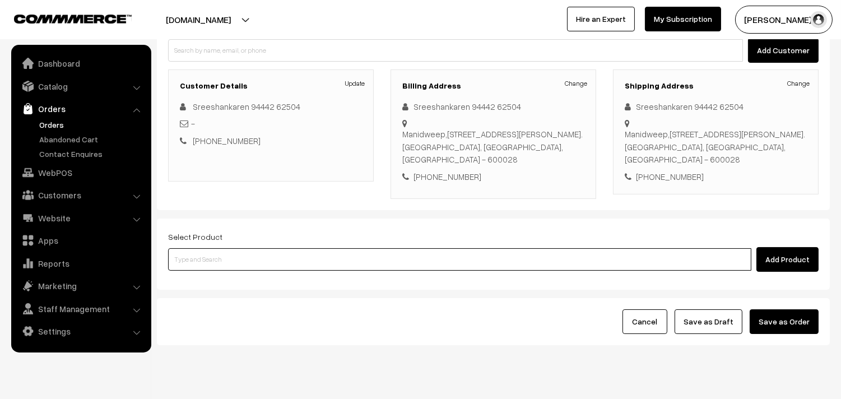
click at [251, 262] on input at bounding box center [460, 259] width 584 height 22
type input "couple"
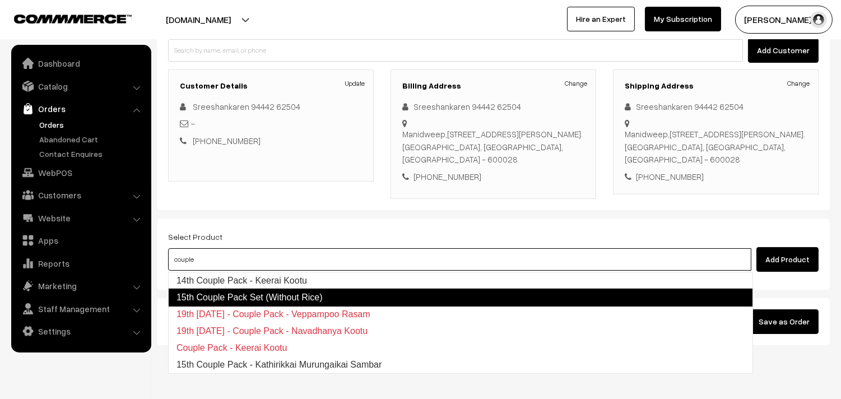
click at [258, 299] on link "15th Couple Pack Set (Without Rice)" at bounding box center [460, 298] width 585 height 18
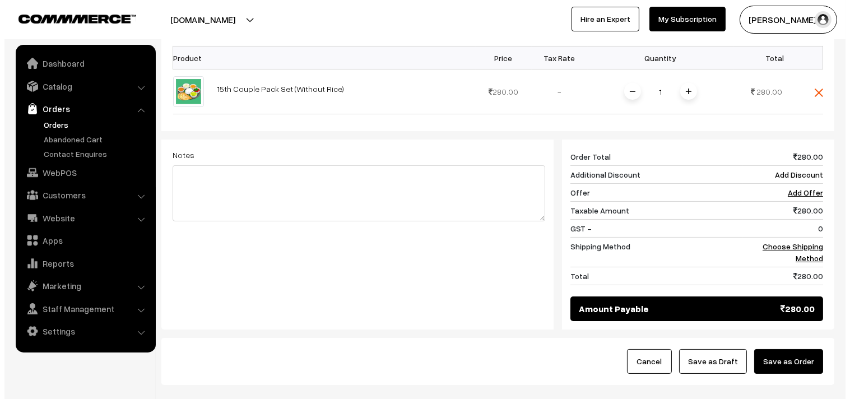
scroll to position [415, 0]
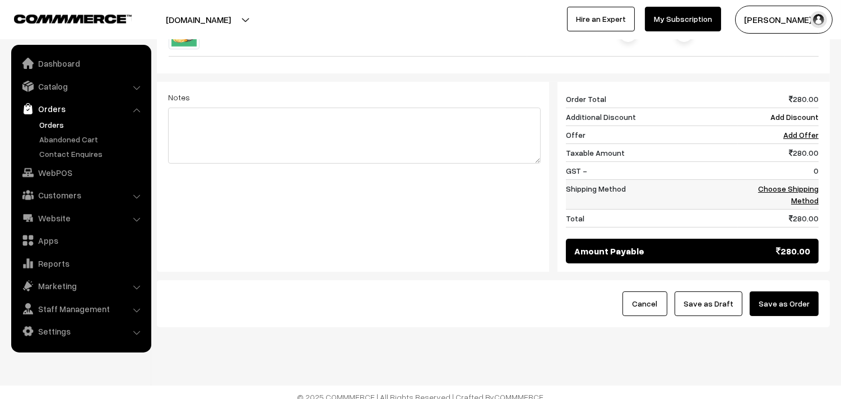
click at [808, 205] on link "Choose Shipping Method" at bounding box center [788, 194] width 61 height 21
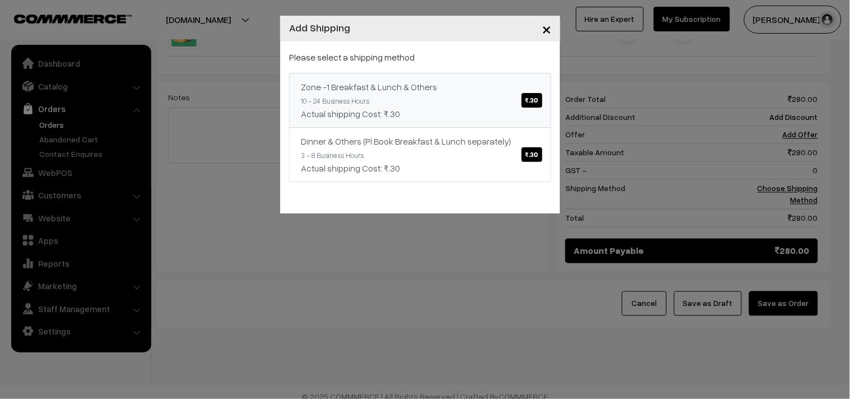
click at [520, 104] on link "Zone -1 Breakfast & Lunch & Others ₹.30 10 - 24 Business Hours Actual shipping …" at bounding box center [420, 100] width 262 height 55
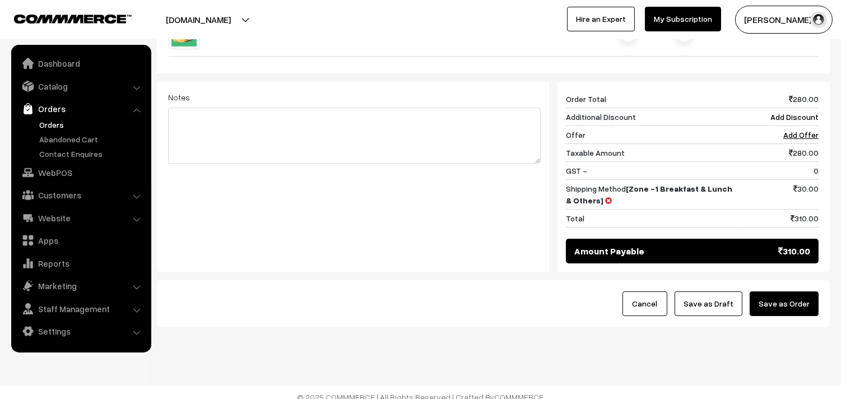
click at [757, 297] on button "Save as Order" at bounding box center [784, 304] width 69 height 25
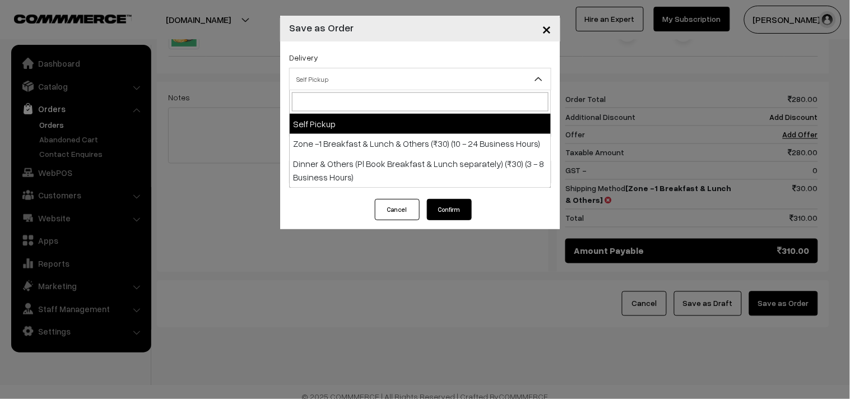
click at [345, 82] on span "Self Pickup" at bounding box center [420, 80] width 261 height 20
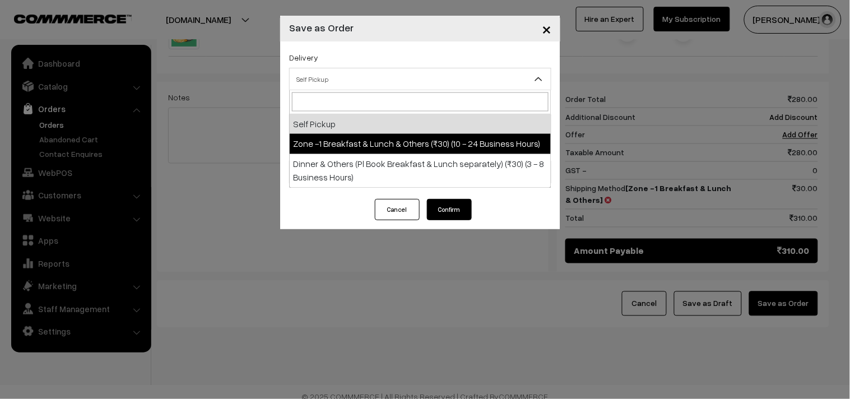
select select "ZON1"
select select "3"
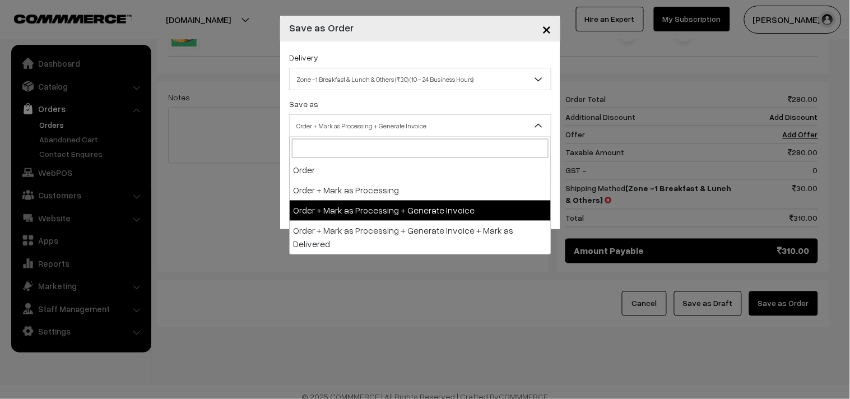
click at [388, 135] on span "Order + Mark as Processing + Generate Invoice" at bounding box center [420, 126] width 261 height 20
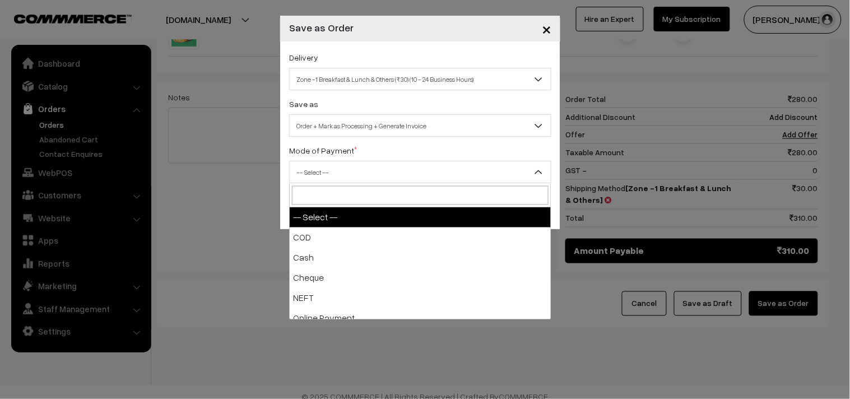
click at [334, 178] on span "-- Select --" at bounding box center [420, 173] width 261 height 20
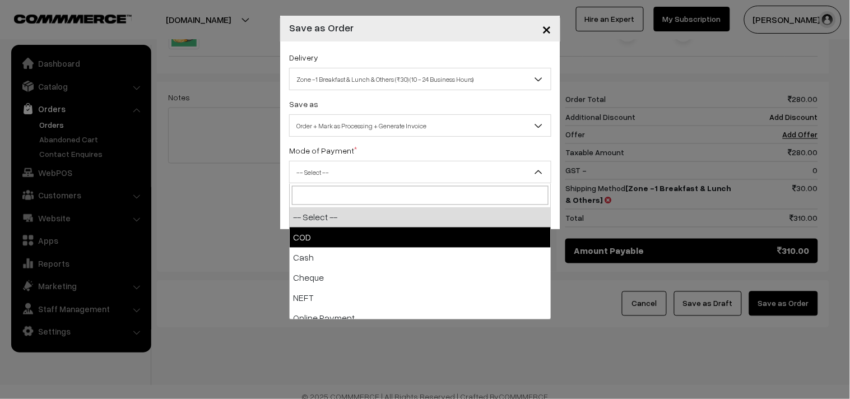
select select "1"
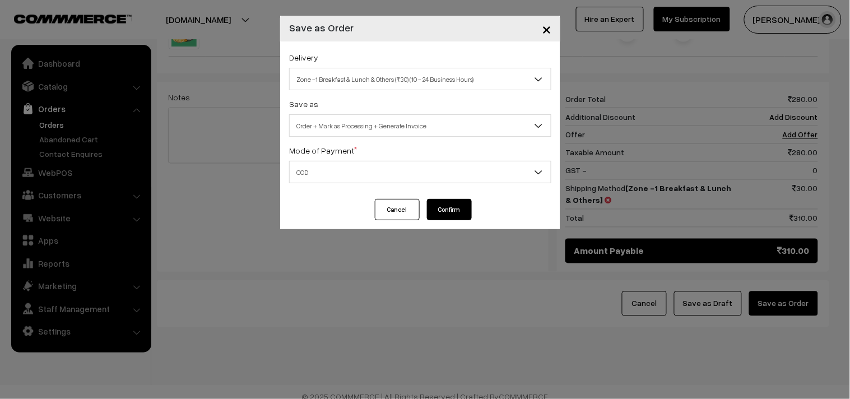
click at [450, 209] on button "Confirm" at bounding box center [449, 209] width 45 height 21
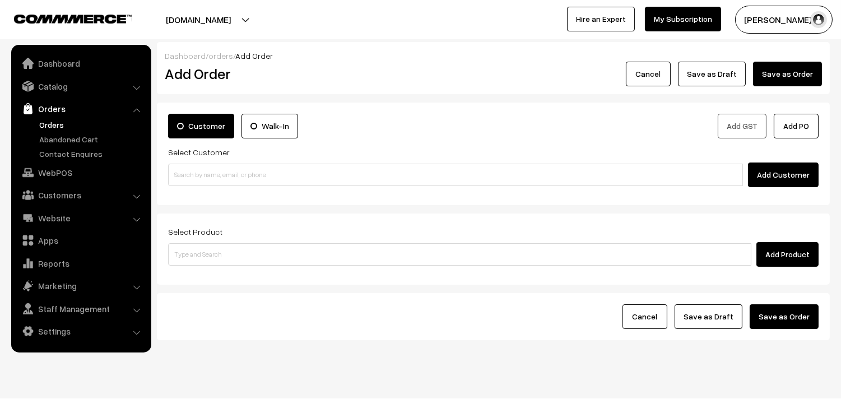
click at [43, 120] on link "Orders" at bounding box center [91, 125] width 111 height 12
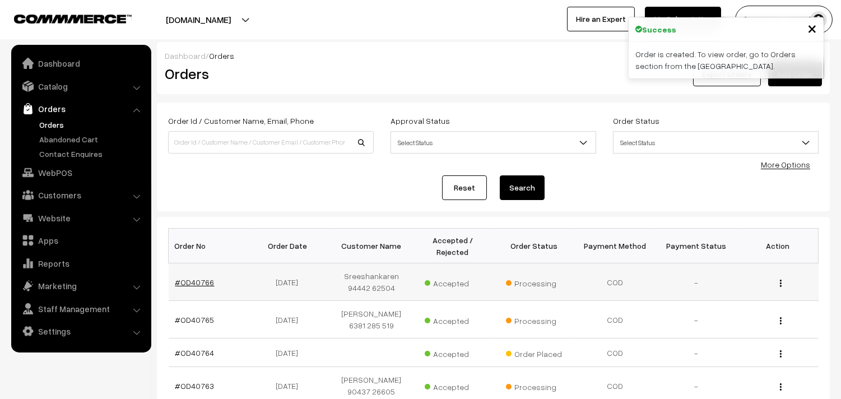
click at [205, 281] on link "#OD40766" at bounding box center [194, 282] width 39 height 10
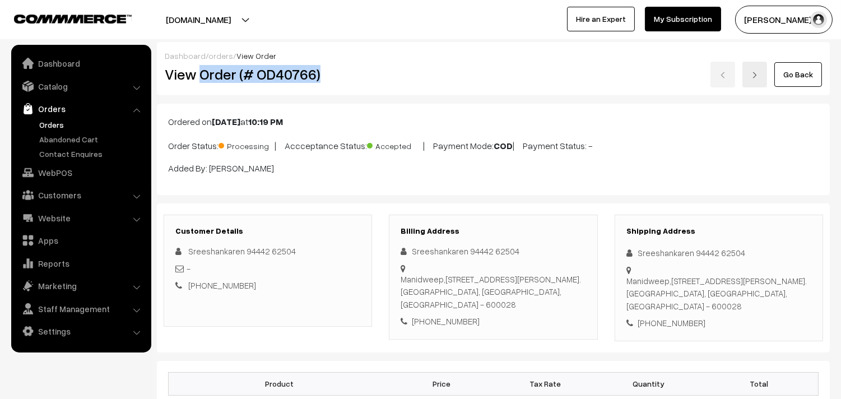
click at [356, 85] on div "View Order (# OD40766)" at bounding box center [268, 75] width 225 height 26
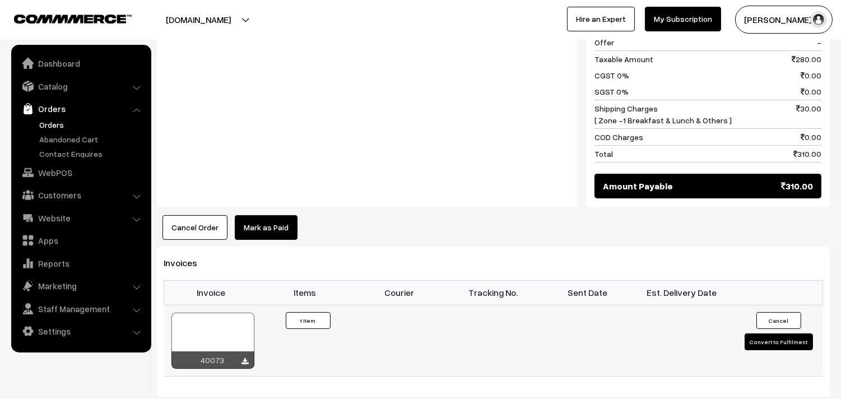
scroll to position [685, 0]
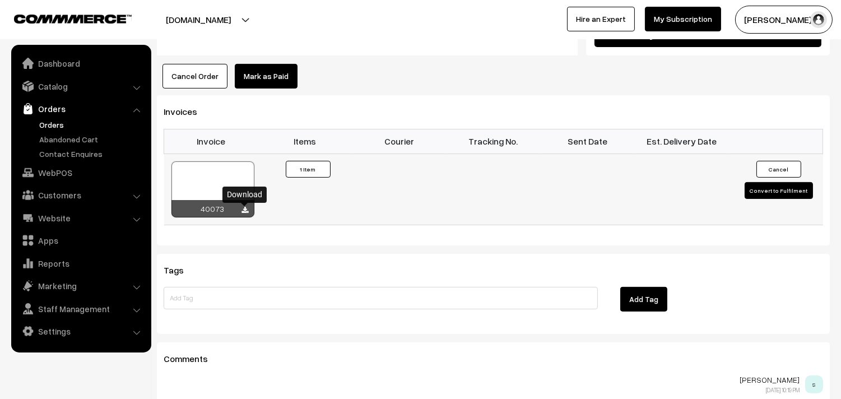
click at [243, 211] on icon at bounding box center [245, 210] width 7 height 7
click at [67, 164] on link "WebPOS" at bounding box center [80, 173] width 133 height 20
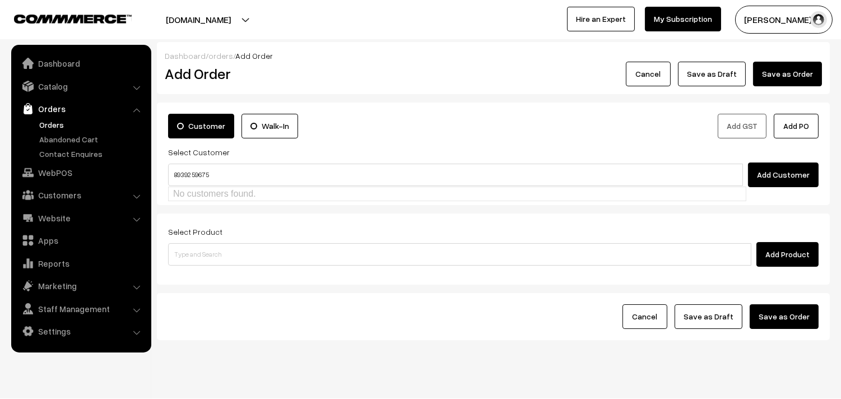
click at [193, 170] on input "89392 59675" at bounding box center [455, 175] width 575 height 22
click at [213, 194] on link "suneethy 8939259675 [8939259675]" at bounding box center [457, 195] width 577 height 17
type input "8939259675"
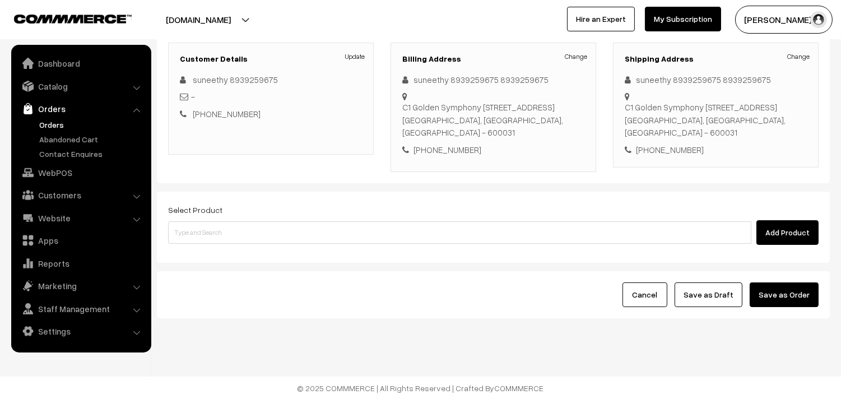
scroll to position [152, 0]
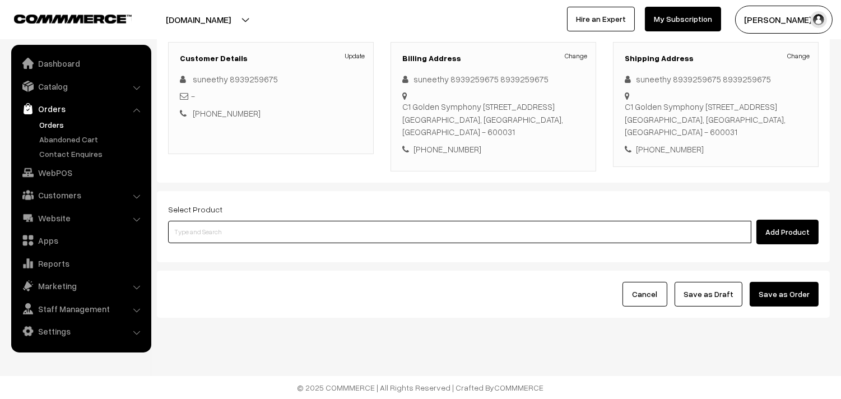
click at [258, 234] on input at bounding box center [460, 232] width 584 height 22
type input "idly"
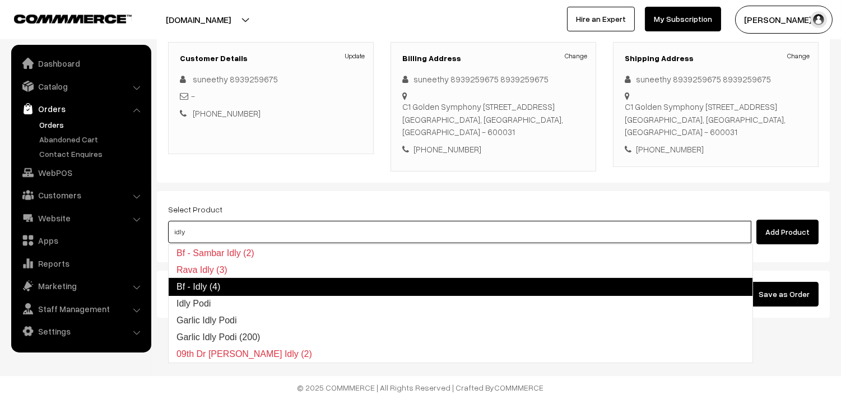
click at [234, 292] on link "Bf - Idly (4)" at bounding box center [460, 287] width 585 height 18
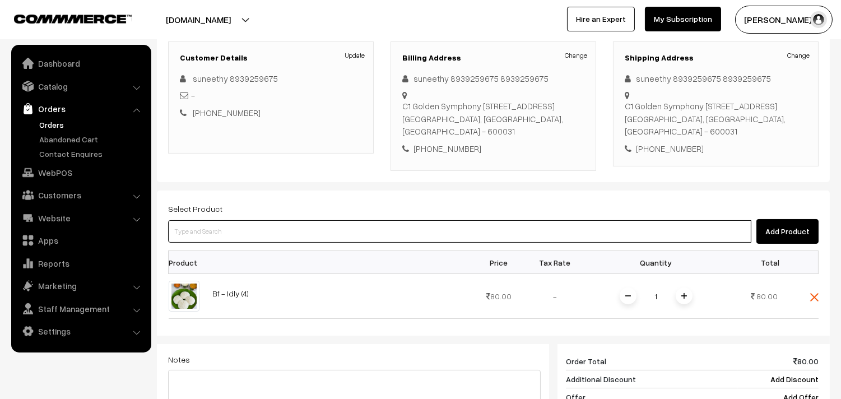
click at [229, 230] on input at bounding box center [460, 231] width 584 height 22
type input "vadai"
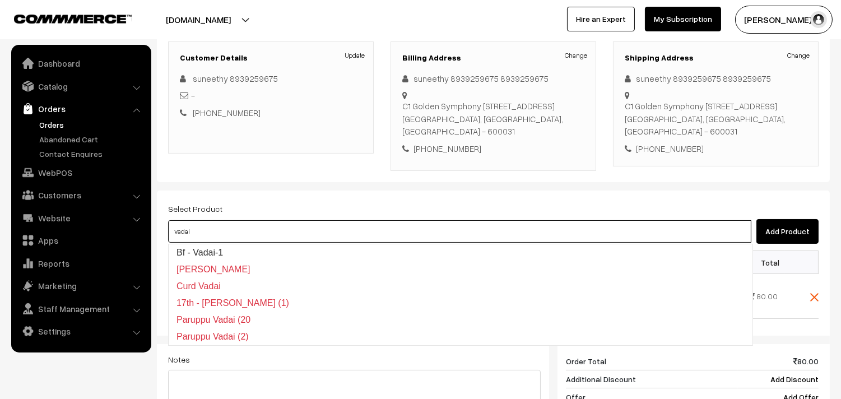
click at [228, 248] on link "Bf - Vadai-1" at bounding box center [461, 252] width 584 height 17
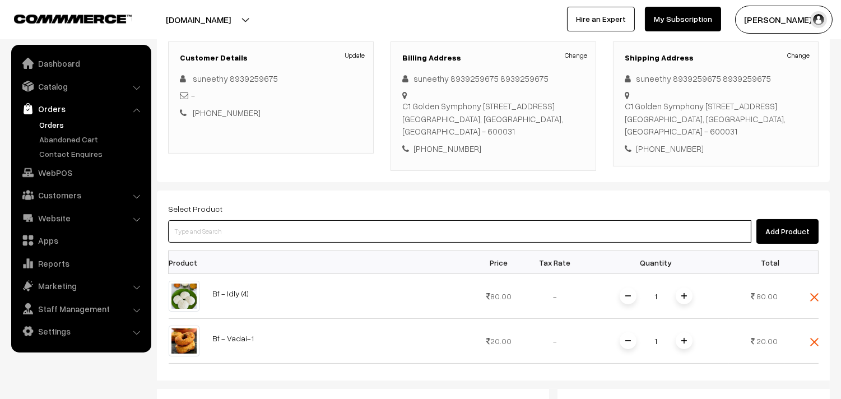
click at [243, 235] on input at bounding box center [460, 231] width 584 height 22
type input "lemon salt"
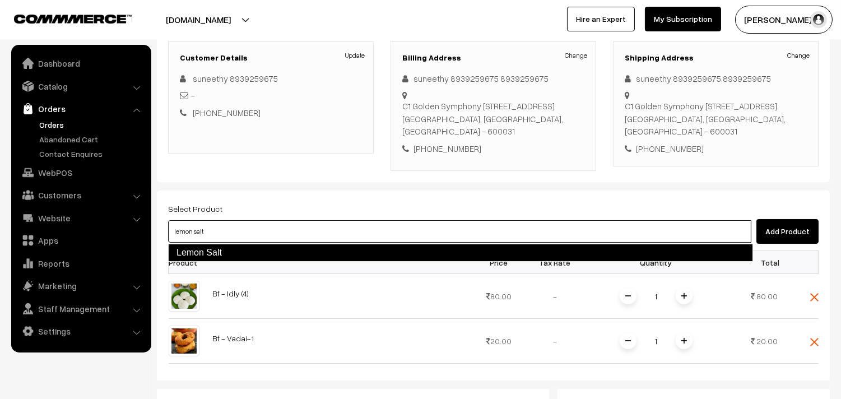
click at [228, 251] on link "Lemon Salt" at bounding box center [460, 253] width 585 height 18
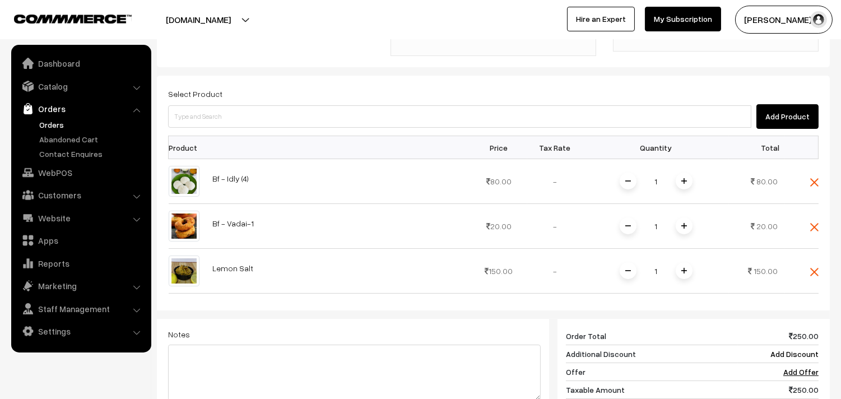
scroll to position [339, 0]
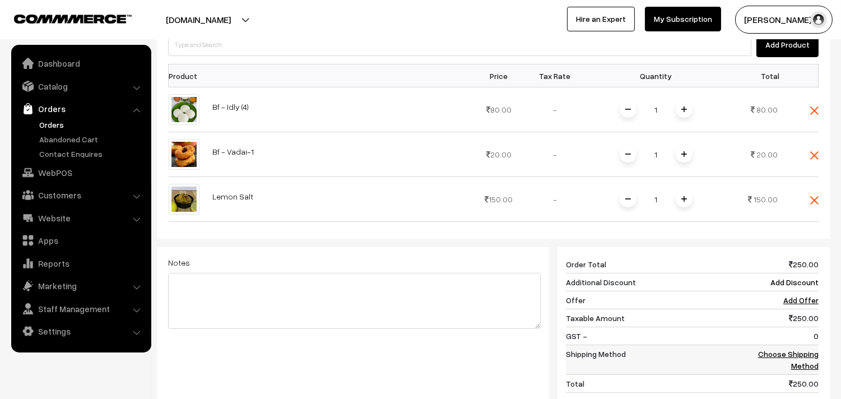
click at [781, 351] on link "Choose Shipping Method" at bounding box center [788, 359] width 61 height 21
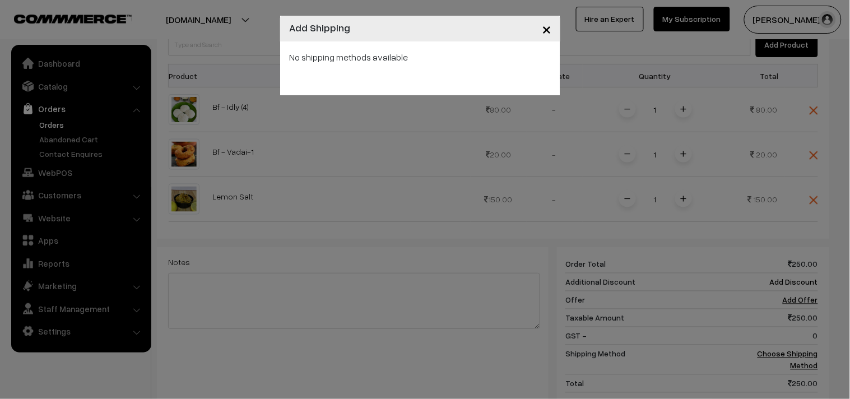
click at [480, 76] on div "No shipping methods available" at bounding box center [420, 68] width 280 height 54
click at [540, 26] on button "×" at bounding box center [546, 28] width 27 height 35
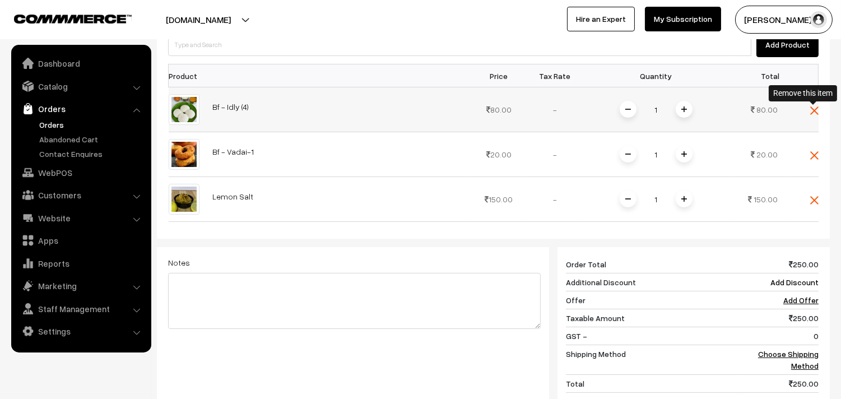
click at [817, 108] on img at bounding box center [815, 111] width 8 height 8
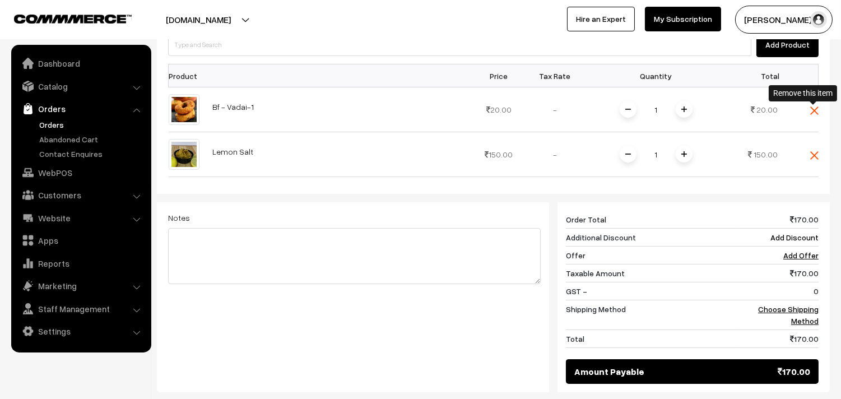
click at [817, 108] on img at bounding box center [815, 111] width 8 height 8
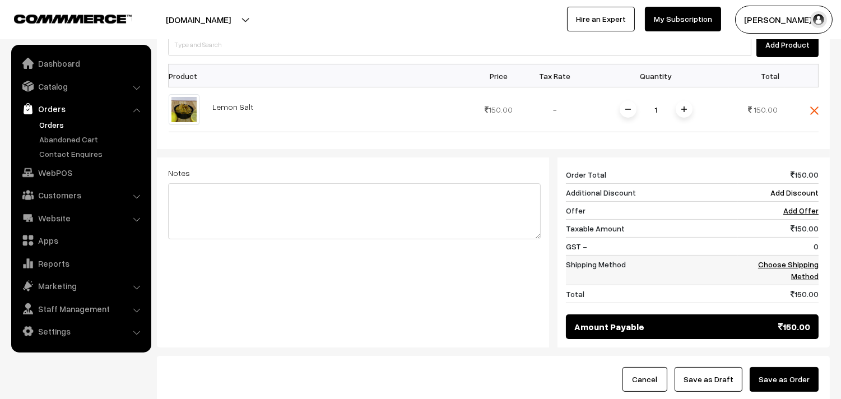
click at [799, 274] on link "Choose Shipping Method" at bounding box center [788, 270] width 61 height 21
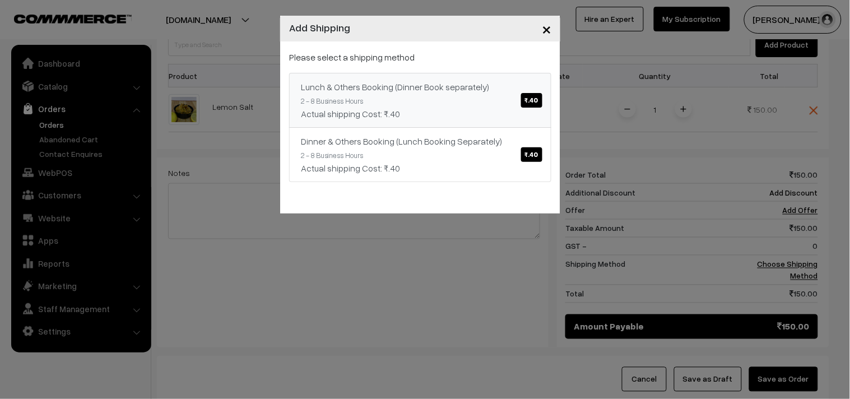
click at [525, 99] on span "₹.40" at bounding box center [531, 100] width 21 height 15
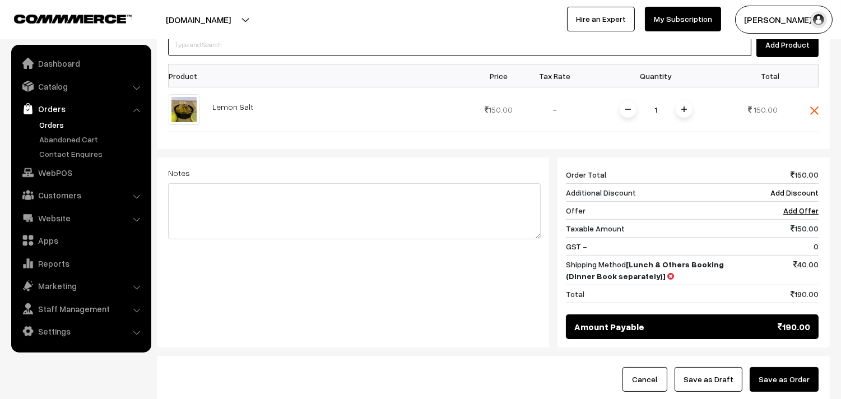
click at [212, 56] on input at bounding box center [460, 45] width 584 height 22
type input "idly"
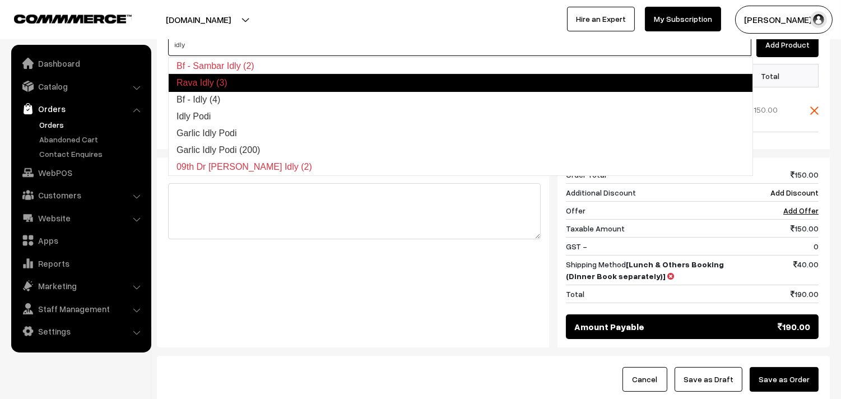
click at [203, 98] on link "Bf - Idly (4)" at bounding box center [461, 99] width 584 height 17
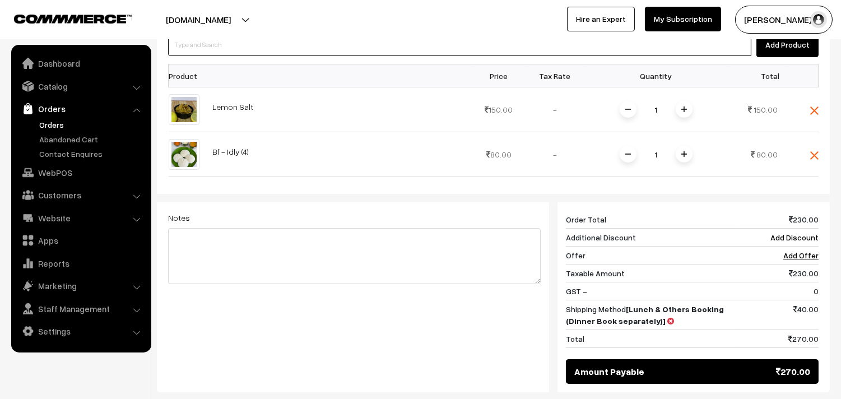
click at [235, 56] on input at bounding box center [460, 45] width 584 height 22
type input "vadai"
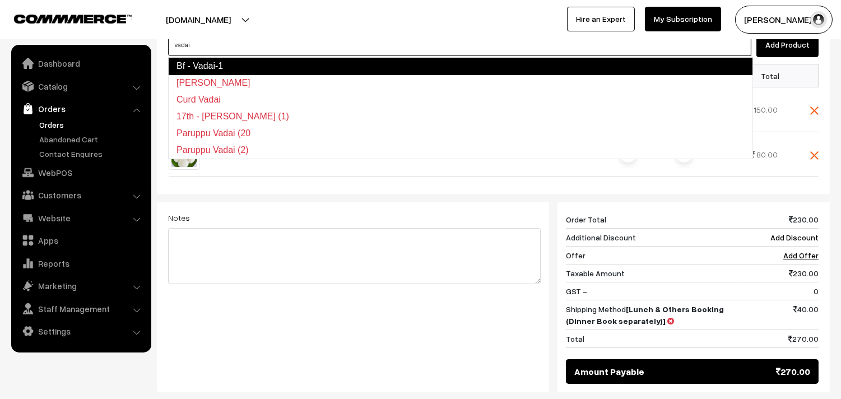
click at [231, 59] on link "Bf - Vadai-1" at bounding box center [460, 66] width 585 height 18
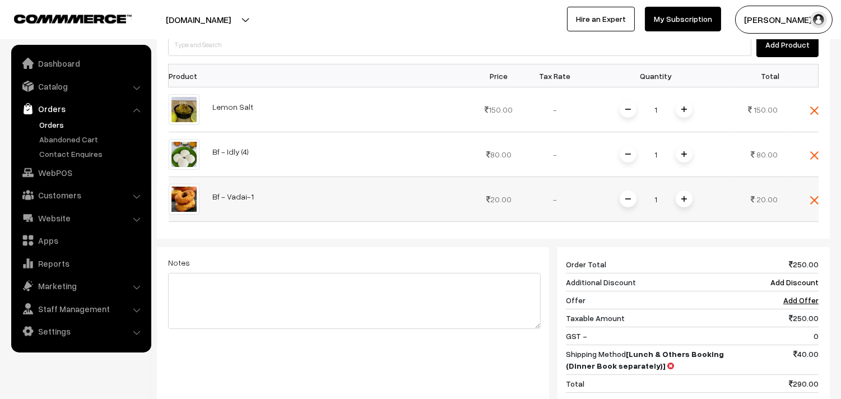
click at [686, 199] on img at bounding box center [685, 199] width 6 height 6
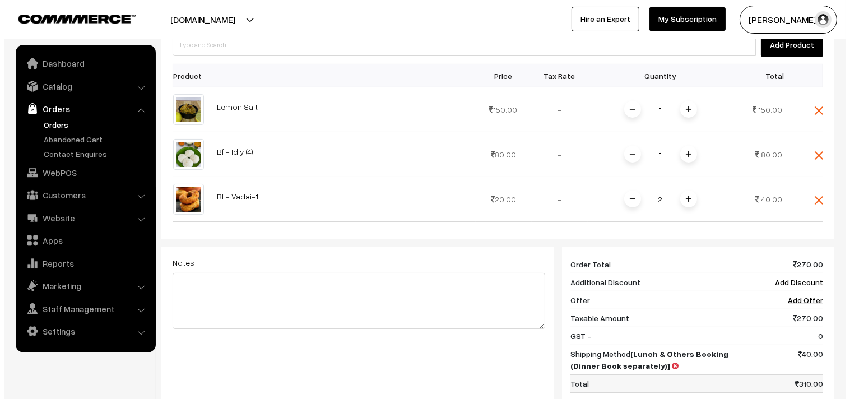
scroll to position [516, 0]
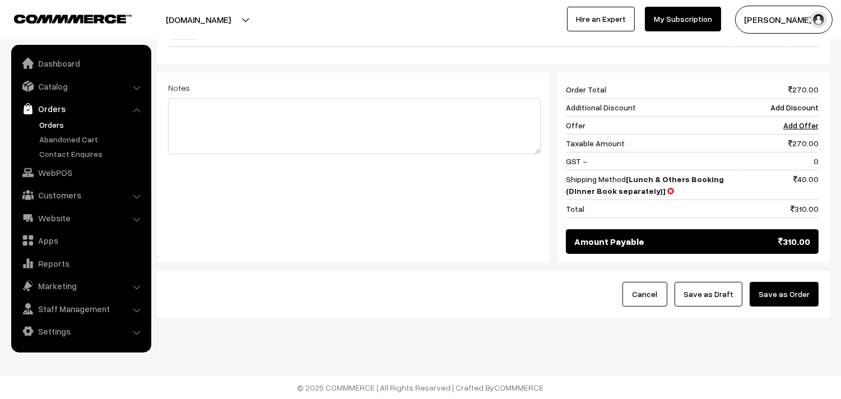
click at [776, 299] on button "Save as Order" at bounding box center [784, 294] width 69 height 25
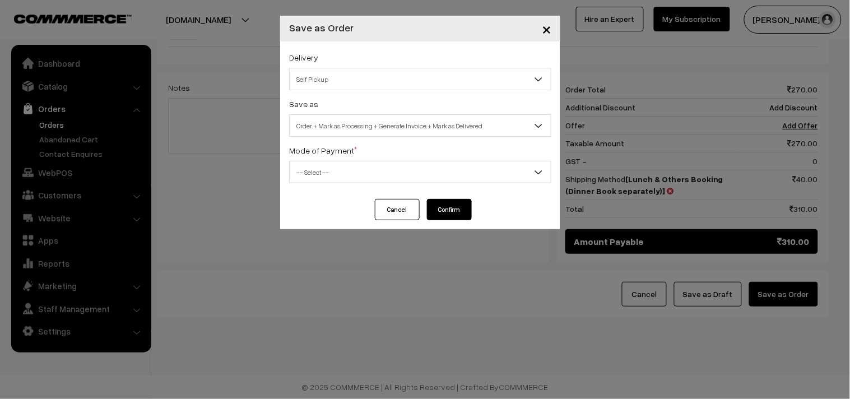
click at [357, 76] on span "Self Pickup" at bounding box center [420, 80] width 261 height 20
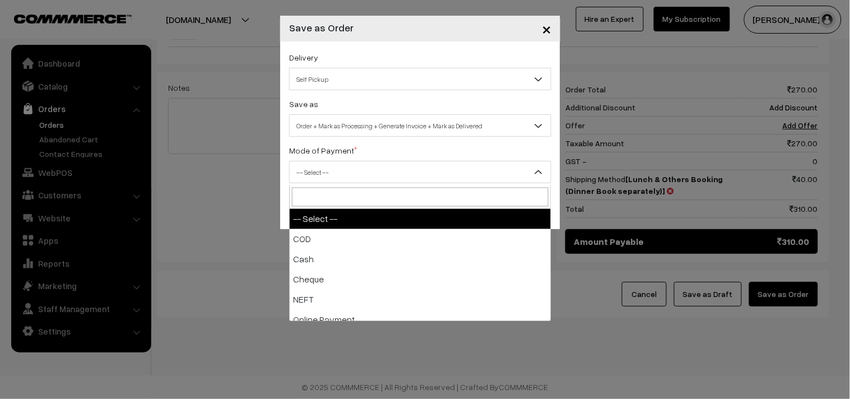
click at [358, 161] on span "-- Select --" at bounding box center [420, 172] width 262 height 22
click at [333, 82] on span "Self Pickup" at bounding box center [420, 80] width 261 height 20
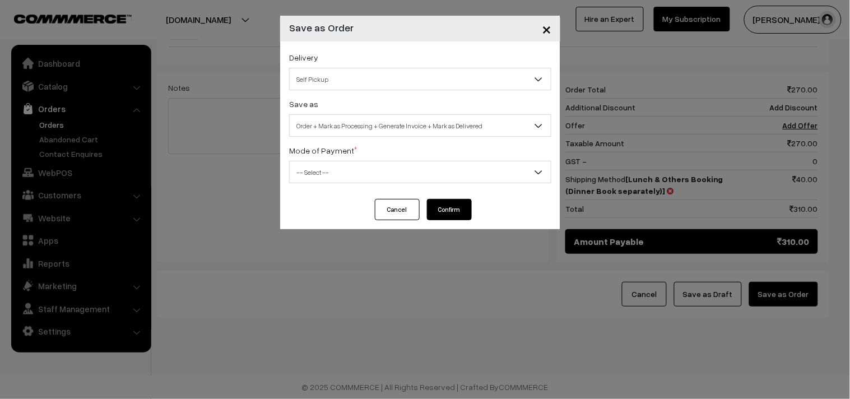
click at [350, 118] on span "Order + Mark as Processing + Generate Invoice + Mark as Delivered" at bounding box center [420, 126] width 261 height 20
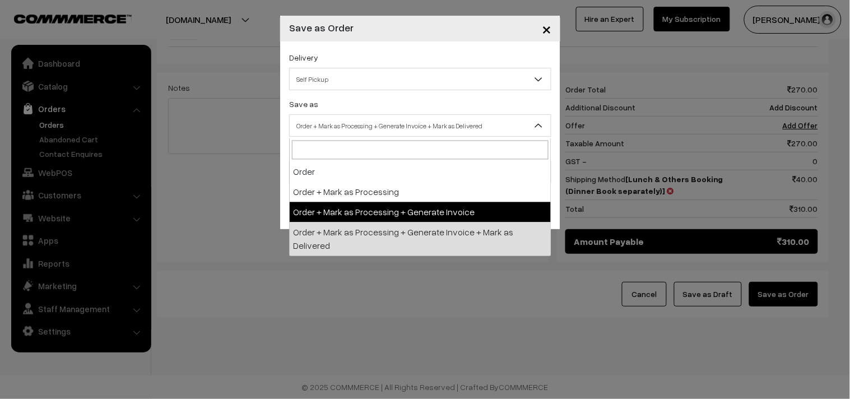
drag, startPoint x: 355, startPoint y: 205, endPoint x: 327, endPoint y: 172, distance: 43.8
select select "3"
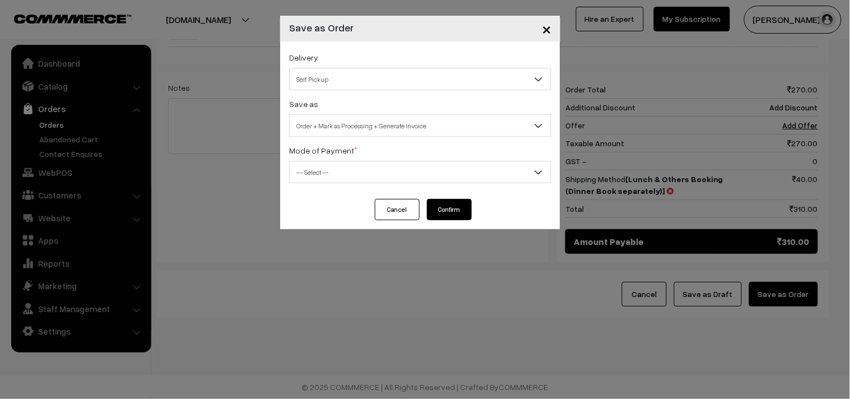
click at [327, 172] on span "-- Select --" at bounding box center [420, 173] width 261 height 20
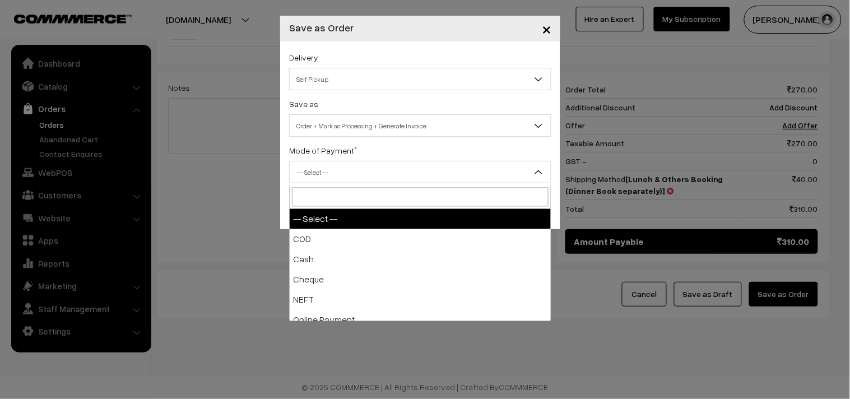
select select "1"
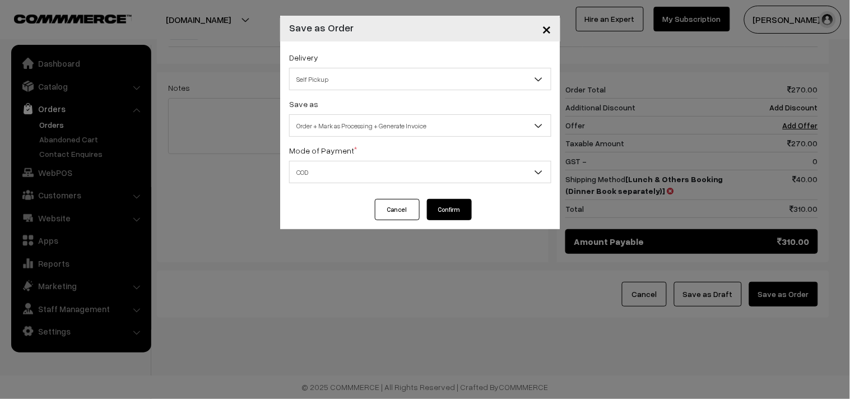
click at [453, 195] on div "Delivery Self Pickup Self Pickup Save as Order Order + Mark as Processing Order…" at bounding box center [420, 120] width 280 height 158
click at [447, 211] on button "Confirm" at bounding box center [449, 209] width 45 height 21
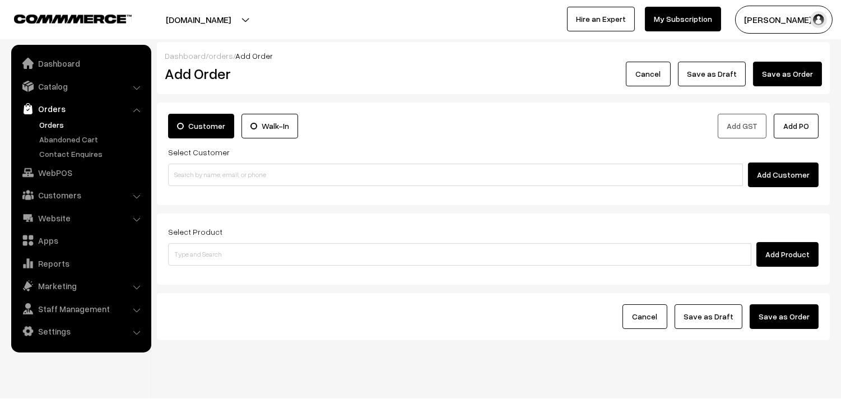
click at [54, 123] on link "Orders" at bounding box center [91, 125] width 111 height 12
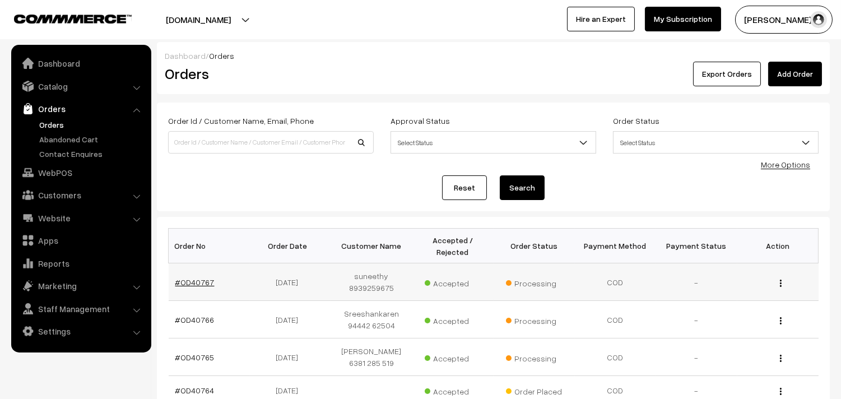
click at [196, 282] on link "#OD40767" at bounding box center [194, 282] width 39 height 10
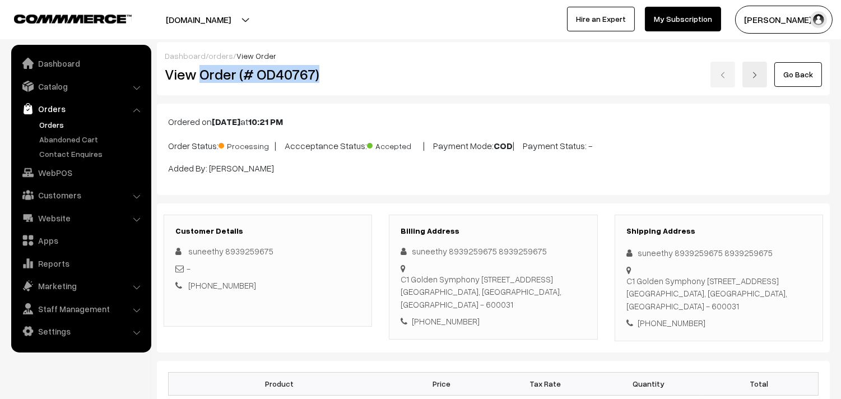
drag, startPoint x: 0, startPoint y: 0, endPoint x: 360, endPoint y: 81, distance: 368.8
click at [360, 81] on h2 "View Order (# OD40767)" at bounding box center [269, 74] width 208 height 17
copy h2 "Order (# OD40767)"
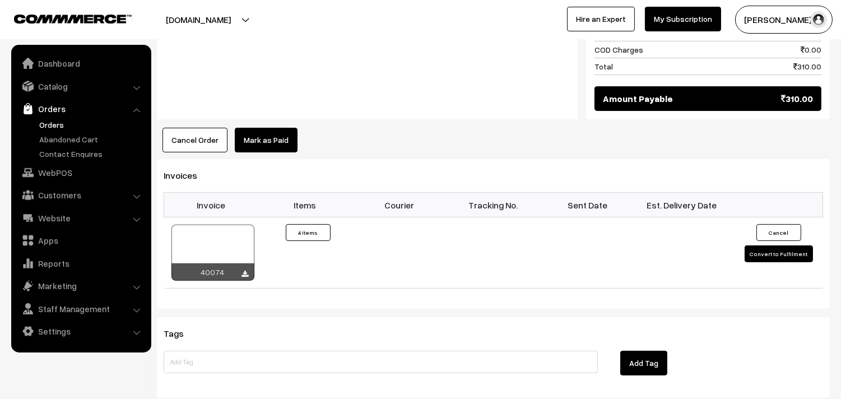
scroll to position [809, 0]
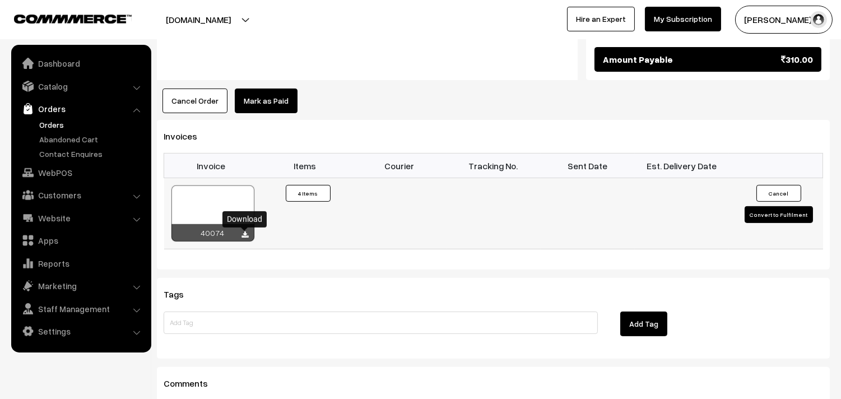
click at [245, 233] on icon at bounding box center [245, 235] width 7 height 7
drag, startPoint x: 51, startPoint y: 116, endPoint x: 54, endPoint y: 122, distance: 7.0
click at [51, 117] on link "Orders" at bounding box center [80, 109] width 133 height 20
click at [55, 122] on link "Orders" at bounding box center [91, 125] width 111 height 12
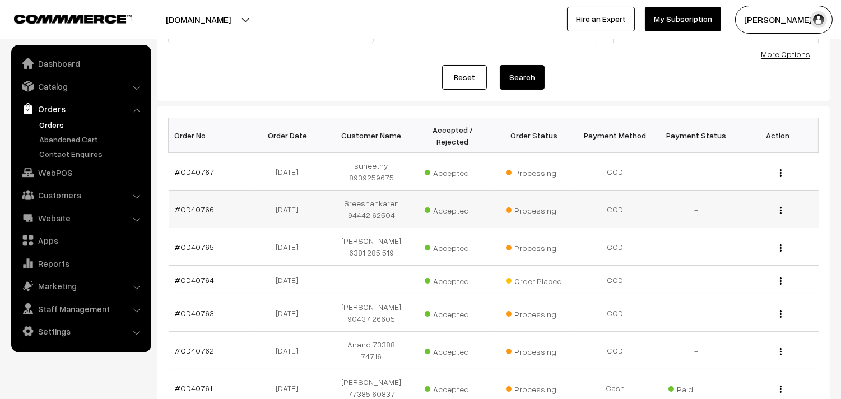
scroll to position [124, 0]
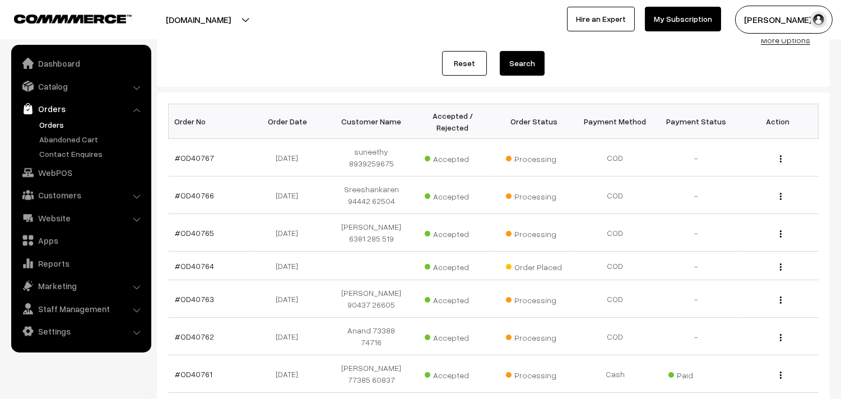
click at [48, 123] on link "Orders" at bounding box center [91, 125] width 111 height 12
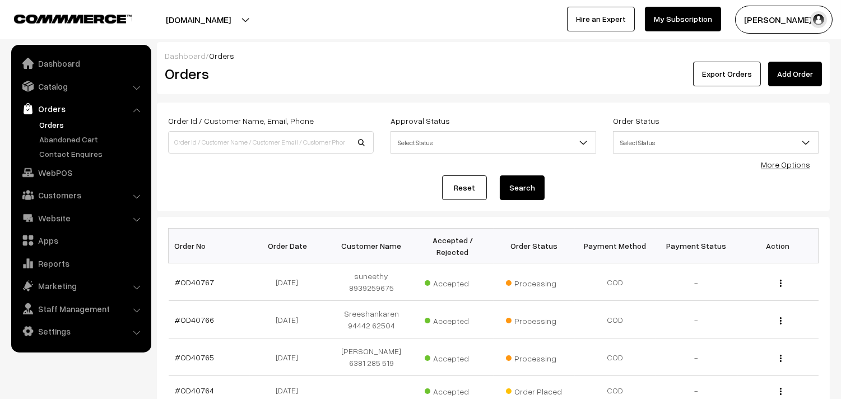
click at [62, 119] on link "Orders" at bounding box center [91, 125] width 111 height 12
click at [65, 122] on link "Orders" at bounding box center [91, 125] width 111 height 12
click at [58, 121] on link "Orders" at bounding box center [91, 125] width 111 height 12
